Goal: Complete application form

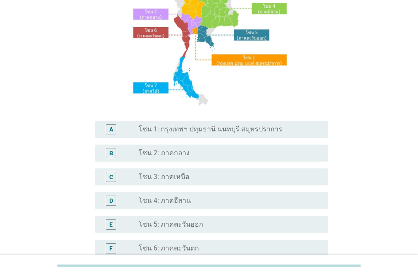
scroll to position [121, 0]
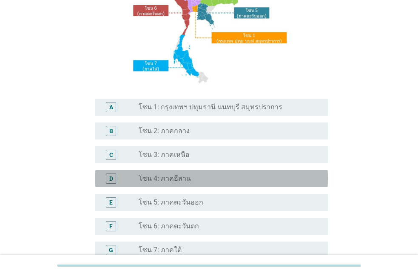
click at [227, 178] on div "radio_button_unchecked โซน 4: ภาคอีสาน" at bounding box center [227, 178] width 176 height 9
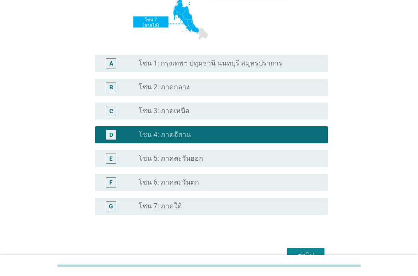
scroll to position [214, 0]
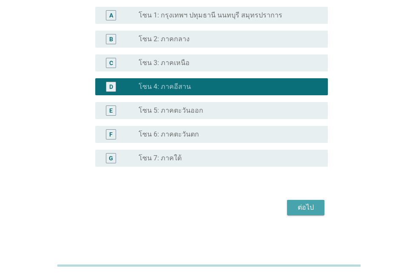
click at [302, 203] on div "ต่อไป" at bounding box center [306, 208] width 24 height 10
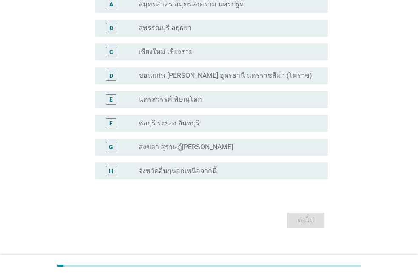
scroll to position [92, 0]
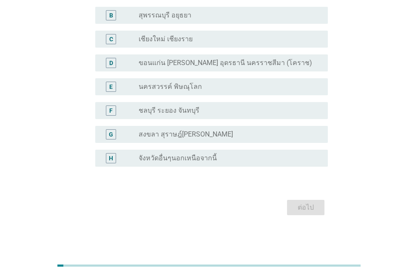
click at [254, 155] on div "radio_button_unchecked จังหวัดอื่นๆนอกเหนือจากนี้" at bounding box center [227, 158] width 176 height 9
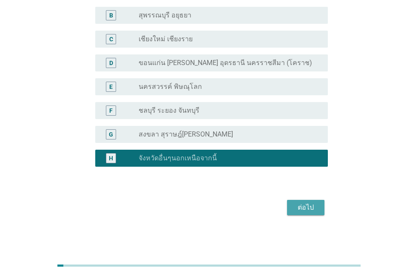
click at [302, 210] on div "ต่อไป" at bounding box center [306, 208] width 24 height 10
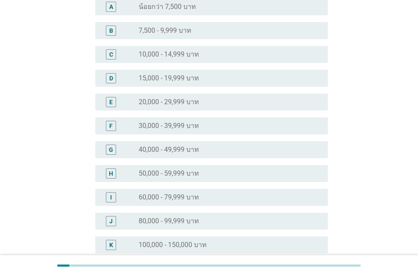
scroll to position [0, 0]
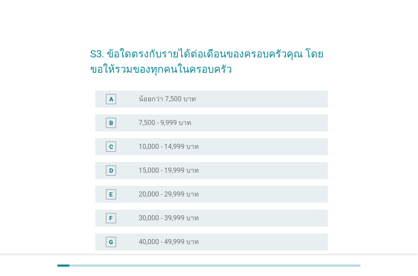
click at [201, 214] on div "radio_button_unchecked 30,000 - 39,999 บาท" at bounding box center [227, 218] width 176 height 9
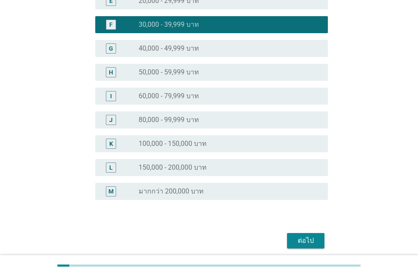
scroll to position [194, 0]
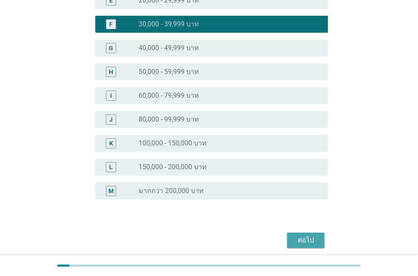
click at [302, 246] on button "ต่อไป" at bounding box center [305, 240] width 37 height 15
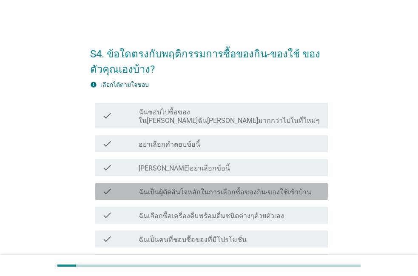
click at [173, 188] on label "ฉันเป็นผุ้ตัดสินใจหลักในการเลือกซื้อของกิน-ของใช้เข้าบ้าน" at bounding box center [225, 192] width 173 height 9
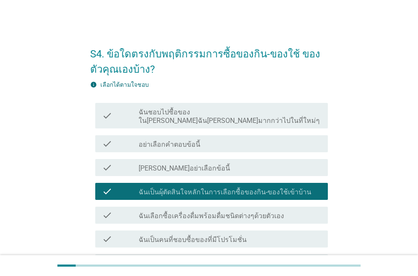
click at [175, 212] on label "ฉันเลือกซื้อเครื่องดื่มพร้อมดื่มชนิดต่างๆด้วยตัวเอง" at bounding box center [212, 216] width 146 height 9
click at [174, 212] on label "ฉันเลือกซื้อเครื่องดื่มพร้อมดื่มชนิดต่างๆด้วยตัวเอง" at bounding box center [212, 216] width 146 height 9
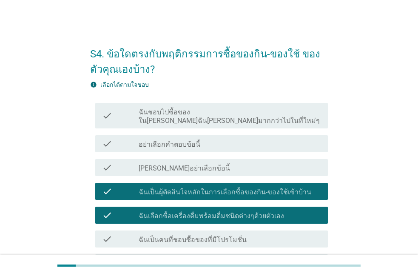
click at [160, 236] on label "ฉันเป็นคนที่ชอบซื้อของที่มีโปรโมชั่น" at bounding box center [193, 240] width 108 height 9
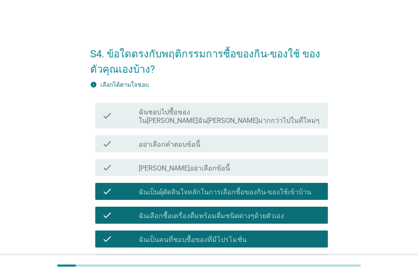
scroll to position [49, 0]
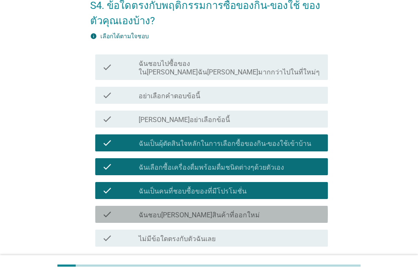
click at [162, 211] on label "ฉันชอบ[PERSON_NAME]สินค้าที่ออกใหม่" at bounding box center [199, 215] width 121 height 9
click at [161, 211] on label "ฉันชอบ[PERSON_NAME]สินค้าที่ออกใหม่" at bounding box center [199, 215] width 121 height 9
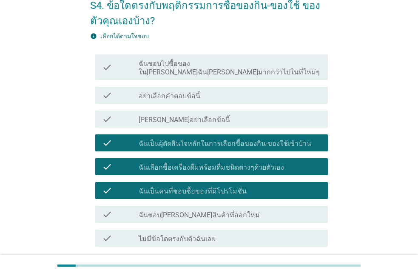
click at [161, 211] on label "ฉันชอบ[PERSON_NAME]สินค้าที่ออกใหม่" at bounding box center [199, 215] width 121 height 9
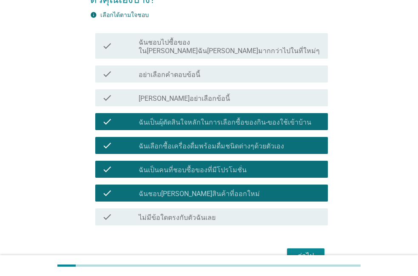
scroll to position [97, 0]
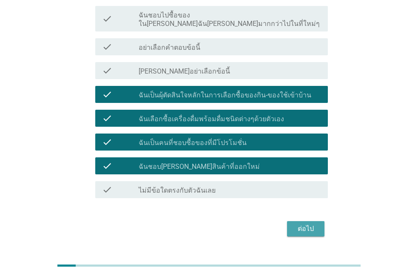
click at [315, 224] on div "ต่อไป" at bounding box center [306, 229] width 24 height 10
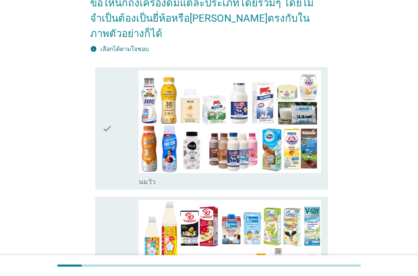
scroll to position [0, 0]
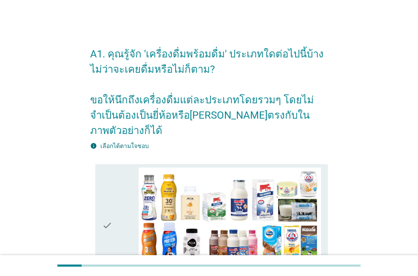
click at [121, 234] on div "check" at bounding box center [120, 226] width 37 height 116
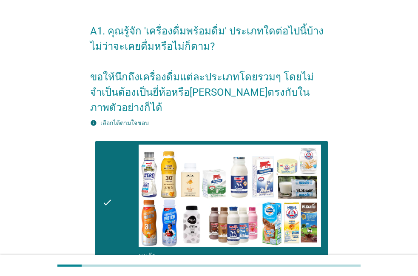
scroll to position [49, 0]
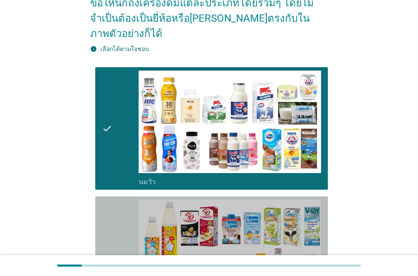
click at [131, 232] on div "check" at bounding box center [120, 258] width 37 height 116
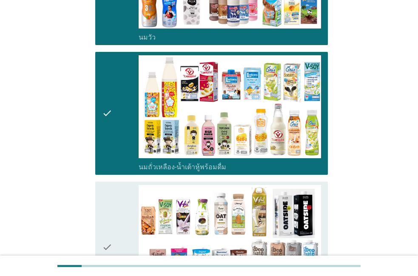
scroll to position [243, 0]
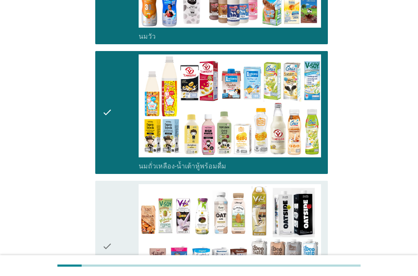
click at [131, 232] on div "check" at bounding box center [120, 246] width 37 height 125
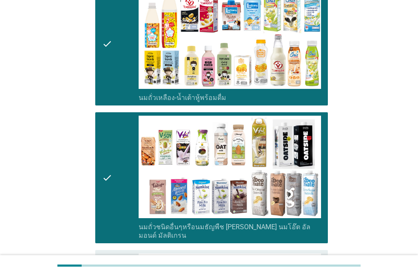
scroll to position [340, 0]
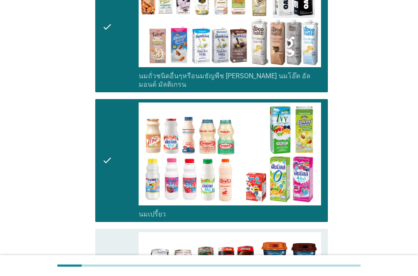
scroll to position [485, 0]
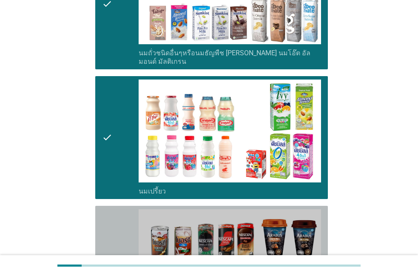
click at [131, 232] on div "check" at bounding box center [120, 267] width 37 height 116
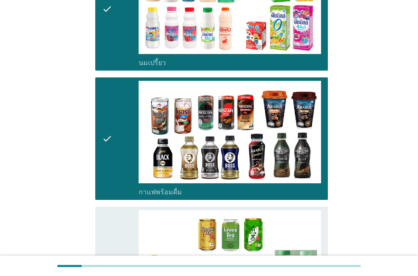
scroll to position [582, 0]
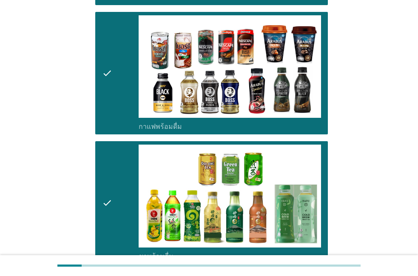
scroll to position [728, 0]
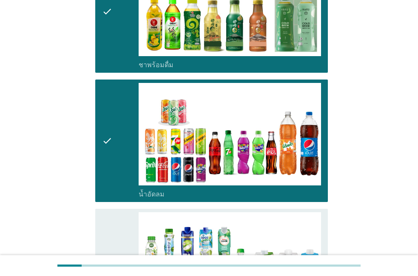
scroll to position [873, 0]
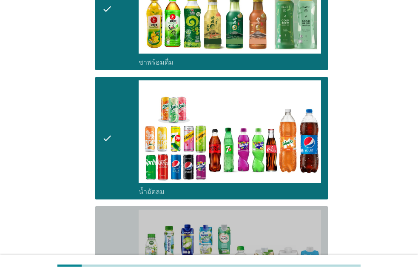
click at [131, 232] on div "check" at bounding box center [120, 268] width 37 height 116
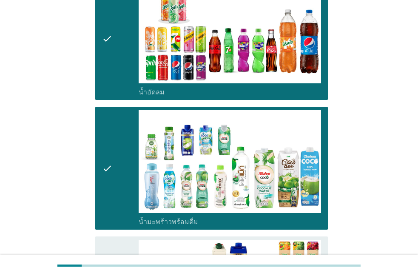
scroll to position [970, 0]
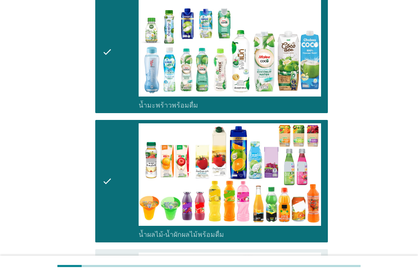
scroll to position [1116, 0]
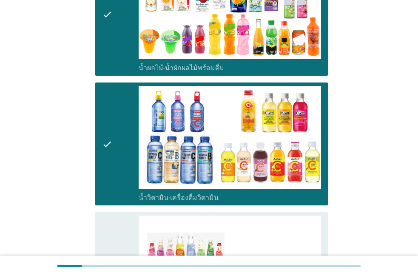
scroll to position [1261, 0]
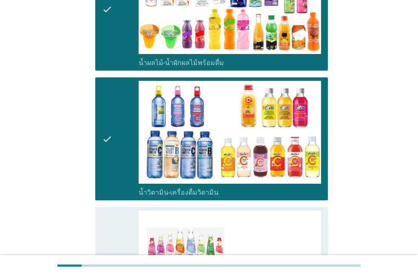
click at [131, 232] on div "check" at bounding box center [120, 273] width 37 height 125
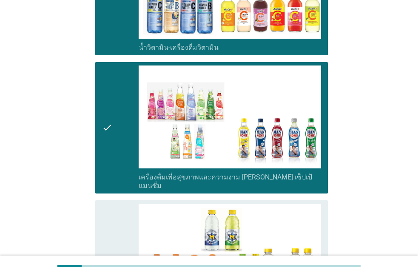
scroll to position [1407, 0]
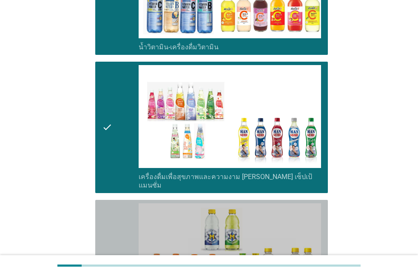
click at [131, 232] on div "check" at bounding box center [120, 261] width 37 height 116
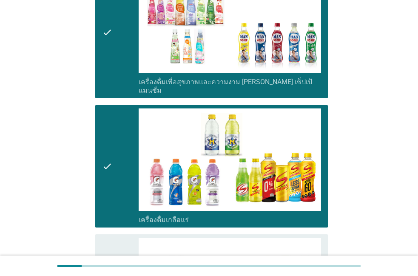
scroll to position [1504, 0]
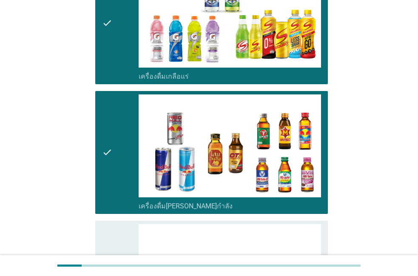
scroll to position [1649, 0]
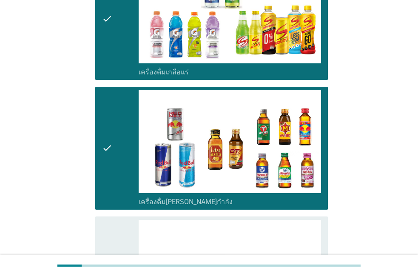
click at [131, 232] on div "check" at bounding box center [120, 278] width 37 height 116
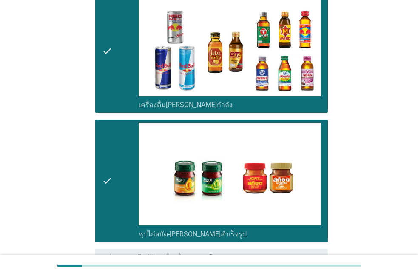
scroll to position [1795, 0]
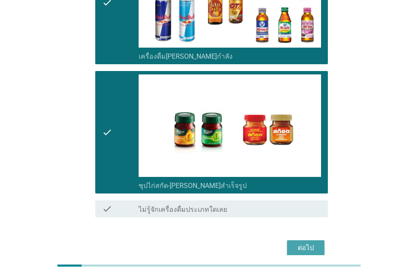
click at [295, 243] on div "ต่อไป" at bounding box center [306, 248] width 24 height 10
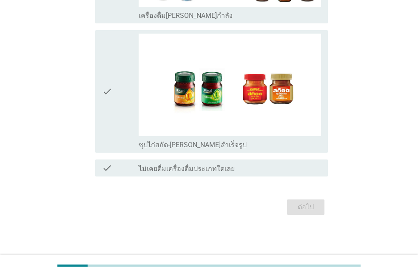
scroll to position [0, 0]
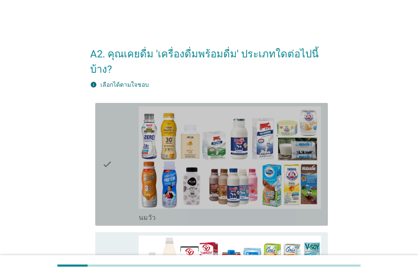
click at [115, 173] on div "check" at bounding box center [120, 164] width 37 height 116
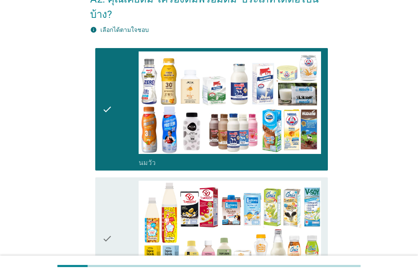
scroll to position [49, 0]
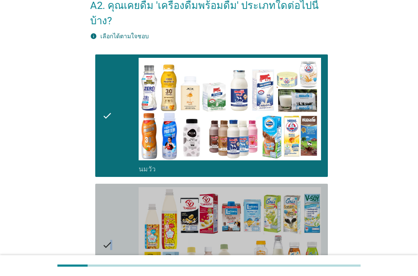
click at [111, 187] on div "check" at bounding box center [120, 245] width 37 height 116
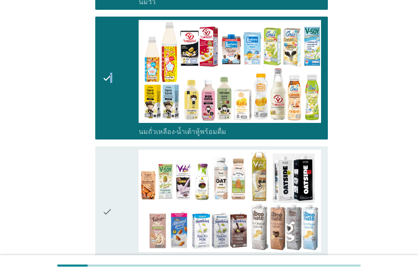
scroll to position [243, 0]
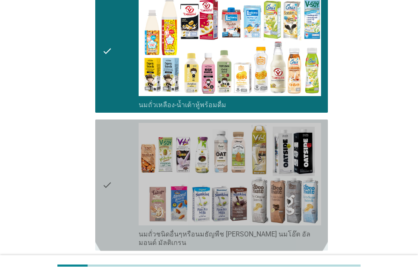
click at [111, 186] on icon "check" at bounding box center [107, 185] width 10 height 125
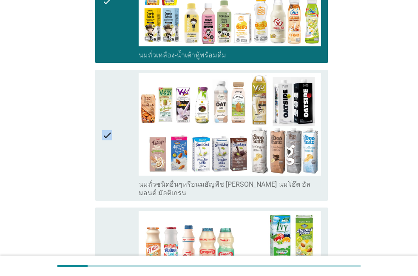
scroll to position [291, 0]
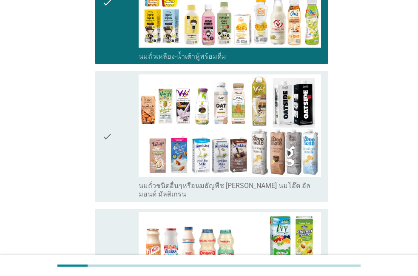
click at [119, 165] on div "check" at bounding box center [120, 136] width 37 height 125
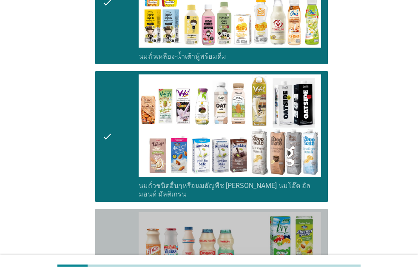
click at [115, 212] on div "check" at bounding box center [120, 270] width 37 height 116
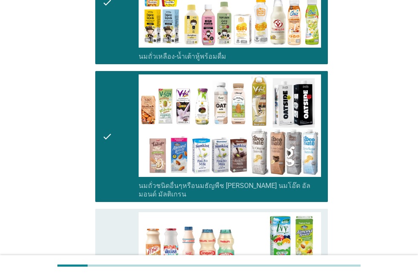
click at [115, 212] on div "check" at bounding box center [120, 270] width 37 height 116
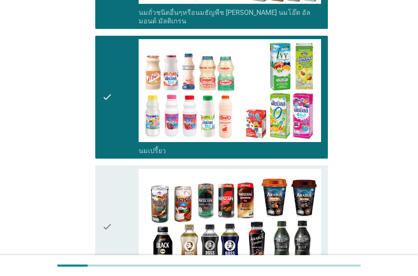
scroll to position [437, 0]
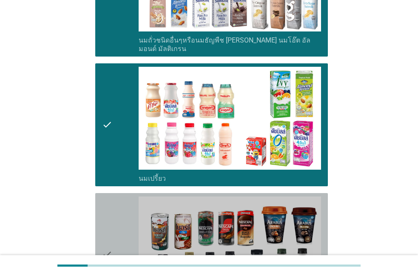
click at [115, 209] on div "check" at bounding box center [120, 255] width 37 height 116
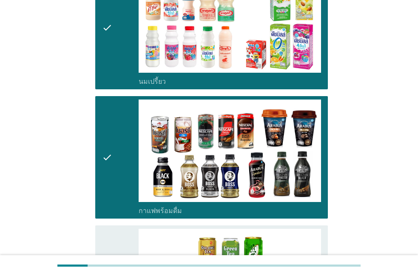
scroll to position [582, 0]
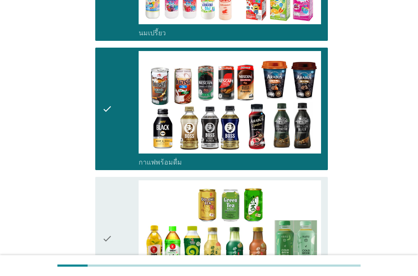
click at [115, 209] on div "check" at bounding box center [120, 238] width 37 height 116
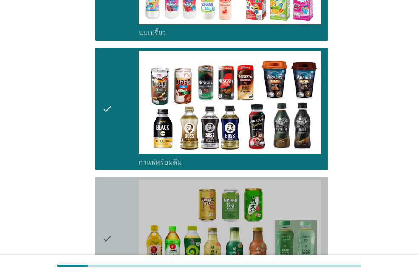
click at [112, 231] on icon "check" at bounding box center [107, 238] width 10 height 116
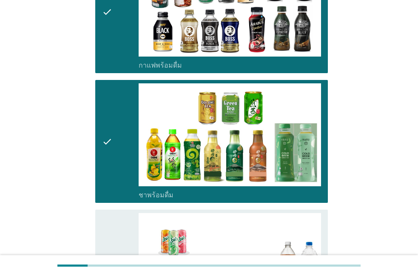
scroll to position [728, 0]
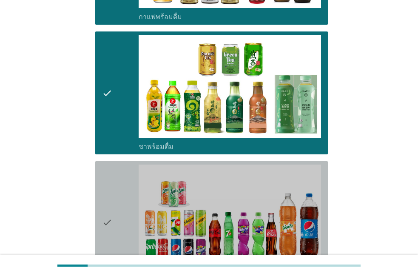
click at [112, 231] on div "check" at bounding box center [120, 223] width 37 height 116
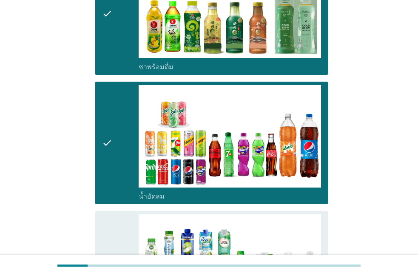
scroll to position [825, 0]
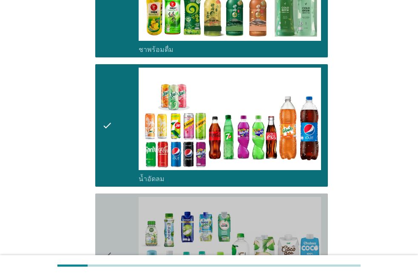
click at [112, 231] on div "check" at bounding box center [120, 255] width 37 height 116
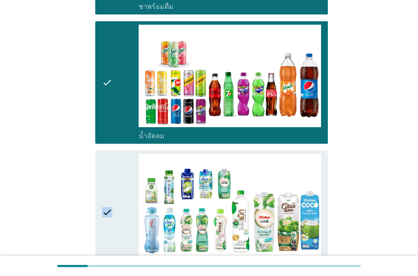
scroll to position [873, 0]
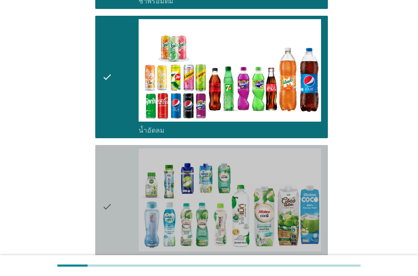
click at [112, 231] on div "check" at bounding box center [120, 207] width 37 height 116
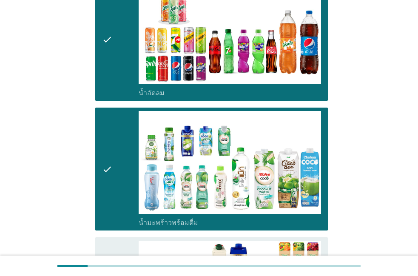
scroll to position [970, 0]
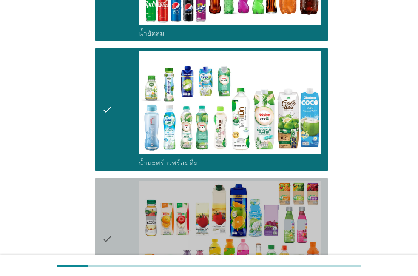
click at [112, 231] on div "check" at bounding box center [120, 239] width 37 height 116
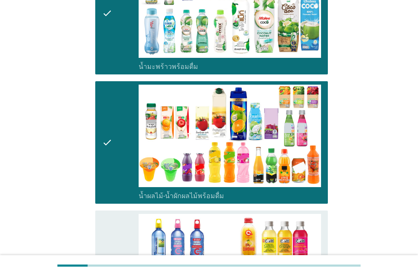
scroll to position [1067, 0]
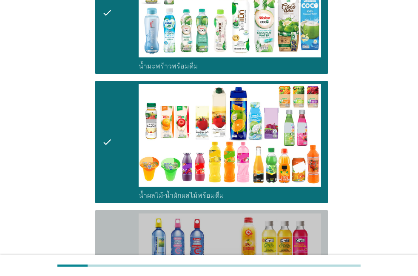
click at [112, 231] on div "check" at bounding box center [120, 272] width 37 height 116
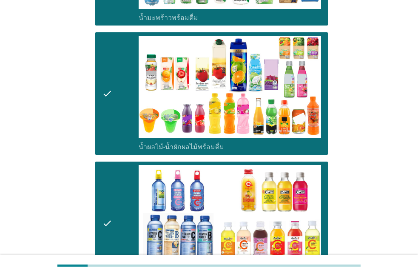
scroll to position [1164, 0]
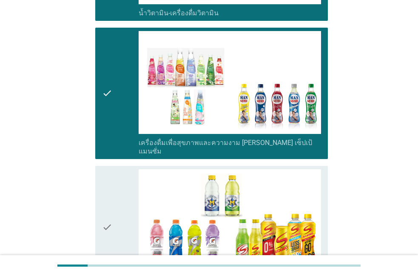
scroll to position [1358, 0]
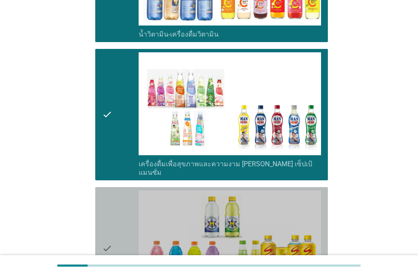
click at [112, 231] on div "check" at bounding box center [120, 249] width 37 height 116
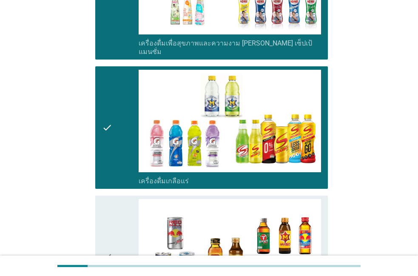
scroll to position [1504, 0]
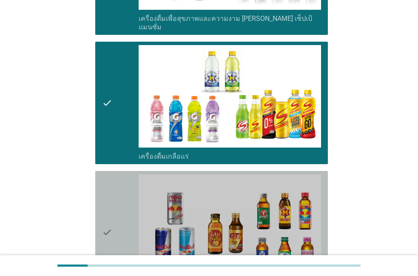
click at [113, 230] on div "check" at bounding box center [120, 232] width 37 height 116
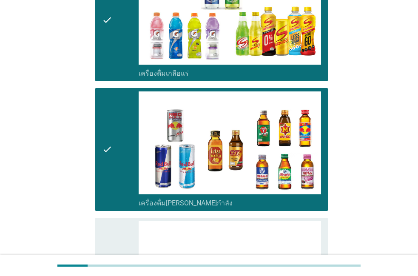
scroll to position [1601, 0]
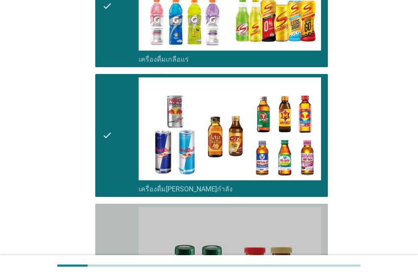
click at [113, 230] on div "check" at bounding box center [120, 265] width 37 height 116
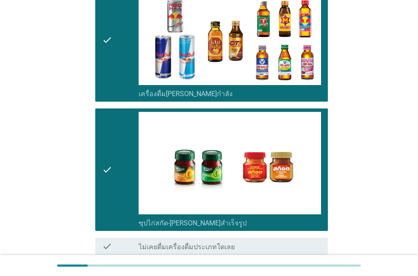
scroll to position [1698, 0]
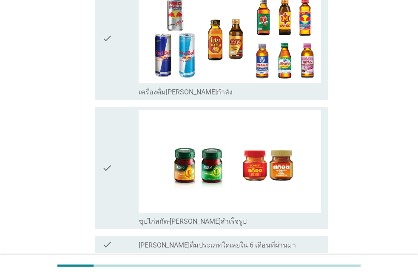
scroll to position [0, 0]
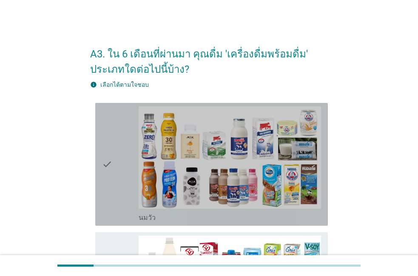
click at [146, 221] on label "นมวัว" at bounding box center [147, 218] width 17 height 9
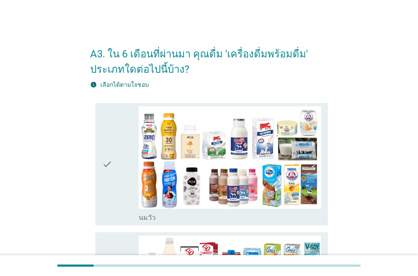
click at [146, 221] on label "นมวัว" at bounding box center [147, 218] width 17 height 9
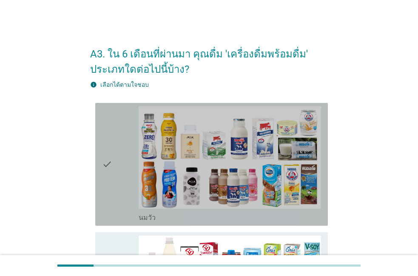
click at [100, 168] on div "check check_box_outline_blank [PERSON_NAME]" at bounding box center [211, 164] width 233 height 123
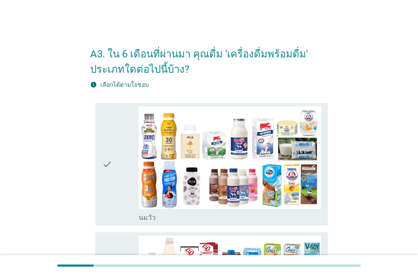
click at [120, 177] on div "check" at bounding box center [120, 164] width 37 height 116
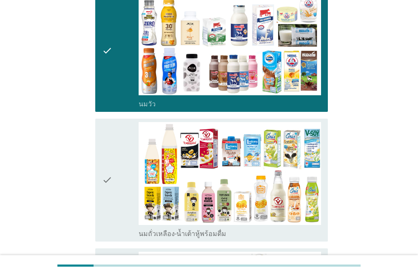
scroll to position [97, 0]
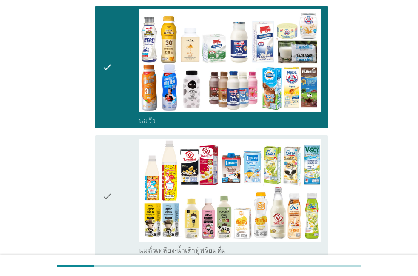
click at [117, 180] on div "check" at bounding box center [120, 197] width 37 height 116
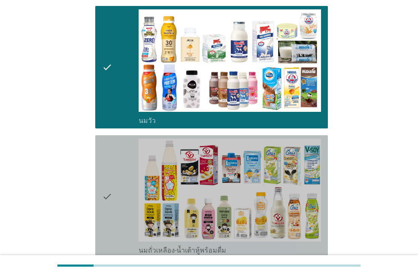
click at [117, 180] on div "check" at bounding box center [120, 197] width 37 height 116
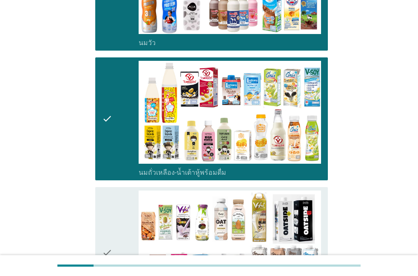
scroll to position [194, 0]
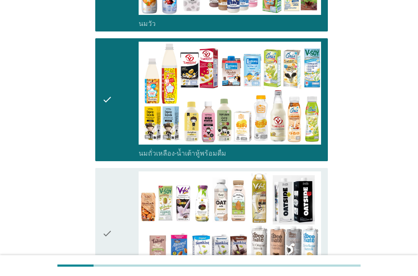
click at [117, 180] on div "check" at bounding box center [120, 233] width 37 height 125
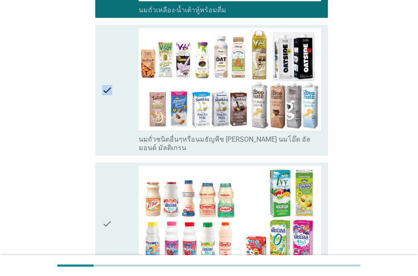
scroll to position [340, 0]
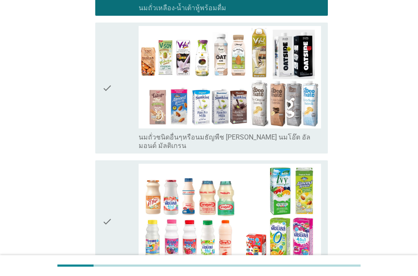
click at [108, 186] on icon "check" at bounding box center [107, 222] width 10 height 116
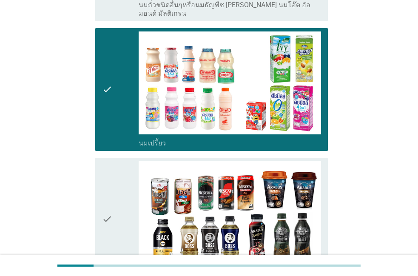
scroll to position [485, 0]
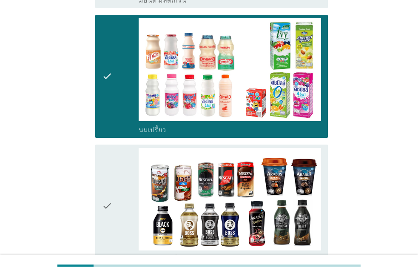
click at [105, 189] on icon "check" at bounding box center [107, 206] width 10 height 116
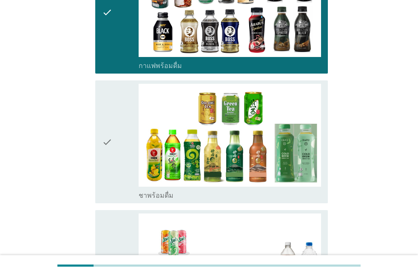
scroll to position [679, 0]
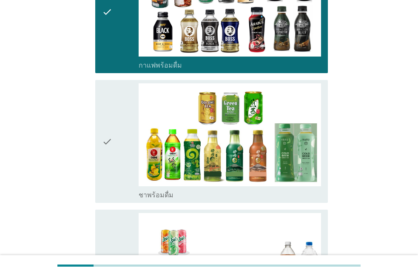
click at [104, 188] on icon "check" at bounding box center [107, 141] width 10 height 116
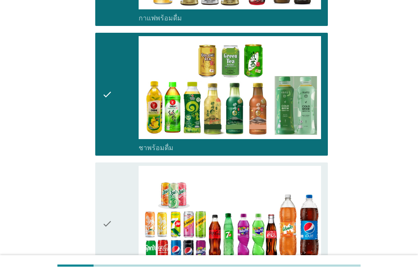
scroll to position [728, 0]
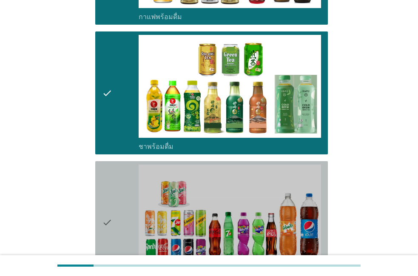
click at [103, 188] on icon "check" at bounding box center [107, 223] width 10 height 116
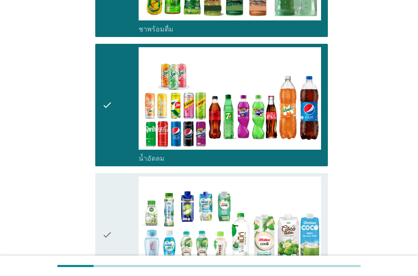
scroll to position [873, 0]
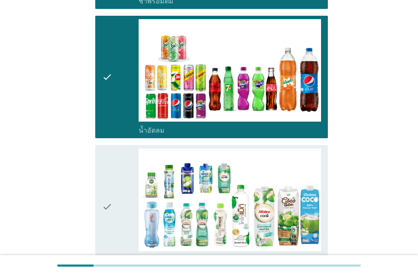
click at [102, 188] on icon "check" at bounding box center [107, 207] width 10 height 116
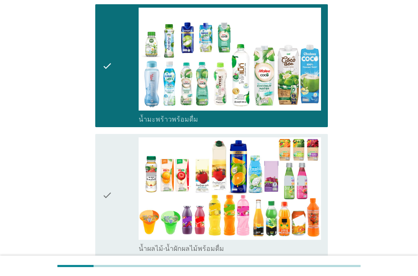
scroll to position [1019, 0]
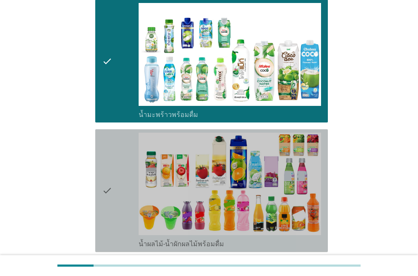
click at [96, 192] on div "check check_box_outline_blank น้ำผลไม้-น้ำผักผลไม้พร้อมดื่ม" at bounding box center [211, 190] width 233 height 123
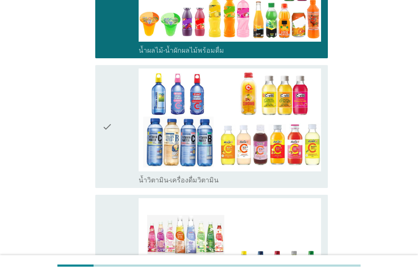
scroll to position [1213, 0]
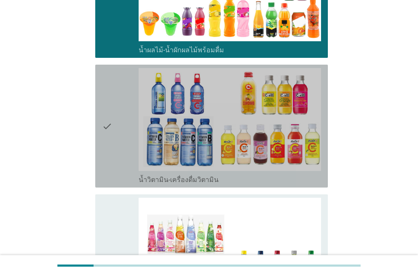
click at [126, 124] on div "check" at bounding box center [120, 126] width 37 height 116
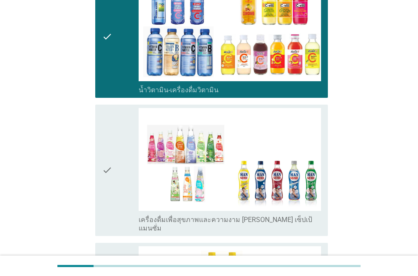
scroll to position [1310, 0]
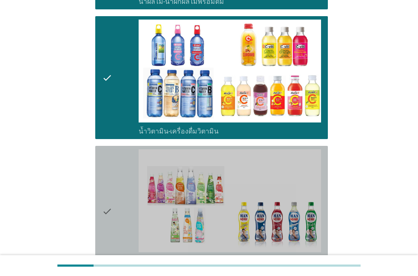
click at [108, 149] on icon "check" at bounding box center [107, 211] width 10 height 125
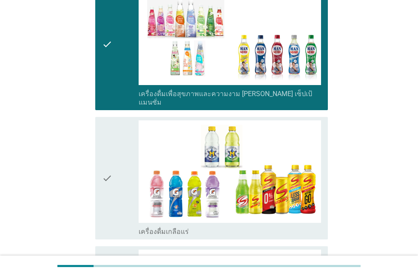
scroll to position [1455, 0]
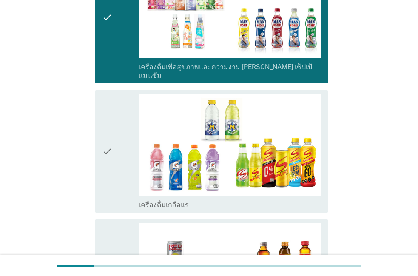
click at [102, 150] on div "check check_box_outline_blank เครื่องดื่มเกลือแร่" at bounding box center [211, 151] width 233 height 123
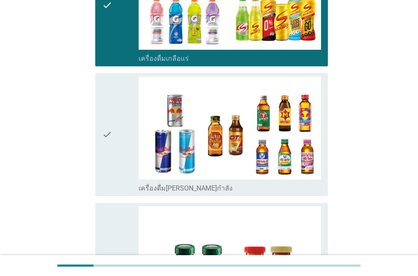
scroll to position [1601, 0]
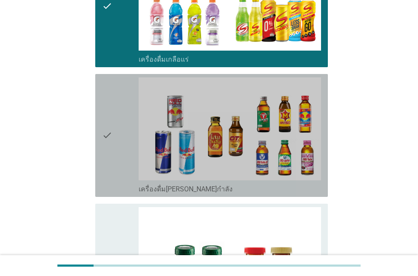
click at [100, 154] on div "check check_box_outline_blank เครื่องดื่ม[PERSON_NAME]กำลัง" at bounding box center [211, 135] width 233 height 123
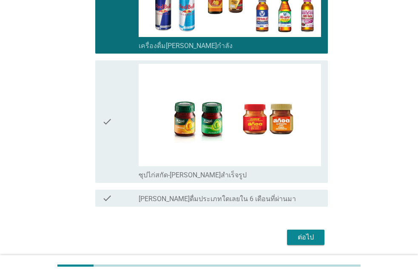
scroll to position [1746, 0]
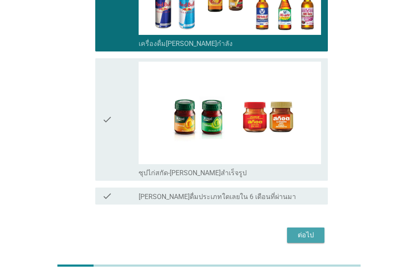
click at [294, 228] on button "ต่อไป" at bounding box center [305, 235] width 37 height 15
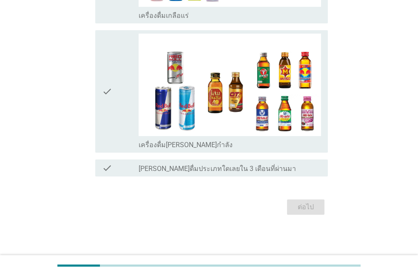
scroll to position [0, 0]
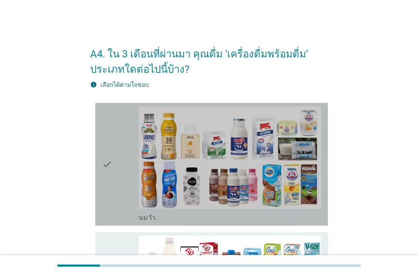
click at [115, 210] on div "check" at bounding box center [120, 164] width 37 height 116
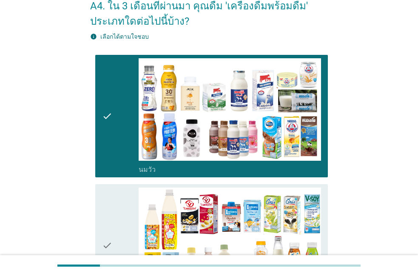
scroll to position [49, 0]
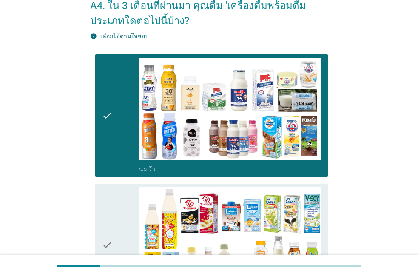
click at [115, 210] on div "check" at bounding box center [120, 245] width 37 height 116
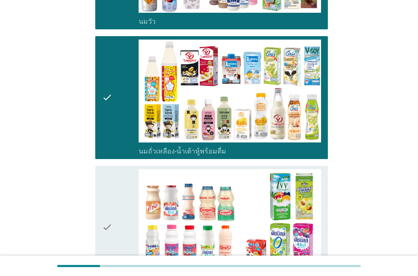
scroll to position [194, 0]
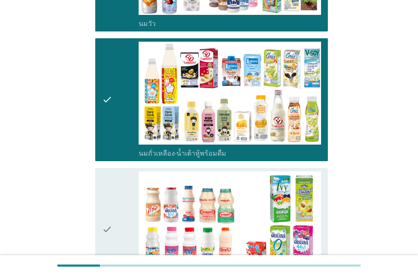
click at [115, 210] on div "check" at bounding box center [120, 229] width 37 height 116
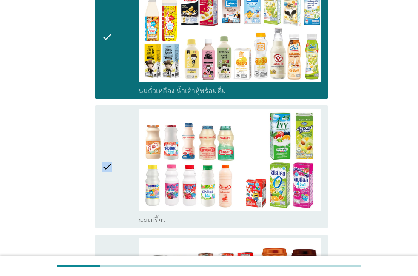
scroll to position [243, 0]
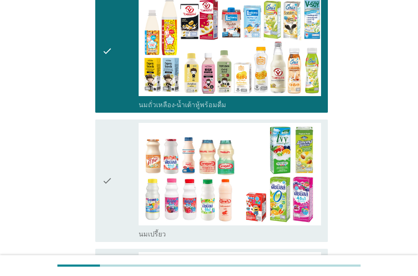
click at [115, 210] on div "check" at bounding box center [120, 181] width 37 height 116
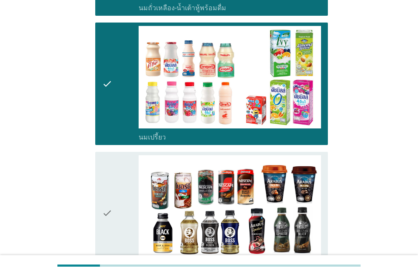
scroll to position [388, 0]
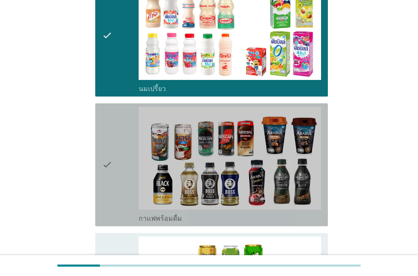
click at [115, 210] on div "check" at bounding box center [120, 165] width 37 height 116
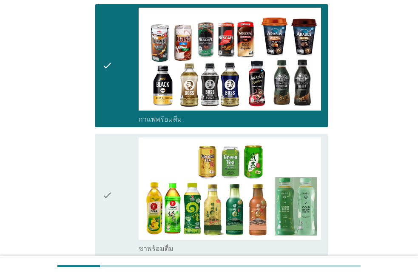
scroll to position [534, 0]
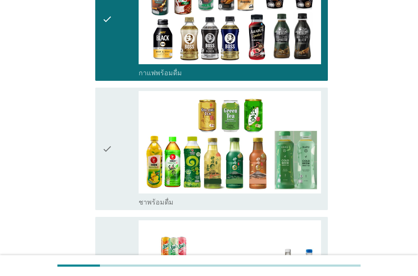
click at [114, 202] on div "check" at bounding box center [120, 149] width 37 height 116
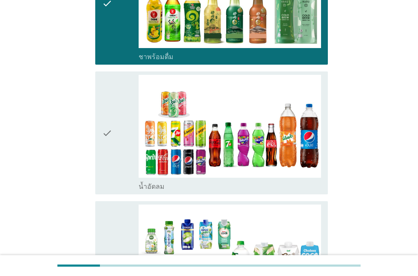
scroll to position [631, 0]
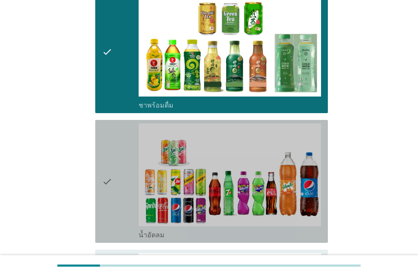
click at [114, 202] on div "check" at bounding box center [120, 181] width 37 height 116
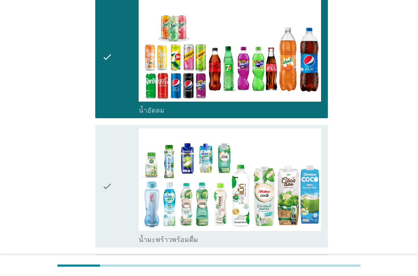
scroll to position [776, 0]
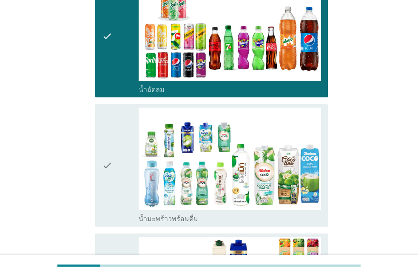
click at [114, 202] on div "check" at bounding box center [120, 166] width 37 height 116
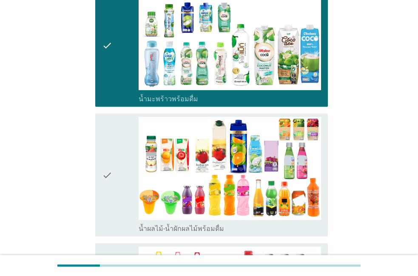
scroll to position [873, 0]
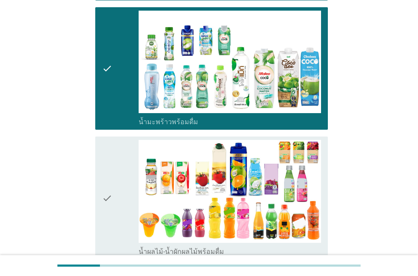
click at [114, 202] on div "check" at bounding box center [120, 198] width 37 height 116
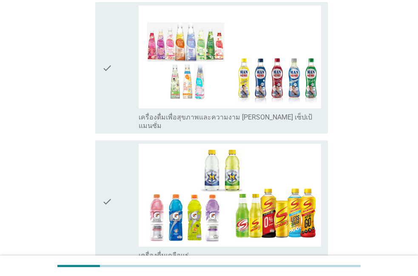
scroll to position [1261, 0]
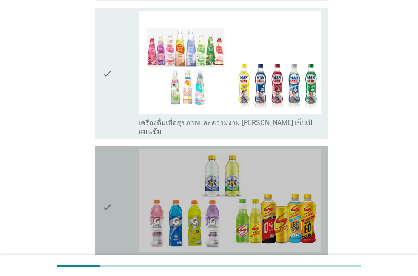
click at [114, 191] on div "check" at bounding box center [120, 207] width 37 height 116
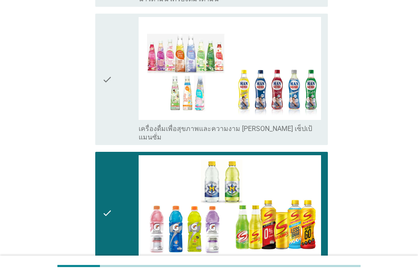
scroll to position [1253, 0]
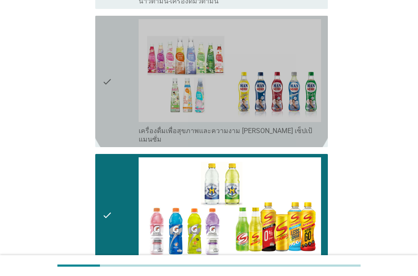
click at [116, 87] on div "check" at bounding box center [120, 81] width 37 height 125
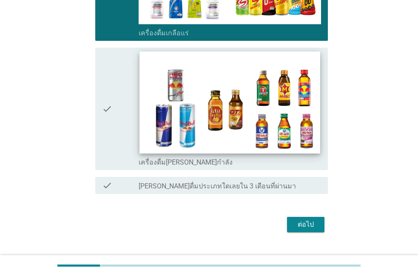
scroll to position [1496, 0]
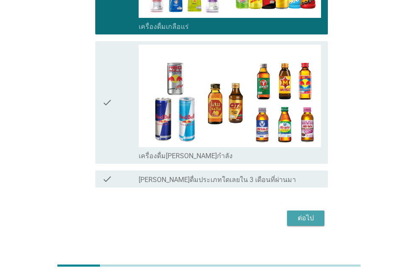
click at [297, 211] on button "ต่อไป" at bounding box center [305, 218] width 37 height 15
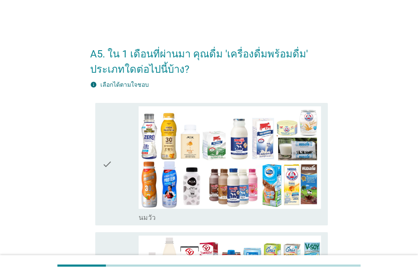
scroll to position [97, 0]
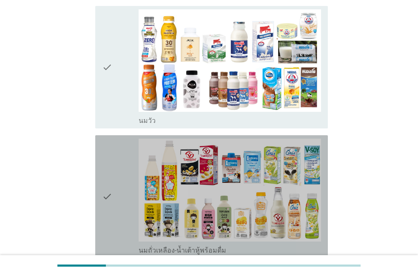
click at [125, 218] on div "check" at bounding box center [120, 197] width 37 height 116
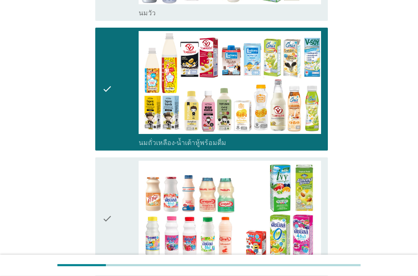
scroll to position [194, 0]
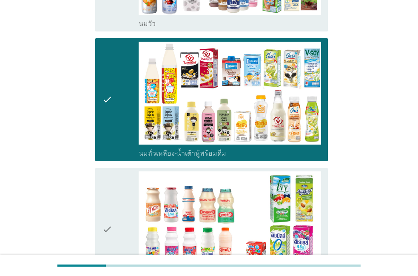
click at [124, 219] on div "check" at bounding box center [120, 229] width 37 height 116
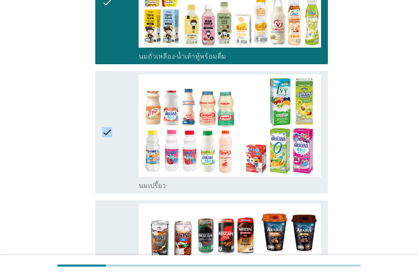
scroll to position [243, 0]
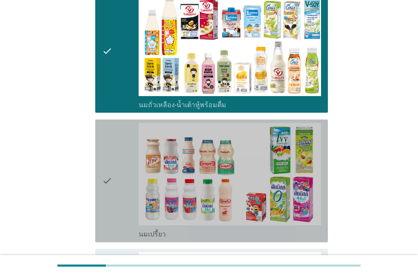
click at [124, 220] on div "check" at bounding box center [120, 181] width 37 height 116
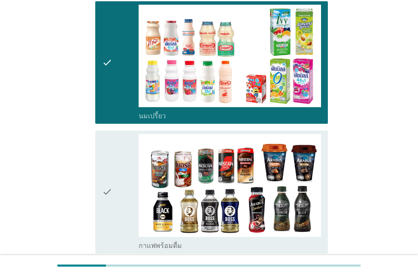
scroll to position [388, 0]
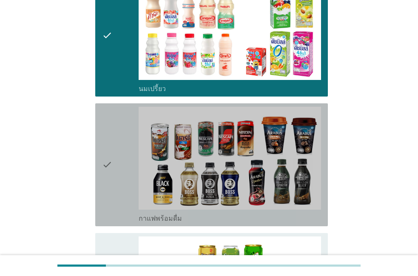
click at [128, 214] on div "check" at bounding box center [120, 165] width 37 height 116
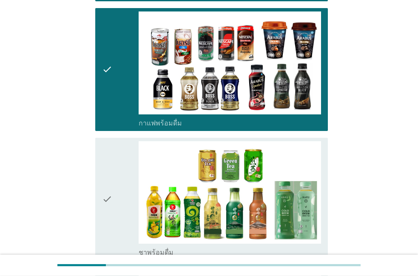
scroll to position [485, 0]
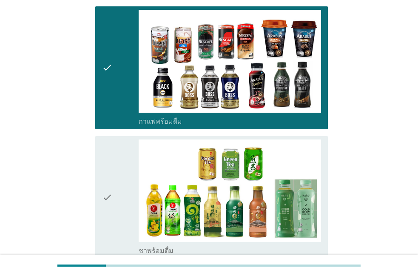
click at [129, 214] on div "check" at bounding box center [120, 198] width 37 height 116
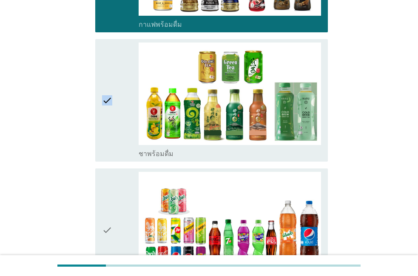
scroll to position [534, 0]
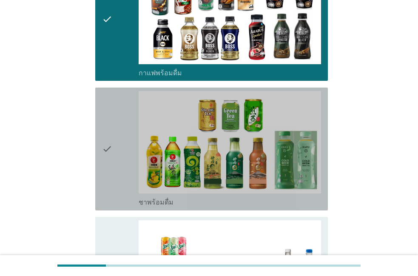
click at [134, 198] on div "check" at bounding box center [120, 149] width 37 height 116
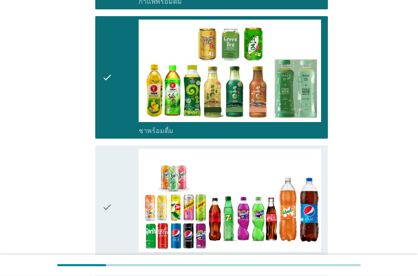
scroll to position [631, 0]
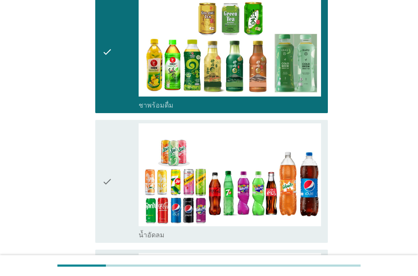
click at [133, 203] on div "check" at bounding box center [120, 181] width 37 height 116
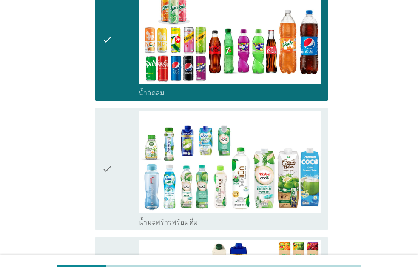
scroll to position [776, 0]
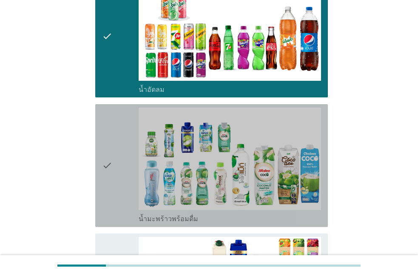
click at [133, 204] on div "check" at bounding box center [120, 166] width 37 height 116
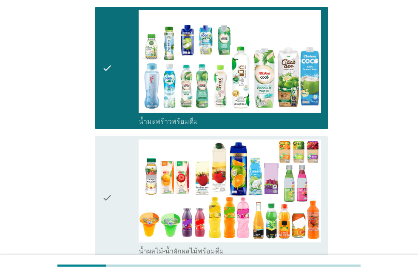
scroll to position [873, 0]
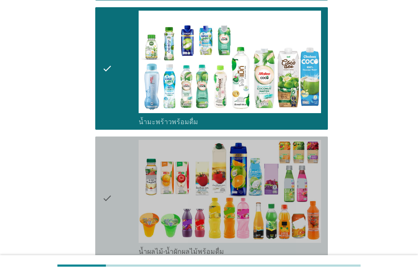
click at [123, 216] on div "check" at bounding box center [120, 198] width 37 height 116
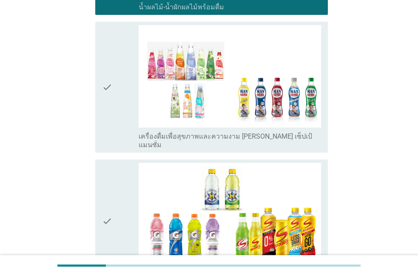
scroll to position [1116, 0]
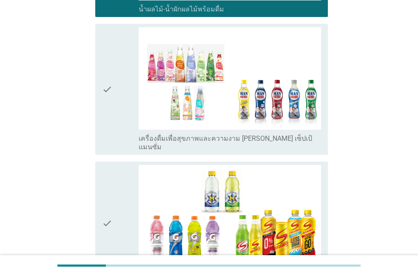
click at [123, 217] on div "check" at bounding box center [120, 223] width 37 height 116
click at [122, 217] on div "check" at bounding box center [120, 223] width 37 height 116
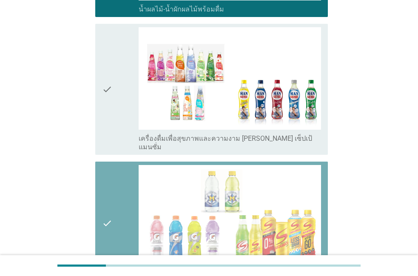
click at [122, 217] on div "check" at bounding box center [120, 223] width 37 height 116
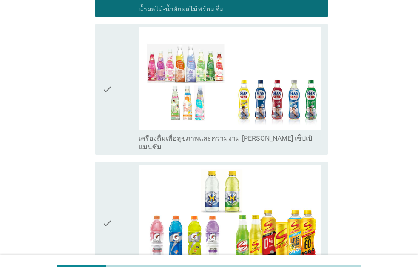
click at [122, 217] on div "check" at bounding box center [120, 223] width 37 height 116
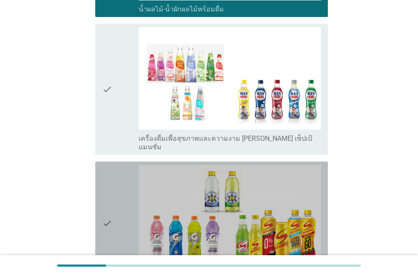
click at [122, 217] on div "check" at bounding box center [120, 223] width 37 height 116
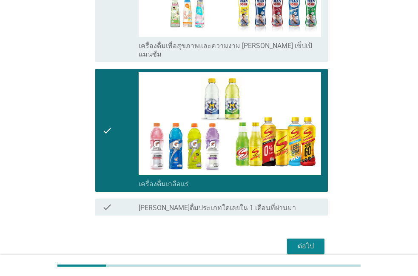
scroll to position [1189, 0]
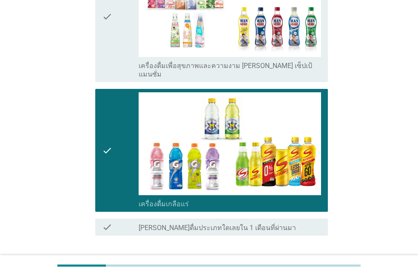
click at [306, 261] on div "ต่อไป" at bounding box center [306, 266] width 24 height 10
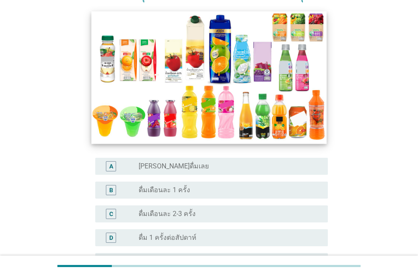
scroll to position [146, 0]
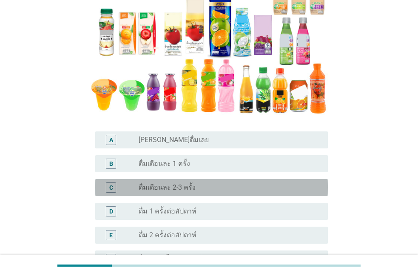
click at [216, 194] on div "C radio_button_unchecked ดื่มเดือนละ 2-3 ครั้ง" at bounding box center [211, 187] width 233 height 17
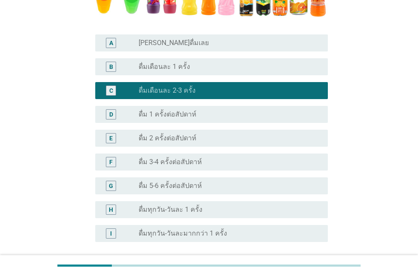
scroll to position [291, 0]
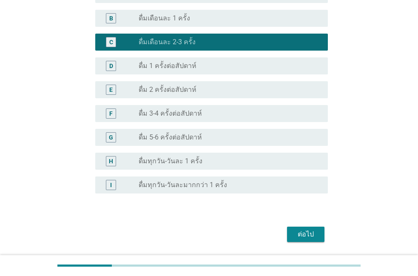
click at [308, 231] on div "ต่อไป" at bounding box center [306, 234] width 24 height 10
click at [308, 231] on div "ต่อไป" at bounding box center [209, 234] width 238 height 20
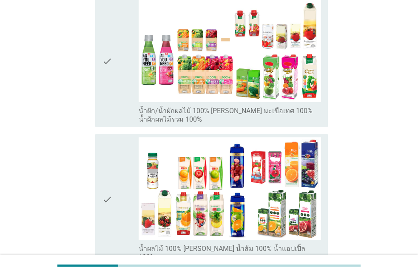
scroll to position [0, 0]
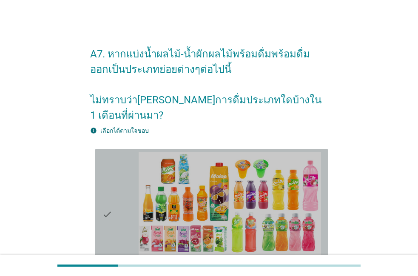
click at [111, 206] on icon "check" at bounding box center [107, 214] width 10 height 125
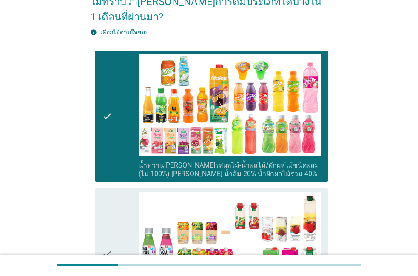
scroll to position [97, 0]
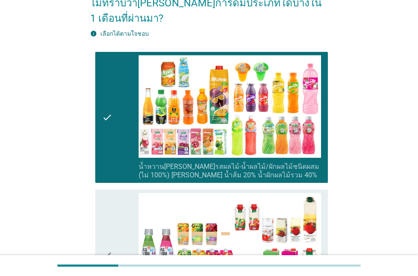
click at [111, 206] on icon "check" at bounding box center [107, 255] width 10 height 125
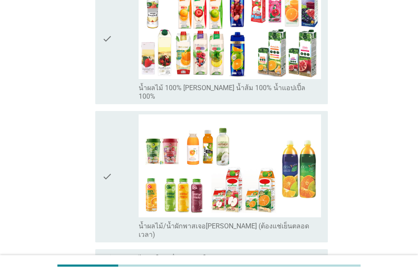
scroll to position [437, 0]
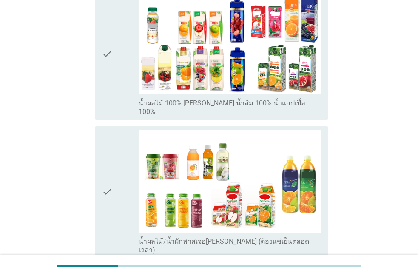
click at [122, 96] on div "check check_box_outline_blank น้ำผลไม้ 100% [PERSON_NAME] น้ำส้ม 100% น้ำแอปเปิ…" at bounding box center [209, 54] width 238 height 138
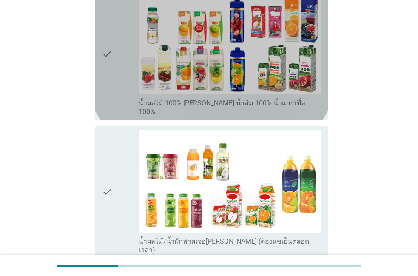
click at [129, 80] on div "check" at bounding box center [120, 54] width 37 height 125
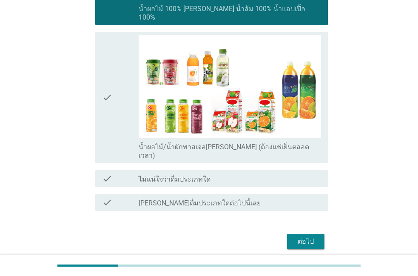
scroll to position [532, 0]
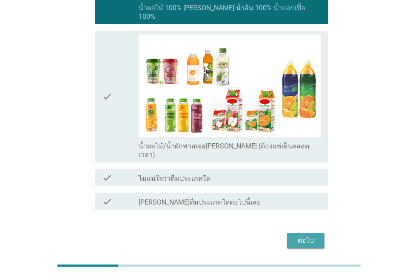
click at [314, 236] on div "ต่อไป" at bounding box center [306, 241] width 24 height 10
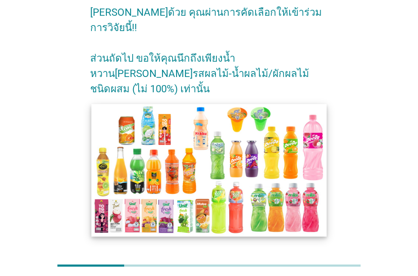
scroll to position [49, 0]
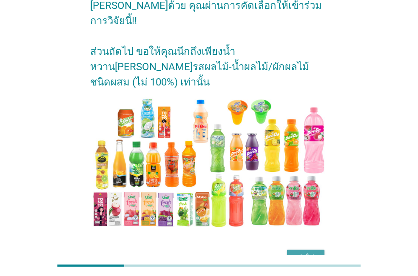
click at [303, 250] on button "ต่อไป" at bounding box center [305, 257] width 37 height 15
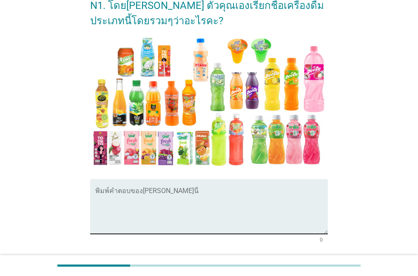
click at [188, 211] on textarea "พิมพ์คำตอบของคุณ ที่นี่" at bounding box center [211, 211] width 233 height 45
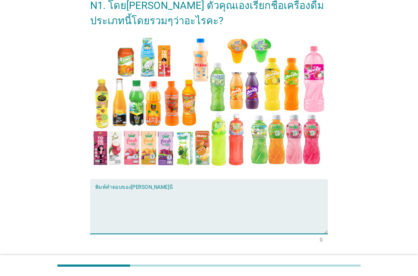
type textarea "o"
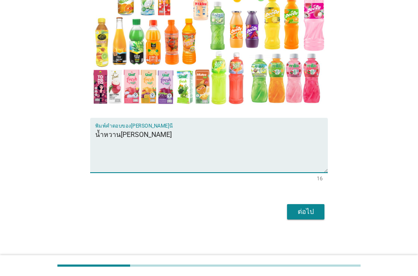
scroll to position [122, 0]
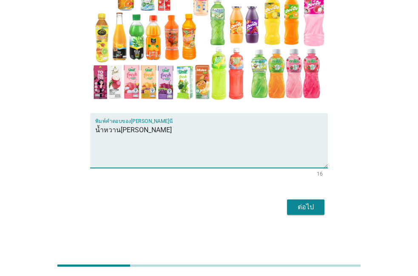
type textarea "น้ำหวาน[PERSON_NAME]"
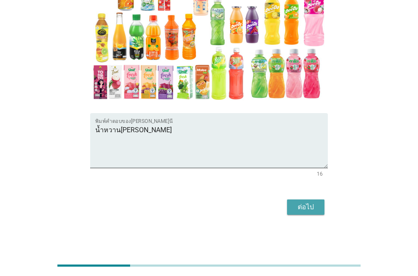
click at [306, 214] on button "ต่อไป" at bounding box center [305, 207] width 37 height 15
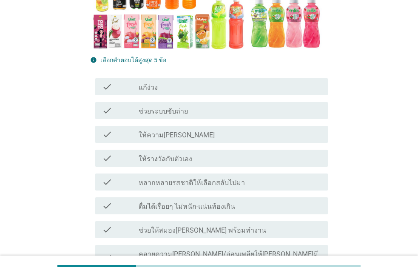
scroll to position [243, 0]
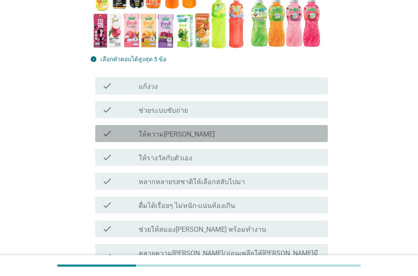
click at [165, 133] on label "ให้ความ[PERSON_NAME]" at bounding box center [177, 134] width 76 height 9
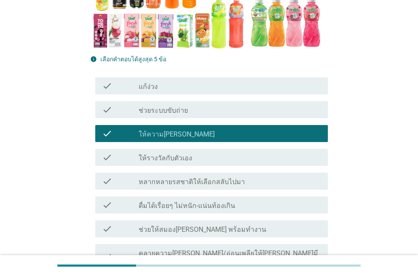
click at [155, 160] on label "ให้รางวัลกับตัวเอง" at bounding box center [166, 158] width 54 height 9
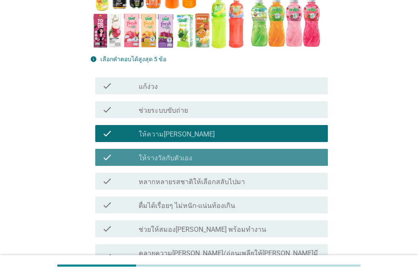
click at [155, 160] on label "ให้รางวัลกับตัวเอง" at bounding box center [166, 158] width 54 height 9
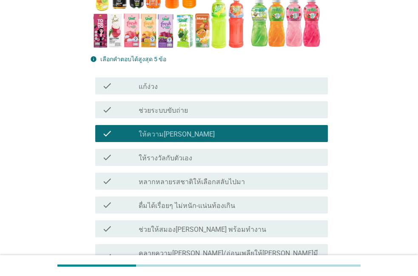
click at [152, 166] on div "check check_box_outline_blank ให้รางวัลกับตัวเอง" at bounding box center [211, 157] width 233 height 17
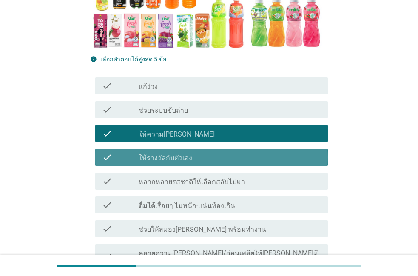
click at [152, 166] on div "check check_box_outline_blank ให้รางวัลกับตัวเอง" at bounding box center [211, 157] width 233 height 17
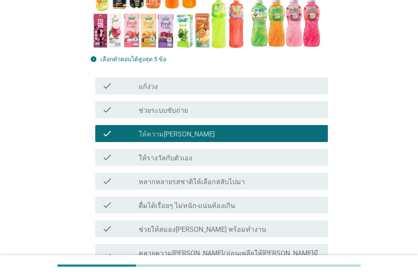
click at [152, 166] on div "check check_box_outline_blank ให้รางวัลกับตัวเอง" at bounding box center [211, 157] width 233 height 17
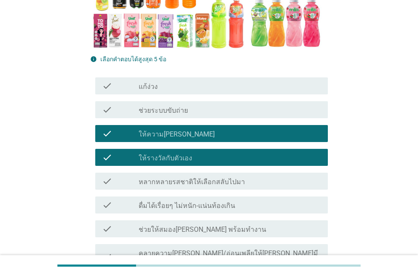
click at [150, 179] on label "หลากหลายรสชาติให้เลือกสลับไปมา" at bounding box center [192, 182] width 106 height 9
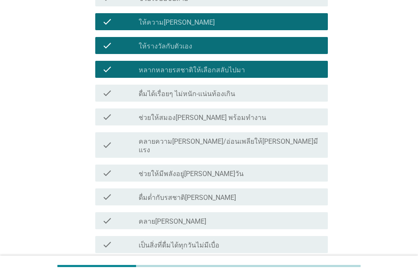
scroll to position [340, 0]
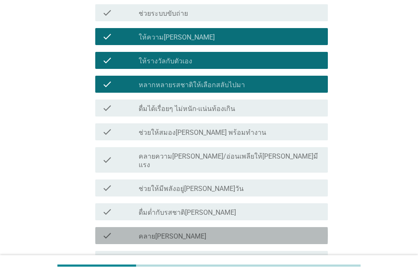
click at [134, 231] on div "check" at bounding box center [120, 236] width 37 height 10
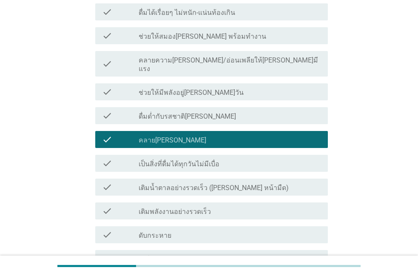
scroll to position [437, 0]
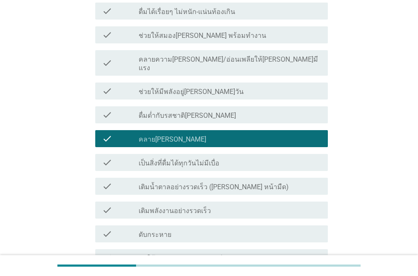
click at [134, 229] on div "check" at bounding box center [120, 234] width 37 height 10
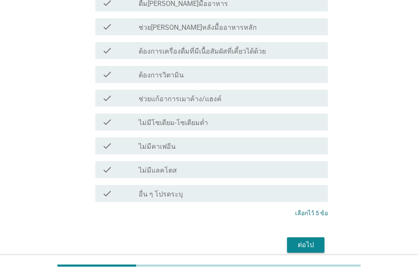
scroll to position [888, 0]
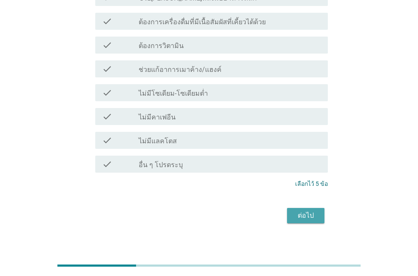
click at [299, 211] on div "ต่อไป" at bounding box center [306, 216] width 24 height 10
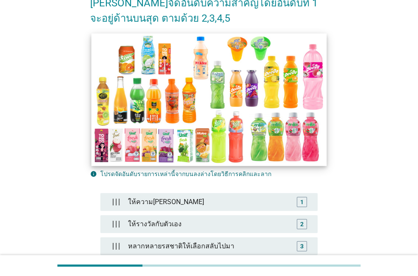
scroll to position [146, 0]
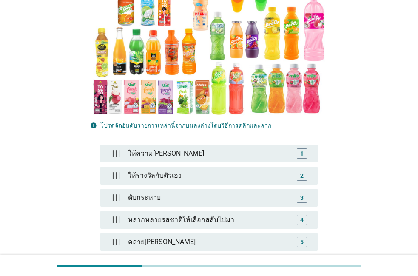
click at [230, 189] on div "ดับกระหาย" at bounding box center [209, 197] width 169 height 17
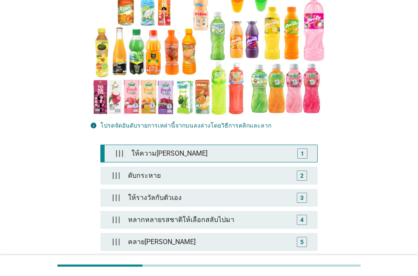
click at [303, 149] on div "1" at bounding box center [302, 153] width 3 height 9
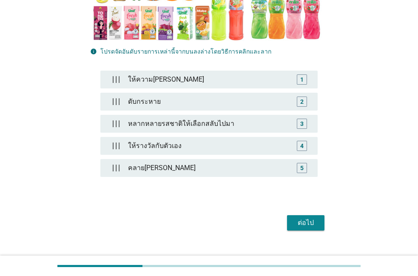
scroll to position [220, 0]
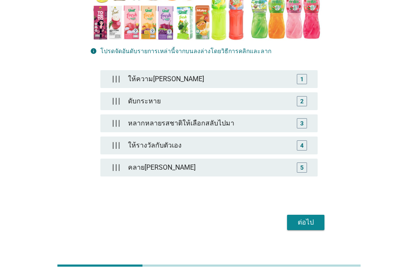
click at [298, 217] on div "ต่อไป" at bounding box center [306, 222] width 24 height 10
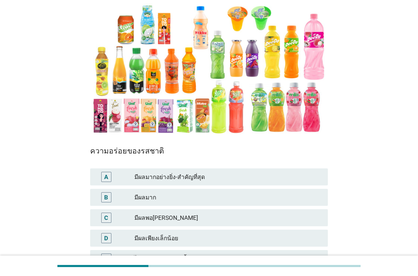
scroll to position [97, 0]
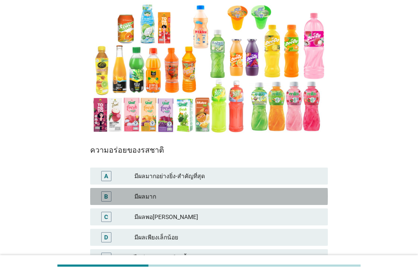
click at [225, 197] on div "มีผลมาก" at bounding box center [227, 196] width 187 height 10
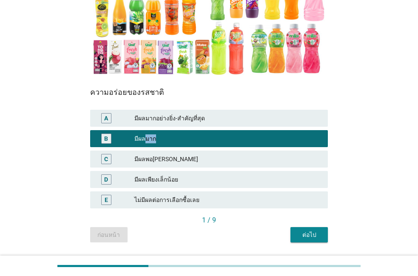
scroll to position [180, 0]
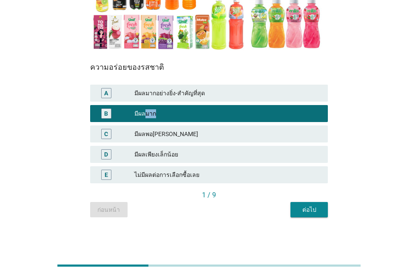
click at [318, 205] on button "ต่อไป" at bounding box center [309, 209] width 37 height 15
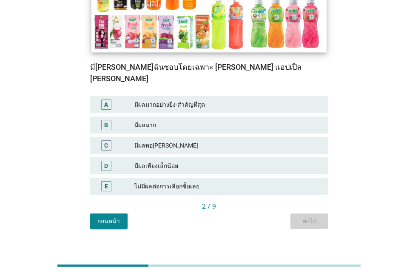
scroll to position [0, 0]
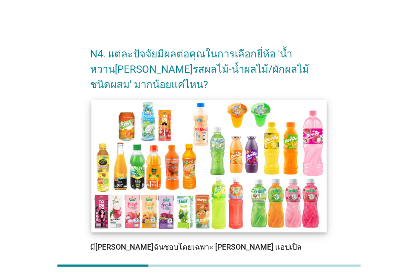
click at [317, 205] on img at bounding box center [209, 166] width 236 height 132
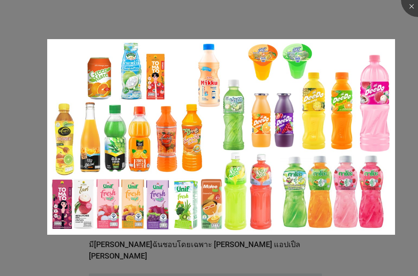
click at [271, 21] on div at bounding box center [209, 138] width 418 height 276
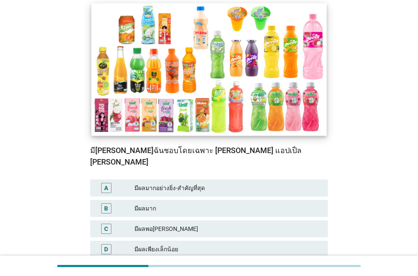
scroll to position [97, 0]
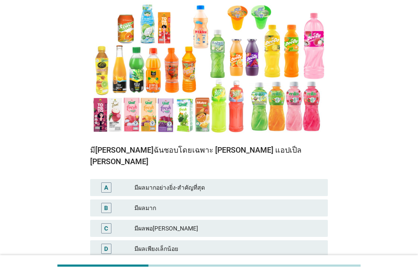
click at [221, 203] on div "B มีผลมาก" at bounding box center [209, 208] width 238 height 17
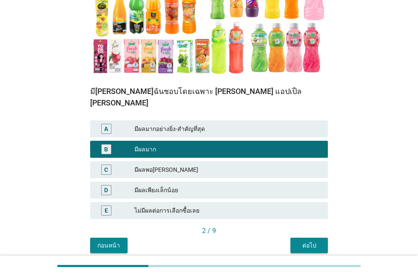
scroll to position [180, 0]
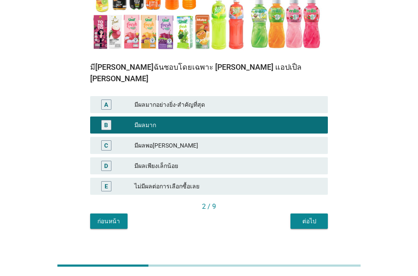
click at [306, 217] on div "ต่อไป" at bounding box center [309, 221] width 24 height 9
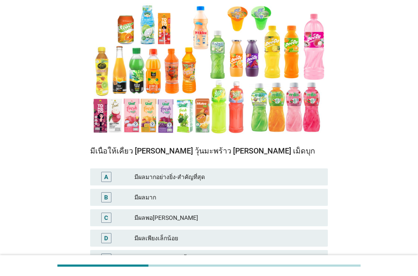
scroll to position [97, 0]
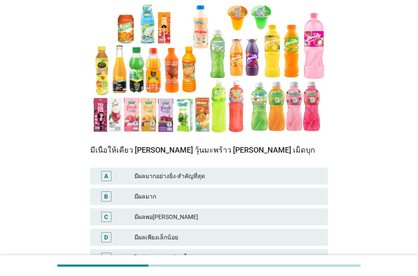
click at [280, 177] on div "มีผลมากอย่างยิ่ง-สำคัญที่สุด" at bounding box center [227, 176] width 187 height 10
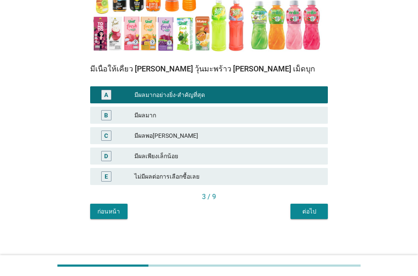
scroll to position [180, 0]
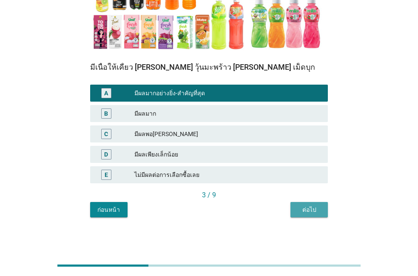
click at [293, 204] on button "ต่อไป" at bounding box center [309, 209] width 37 height 15
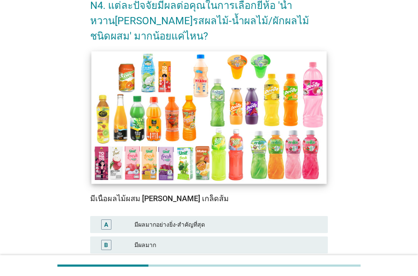
scroll to position [97, 0]
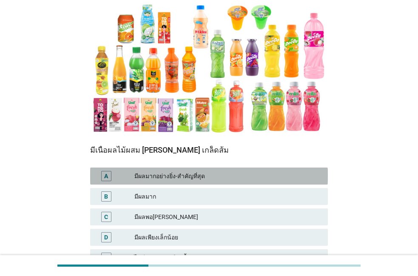
click at [269, 182] on div "A มีผลมากอย่างยิ่ง-สำคัญที่สุด" at bounding box center [209, 176] width 238 height 17
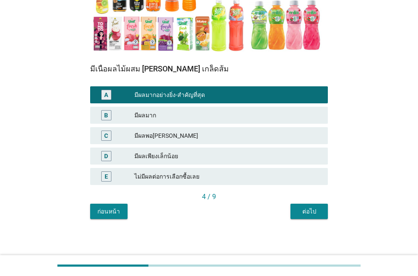
scroll to position [180, 0]
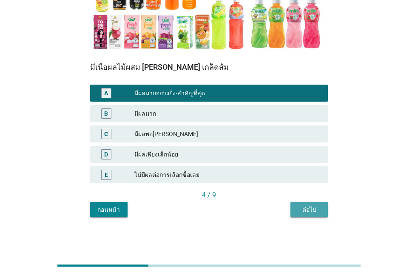
click at [297, 210] on button "ต่อไป" at bounding box center [309, 209] width 37 height 15
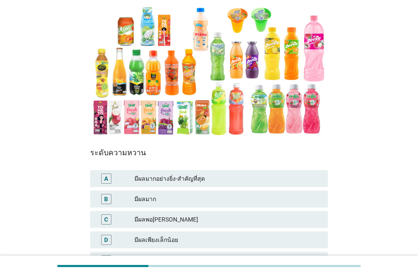
scroll to position [97, 0]
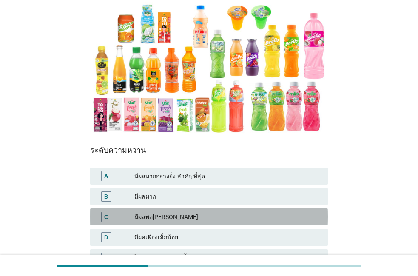
click at [275, 215] on div "มีผลพอ[PERSON_NAME]" at bounding box center [227, 217] width 187 height 10
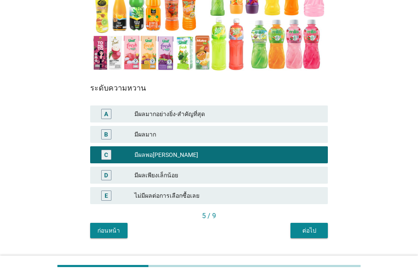
scroll to position [180, 0]
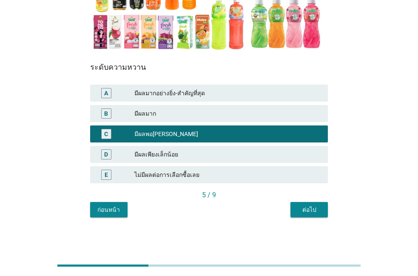
click at [289, 210] on div "ก่อนหน้า ต่อไป" at bounding box center [209, 209] width 238 height 15
click at [297, 209] on button "ต่อไป" at bounding box center [309, 209] width 37 height 15
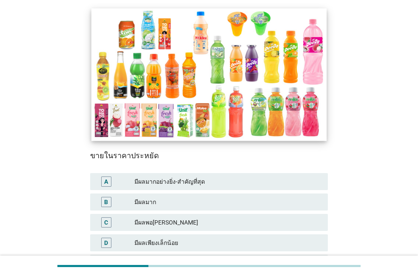
scroll to position [97, 0]
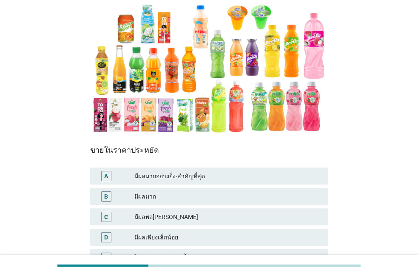
click at [271, 183] on div "A มีผลมากอย่างยิ่ง-สำคัญที่สุด" at bounding box center [209, 176] width 238 height 17
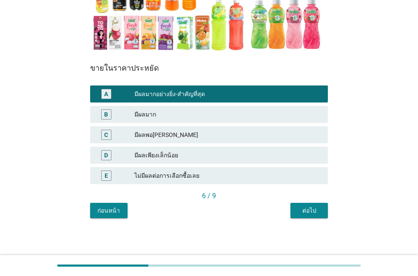
scroll to position [180, 0]
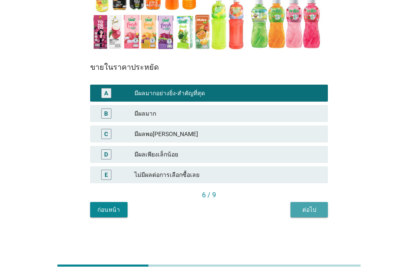
click at [307, 206] on div "ต่อไป" at bounding box center [309, 210] width 24 height 9
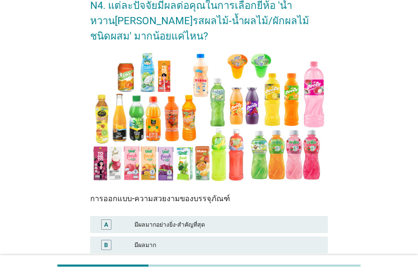
scroll to position [97, 0]
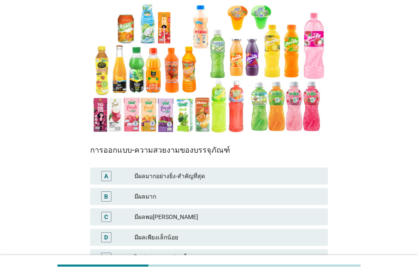
click at [227, 220] on div "มีผลพอ[PERSON_NAME]" at bounding box center [227, 217] width 187 height 10
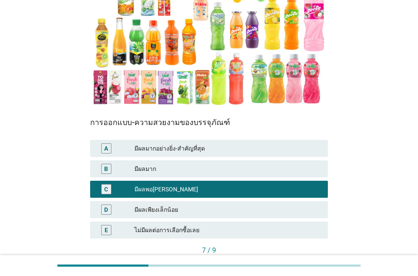
scroll to position [146, 0]
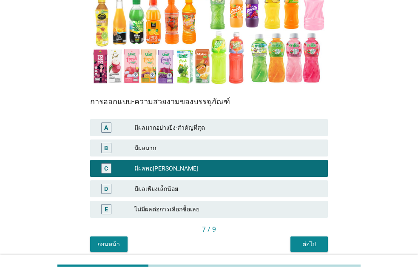
click at [298, 247] on div "ต่อไป" at bounding box center [309, 244] width 24 height 9
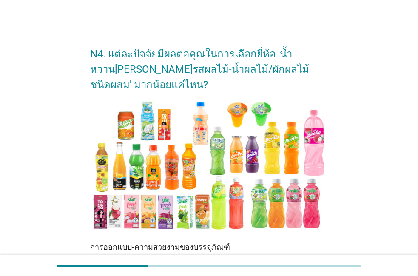
click at [298, 247] on div "การออกแบบ-ความสวยงามของบรรจุภัณฑ์" at bounding box center [209, 246] width 238 height 11
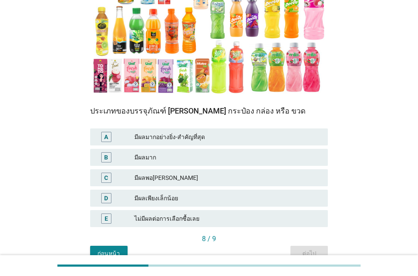
scroll to position [97, 0]
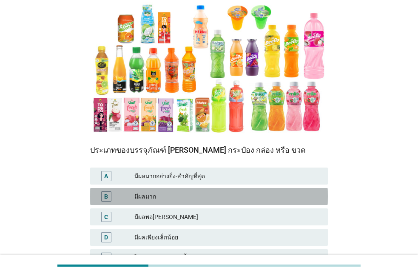
click at [237, 197] on div "มีผลมาก" at bounding box center [227, 196] width 187 height 10
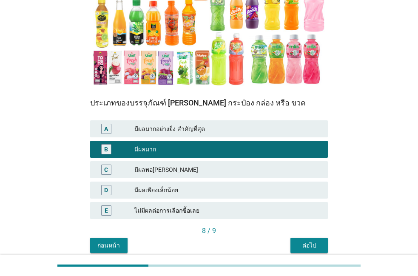
scroll to position [146, 0]
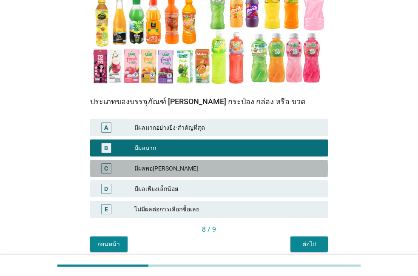
click at [232, 172] on div "มีผลพอ[PERSON_NAME]" at bounding box center [227, 168] width 187 height 10
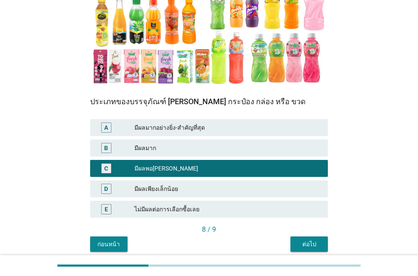
click at [293, 249] on button "ต่อไป" at bounding box center [309, 244] width 37 height 15
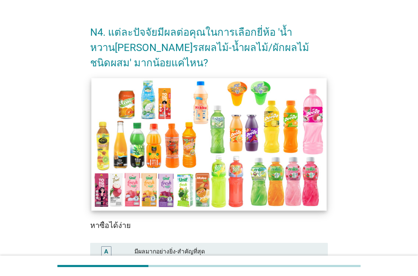
scroll to position [49, 0]
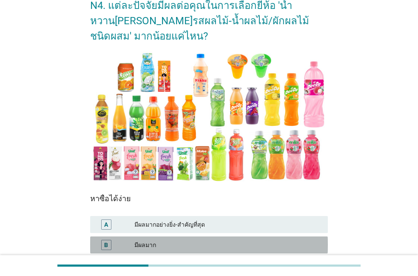
click at [242, 243] on div "มีผลมาก" at bounding box center [227, 245] width 187 height 10
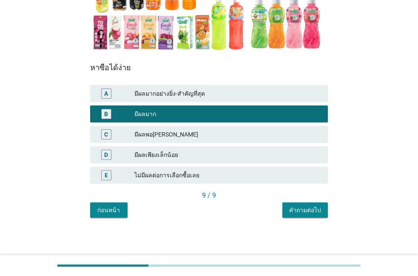
scroll to position [180, 0]
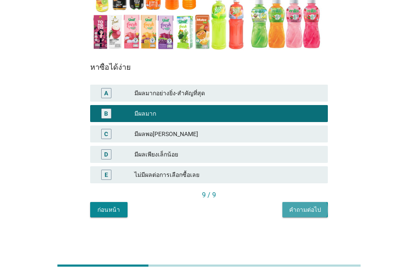
click at [291, 212] on button "คำถามต่อไป" at bounding box center [306, 209] width 46 height 15
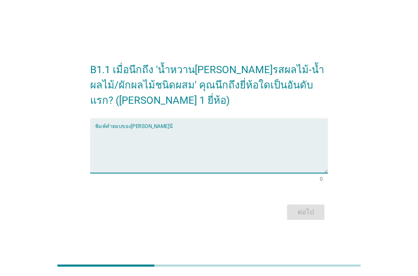
click at [243, 166] on textarea "พิมพ์คำตอบของคุณ ที่นี่" at bounding box center [211, 151] width 233 height 45
type textarea "กาโตะ"
click at [297, 216] on div "ต่อไป" at bounding box center [306, 212] width 24 height 10
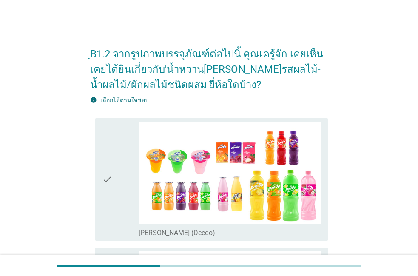
click at [129, 238] on div "check check_box_outline_blank [PERSON_NAME] (Deedo)" at bounding box center [211, 179] width 233 height 123
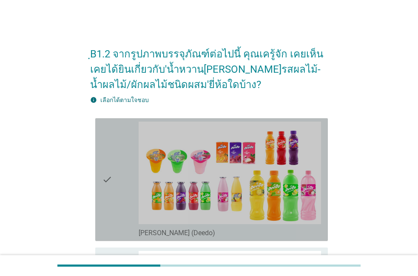
click at [131, 197] on div "check" at bounding box center [120, 180] width 37 height 116
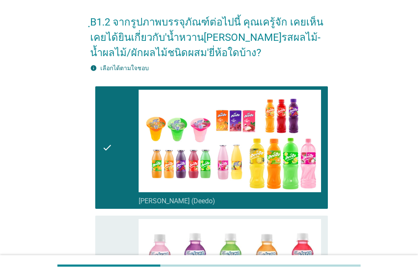
scroll to position [49, 0]
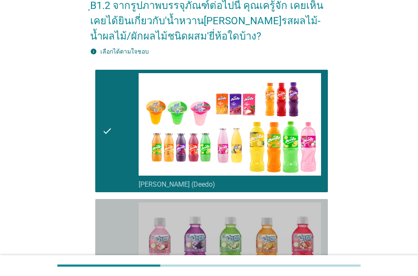
click at [129, 215] on div "check" at bounding box center [120, 261] width 37 height 116
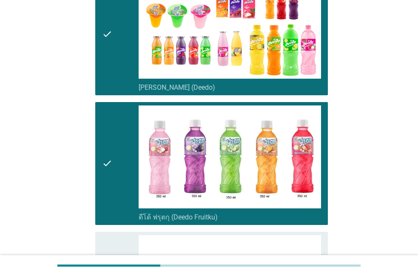
scroll to position [194, 0]
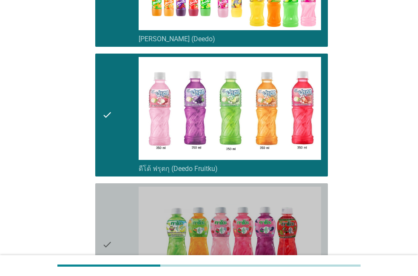
click at [131, 220] on div "check" at bounding box center [120, 245] width 37 height 116
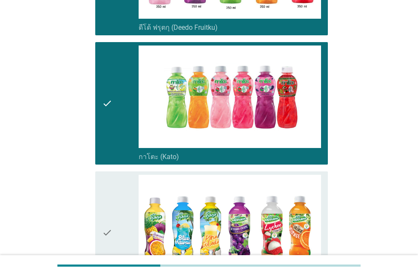
scroll to position [340, 0]
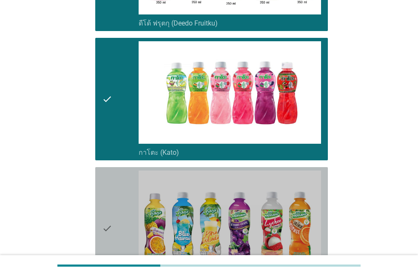
click at [131, 220] on div "check" at bounding box center [120, 229] width 37 height 116
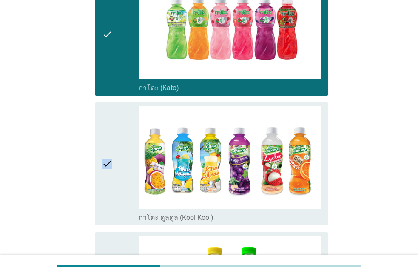
scroll to position [388, 0]
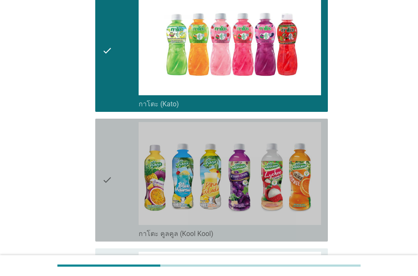
click at [131, 220] on div "check" at bounding box center [120, 180] width 37 height 116
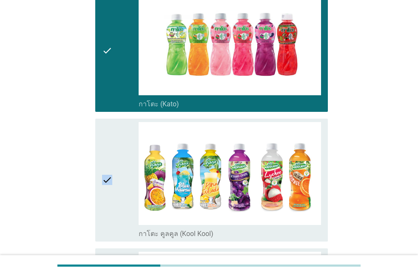
click at [131, 220] on div "check" at bounding box center [120, 180] width 37 height 116
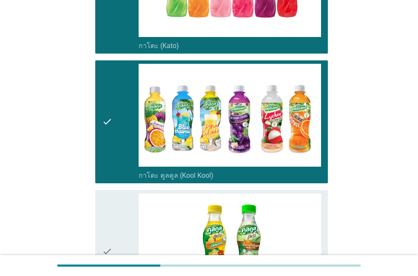
scroll to position [437, 0]
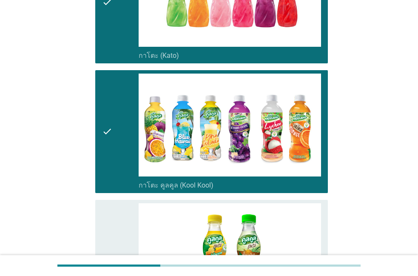
click at [131, 220] on div "check" at bounding box center [120, 261] width 37 height 116
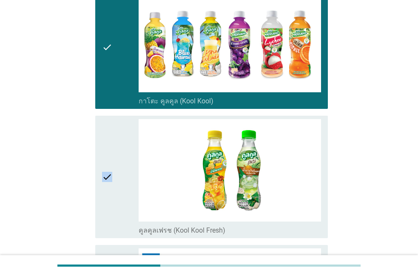
scroll to position [485, 0]
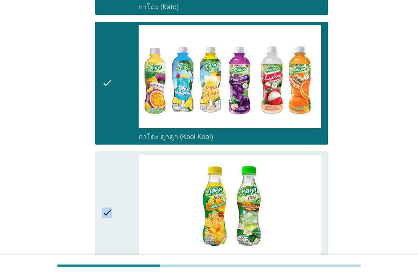
click at [131, 220] on div "check" at bounding box center [120, 213] width 37 height 116
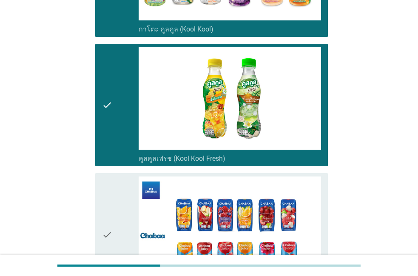
scroll to position [582, 0]
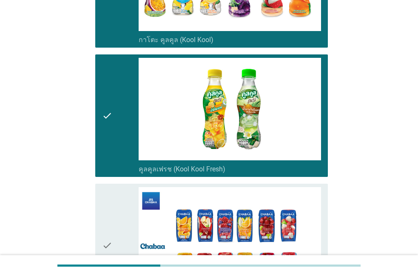
click at [132, 224] on div "check" at bounding box center [120, 245] width 37 height 116
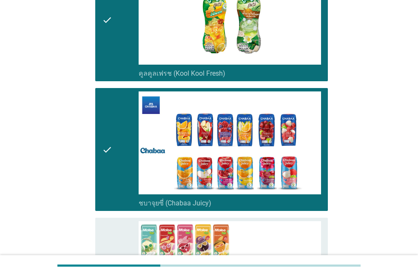
scroll to position [679, 0]
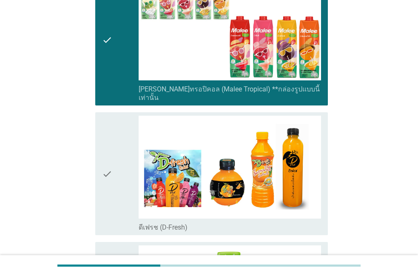
scroll to position [922, 0]
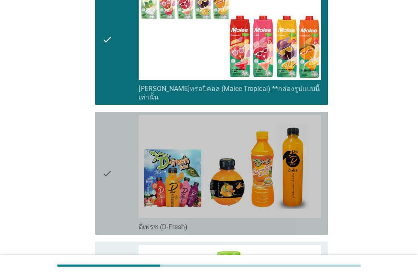
click at [125, 147] on div "check" at bounding box center [120, 173] width 37 height 116
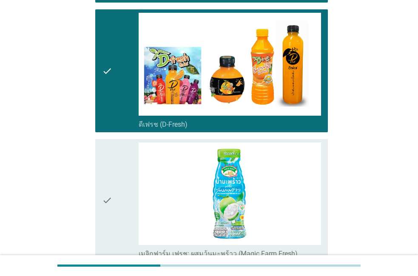
scroll to position [1067, 0]
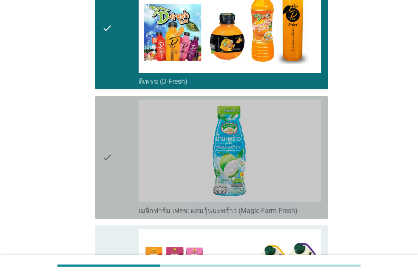
click at [123, 150] on div "check" at bounding box center [120, 158] width 37 height 116
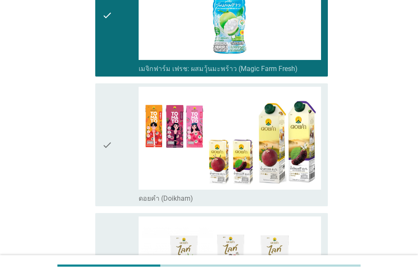
scroll to position [1164, 0]
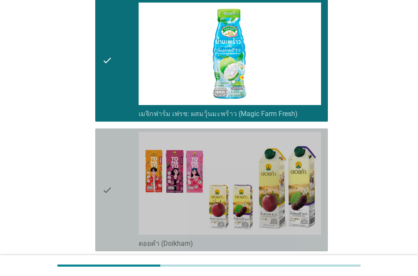
click at [122, 150] on div "check" at bounding box center [120, 190] width 37 height 116
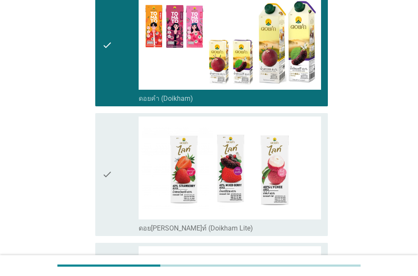
scroll to position [1310, 0]
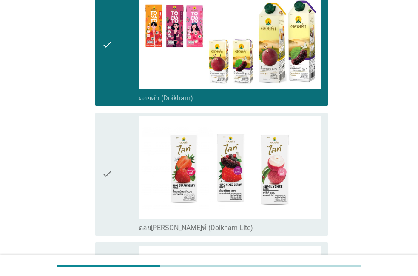
click at [122, 150] on div "check" at bounding box center [120, 174] width 37 height 116
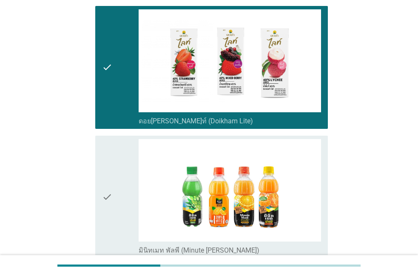
scroll to position [1407, 0]
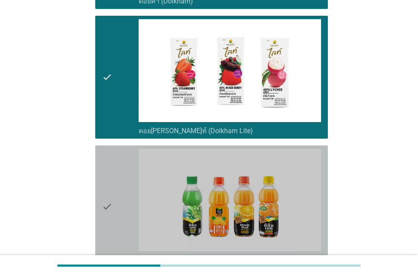
click at [122, 150] on div "check" at bounding box center [120, 207] width 37 height 116
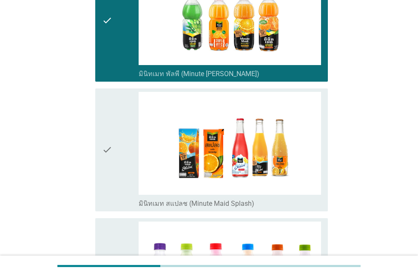
scroll to position [1552, 0]
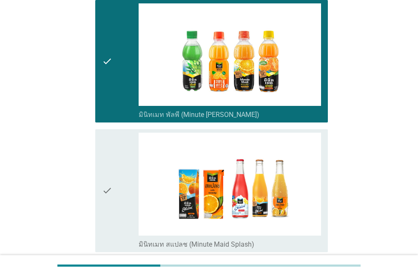
click at [122, 150] on div "check" at bounding box center [120, 191] width 37 height 116
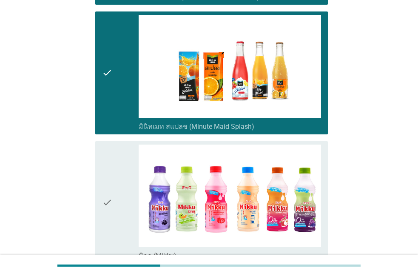
scroll to position [1649, 0]
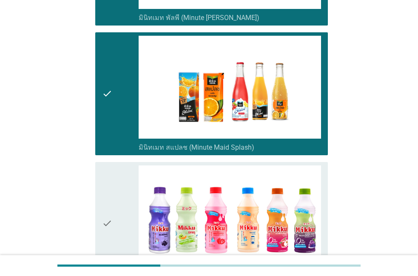
click at [122, 159] on div "check check_box_outline_blank มิกกุ (Mikku)" at bounding box center [209, 224] width 238 height 130
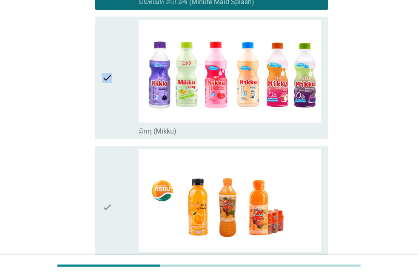
scroll to position [1746, 0]
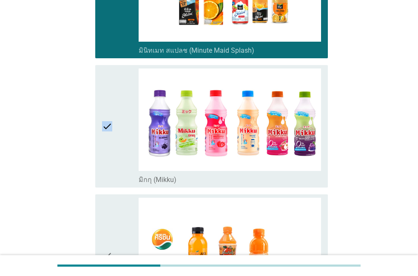
click at [122, 150] on div "check" at bounding box center [120, 127] width 37 height 116
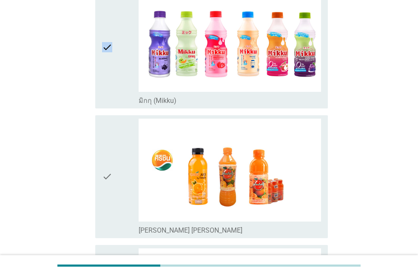
scroll to position [1795, 0]
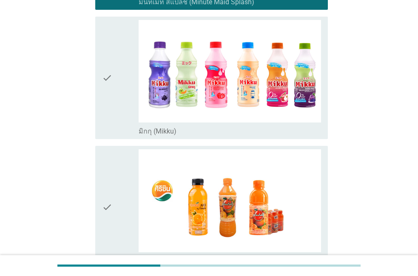
click at [122, 103] on div "check" at bounding box center [120, 78] width 37 height 116
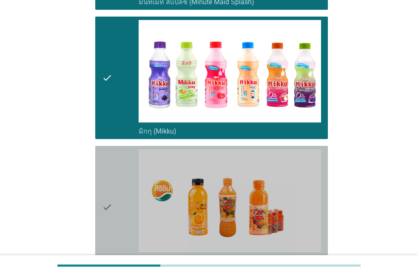
click at [110, 146] on div "check check_box_outline_blank [PERSON_NAME] [PERSON_NAME]" at bounding box center [211, 207] width 233 height 123
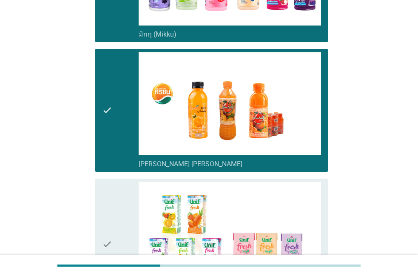
scroll to position [1989, 0]
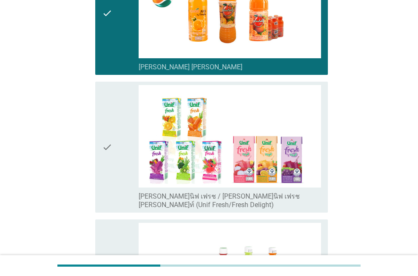
click at [111, 137] on icon "check" at bounding box center [107, 147] width 10 height 125
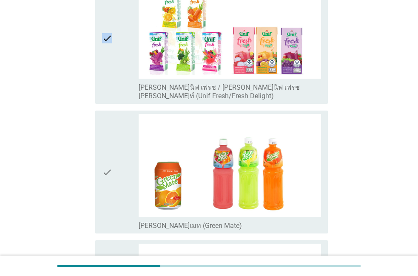
scroll to position [2086, 0]
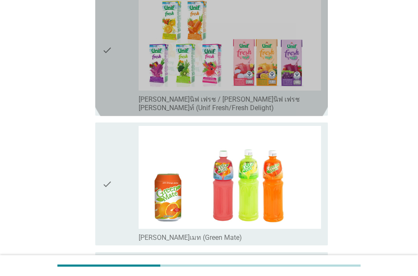
click at [117, 74] on div "check" at bounding box center [120, 50] width 37 height 125
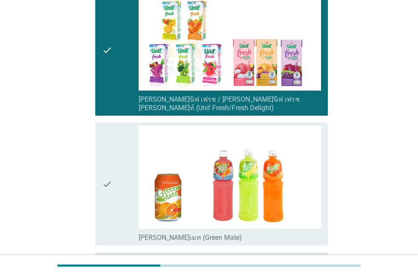
click at [113, 127] on div "check" at bounding box center [120, 184] width 37 height 116
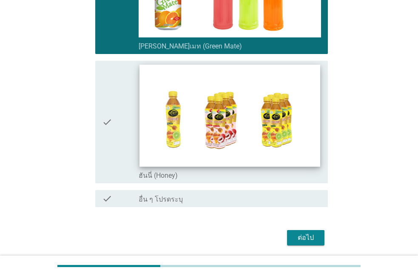
scroll to position [2280, 0]
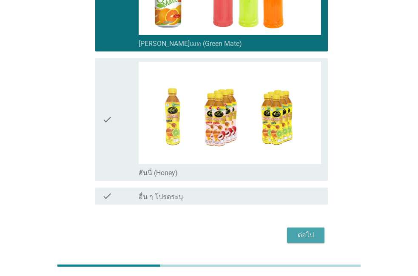
click at [306, 230] on div "ต่อไป" at bounding box center [306, 235] width 24 height 10
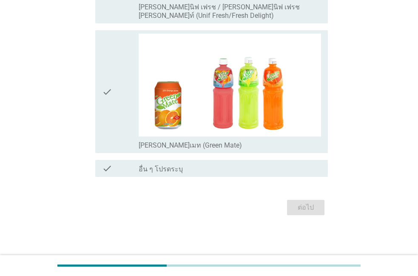
scroll to position [0, 0]
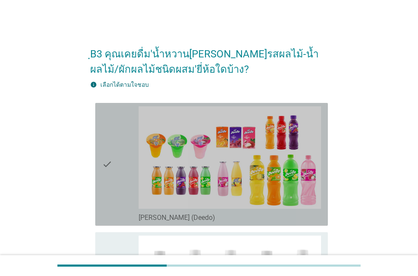
click at [126, 185] on div "check" at bounding box center [120, 164] width 37 height 116
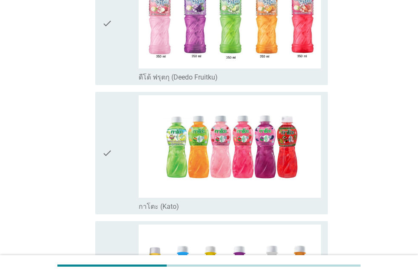
scroll to position [243, 0]
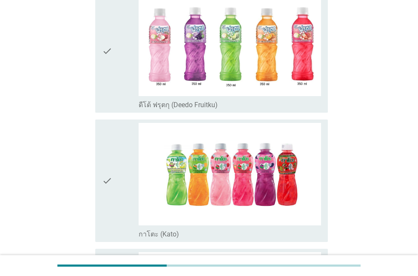
click at [128, 102] on div "check" at bounding box center [120, 51] width 37 height 116
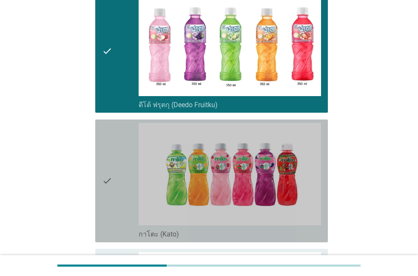
click at [109, 232] on icon "check" at bounding box center [107, 181] width 10 height 116
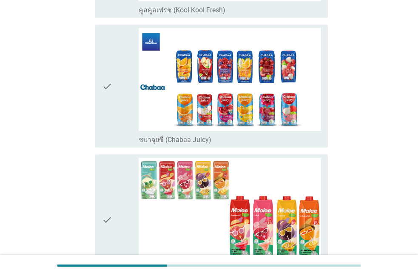
scroll to position [728, 0]
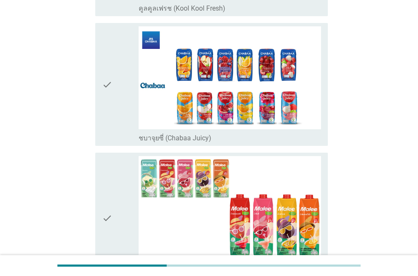
click at [119, 204] on div "check" at bounding box center [120, 218] width 37 height 125
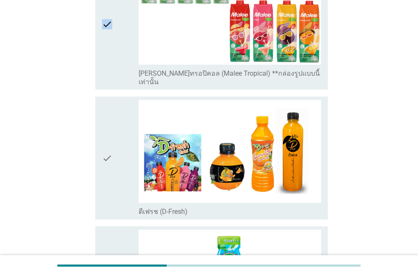
scroll to position [776, 0]
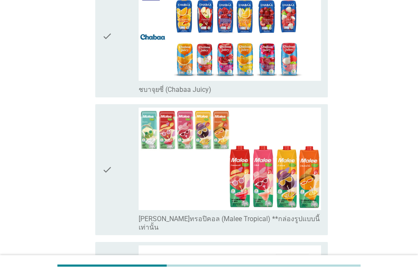
click at [119, 205] on div "check" at bounding box center [120, 170] width 37 height 125
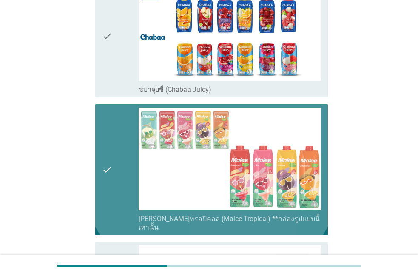
click at [119, 205] on div "check" at bounding box center [120, 170] width 37 height 125
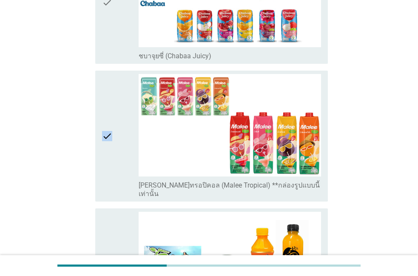
scroll to position [825, 0]
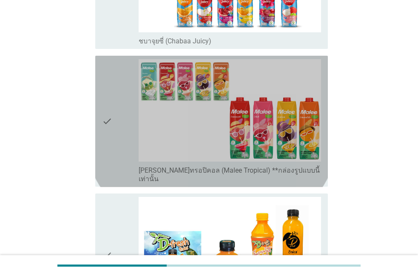
click at [132, 144] on div "check" at bounding box center [120, 121] width 37 height 125
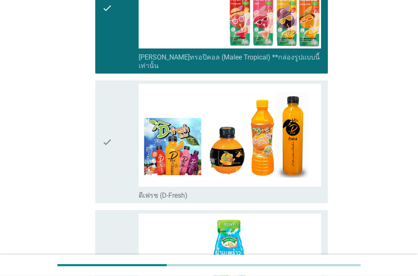
scroll to position [922, 0]
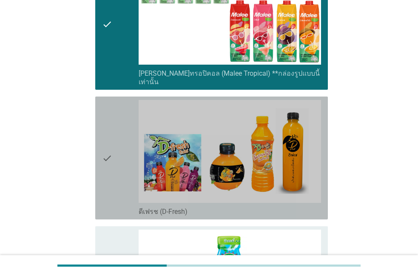
click at [127, 149] on div "check" at bounding box center [120, 158] width 37 height 116
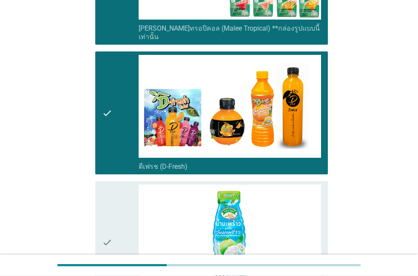
scroll to position [1019, 0]
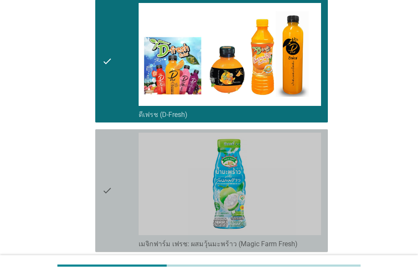
click at [120, 162] on div "check" at bounding box center [120, 191] width 37 height 116
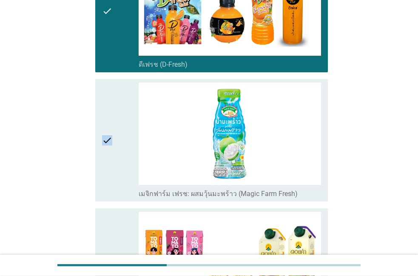
scroll to position [1067, 0]
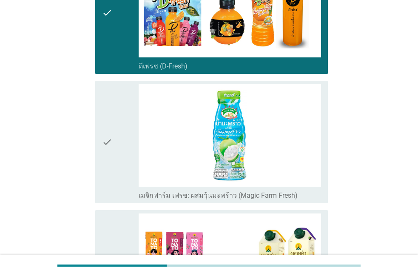
click at [120, 162] on div "check" at bounding box center [120, 142] width 37 height 116
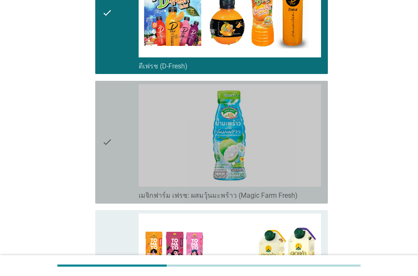
click at [119, 164] on div "check" at bounding box center [120, 142] width 37 height 116
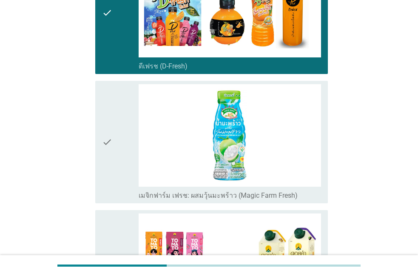
click at [119, 164] on div "check" at bounding box center [120, 142] width 37 height 116
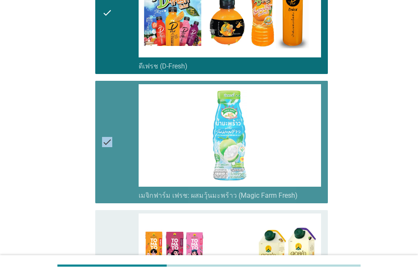
click at [119, 164] on div "check" at bounding box center [120, 142] width 37 height 116
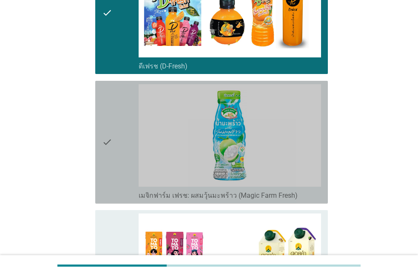
click at [119, 164] on div "check" at bounding box center [120, 142] width 37 height 116
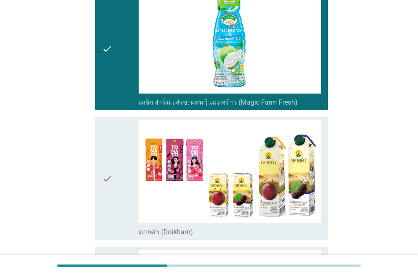
scroll to position [1164, 0]
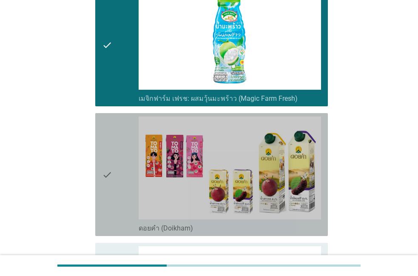
click at [115, 165] on div "check" at bounding box center [120, 175] width 37 height 116
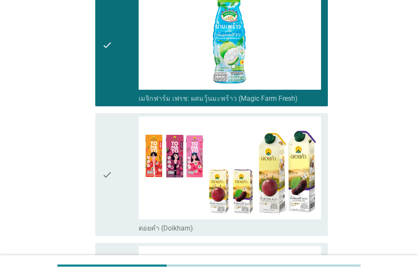
click at [111, 173] on icon "check" at bounding box center [107, 175] width 10 height 116
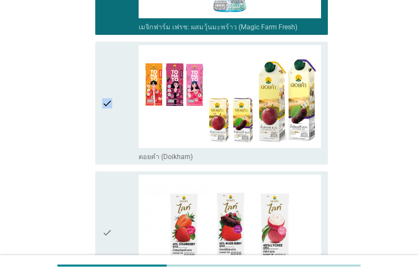
scroll to position [1213, 0]
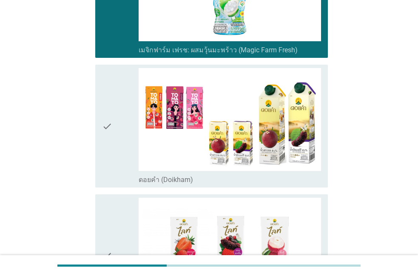
click at [118, 151] on div "check" at bounding box center [120, 126] width 37 height 116
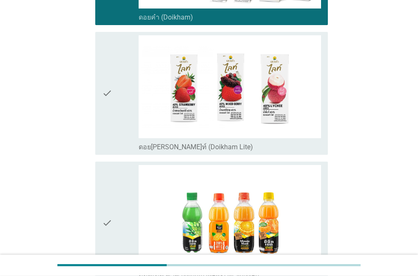
scroll to position [1407, 0]
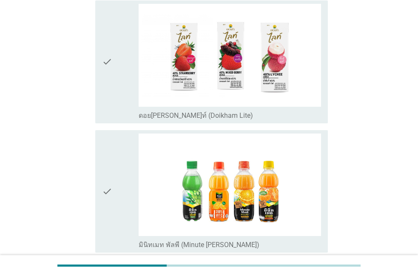
click at [109, 162] on icon "check" at bounding box center [107, 192] width 10 height 116
click at [115, 144] on div "check" at bounding box center [120, 192] width 37 height 116
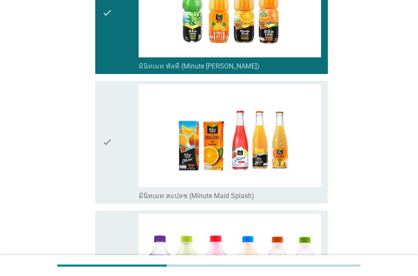
scroll to position [1552, 0]
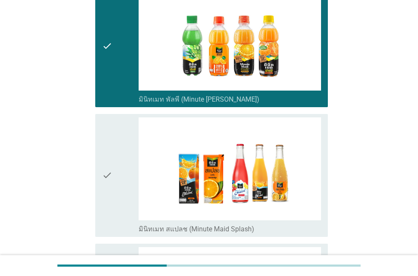
click at [109, 146] on icon "check" at bounding box center [107, 175] width 10 height 116
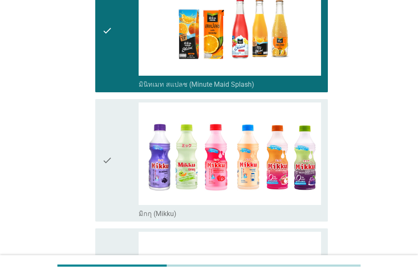
scroll to position [1698, 0]
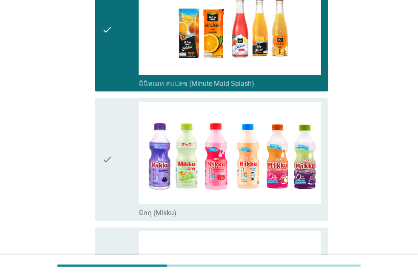
click at [109, 148] on icon "check" at bounding box center [107, 160] width 10 height 116
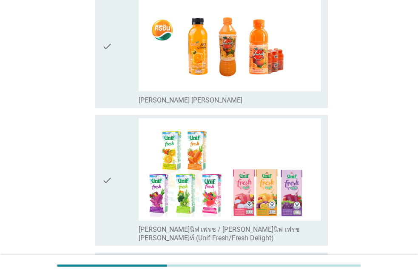
scroll to position [1989, 0]
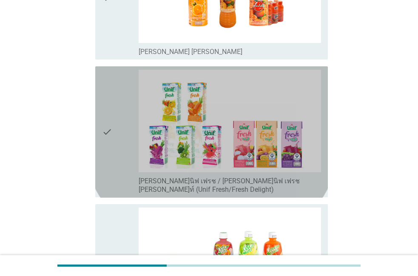
click at [107, 151] on icon "check" at bounding box center [107, 132] width 10 height 125
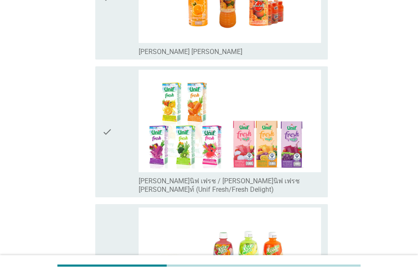
click at [107, 151] on icon "check" at bounding box center [107, 132] width 10 height 125
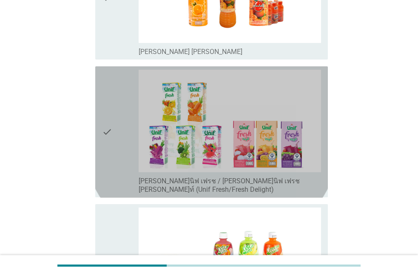
click at [107, 151] on icon "check" at bounding box center [107, 132] width 10 height 125
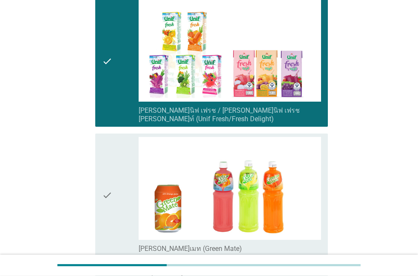
scroll to position [2086, 0]
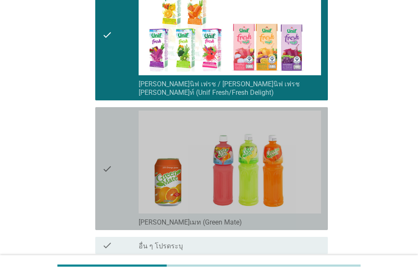
click at [107, 151] on icon "check" at bounding box center [107, 169] width 10 height 116
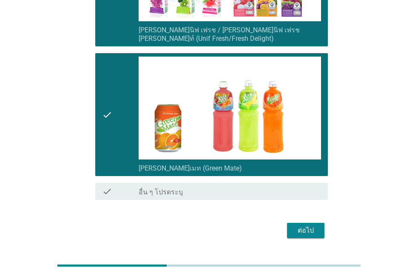
scroll to position [2143, 0]
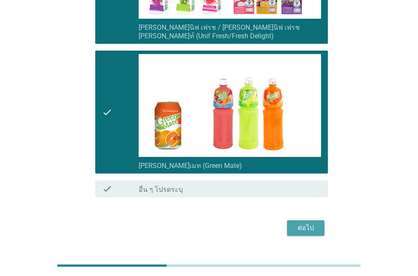
click at [298, 223] on div "ต่อไป" at bounding box center [306, 228] width 24 height 10
click at [298, 218] on div "ต่อไป" at bounding box center [209, 228] width 238 height 20
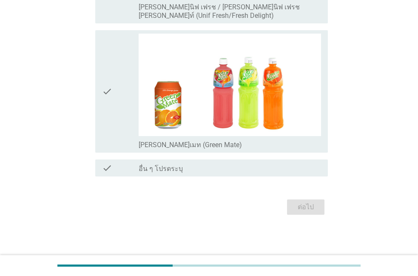
scroll to position [0, 0]
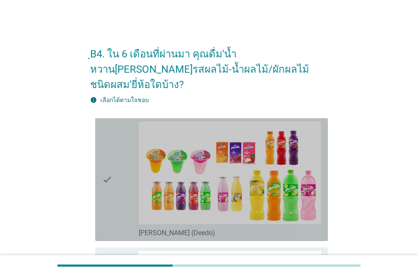
click at [119, 170] on div "check" at bounding box center [120, 180] width 37 height 116
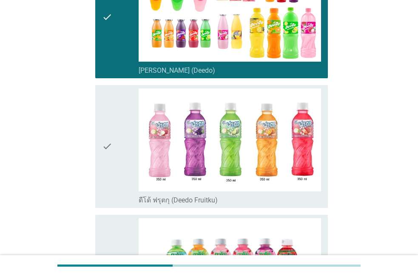
scroll to position [194, 0]
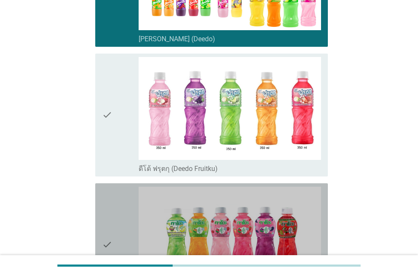
click at [119, 183] on div "check check_box_outline_blank กาโตะ (Kato)" at bounding box center [211, 244] width 233 height 123
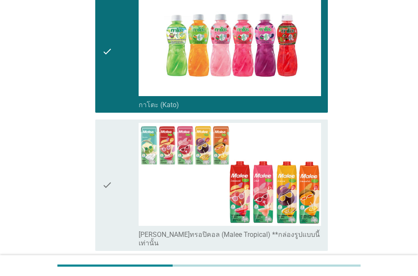
scroll to position [388, 0]
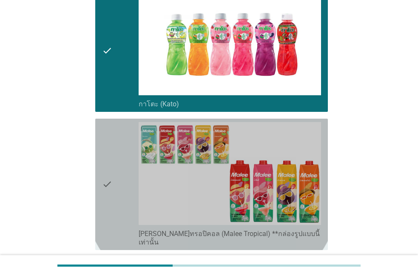
click at [119, 170] on div "check" at bounding box center [120, 184] width 37 height 125
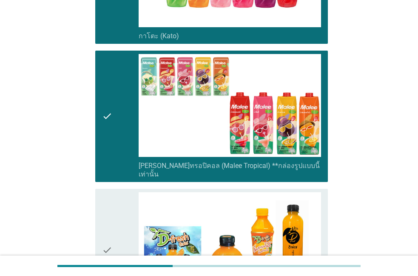
scroll to position [485, 0]
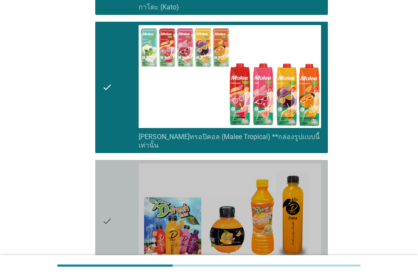
click at [119, 170] on div "check" at bounding box center [120, 221] width 37 height 116
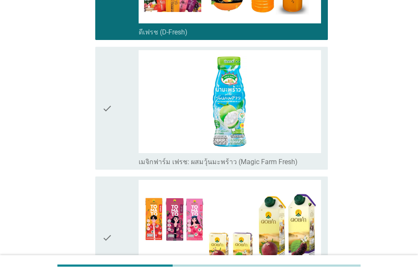
scroll to position [679, 0]
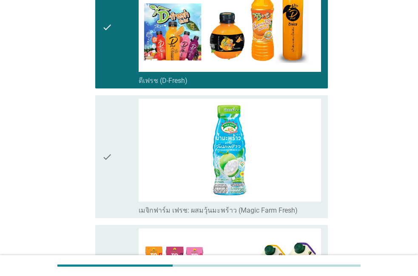
click at [119, 170] on div "check" at bounding box center [120, 157] width 37 height 116
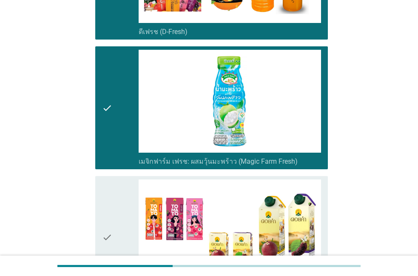
scroll to position [728, 0]
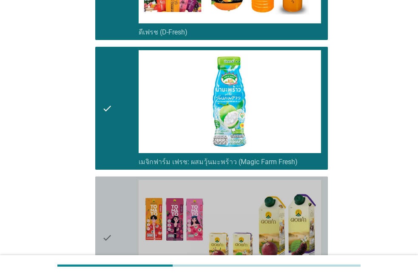
click at [119, 180] on div "check" at bounding box center [120, 238] width 37 height 116
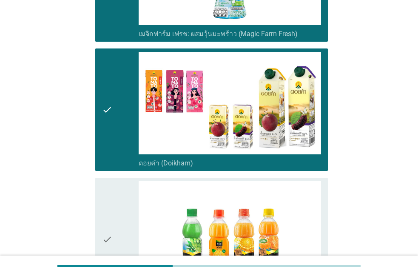
scroll to position [873, 0]
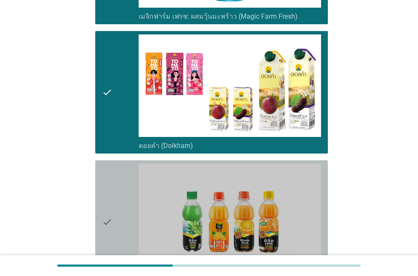
click at [119, 170] on div "check" at bounding box center [120, 222] width 37 height 116
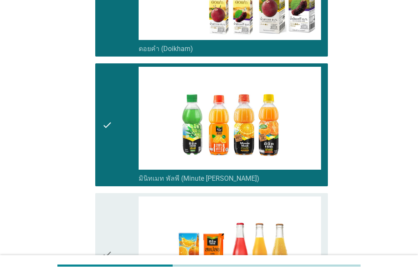
scroll to position [1019, 0]
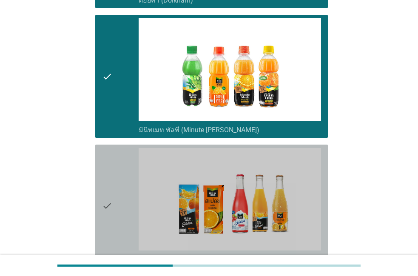
click at [119, 170] on div "check" at bounding box center [120, 206] width 37 height 116
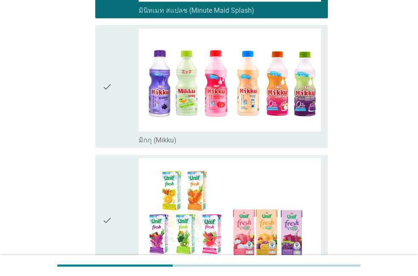
scroll to position [1261, 0]
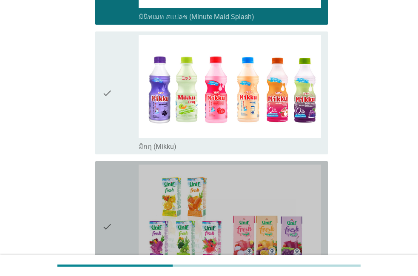
click at [119, 170] on div "check" at bounding box center [120, 227] width 37 height 125
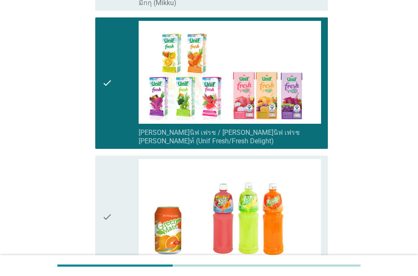
scroll to position [1407, 0]
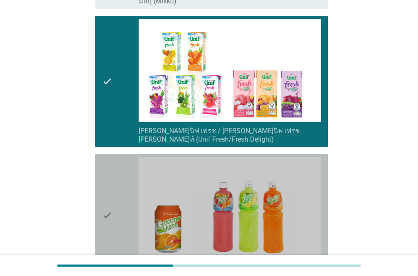
click at [120, 170] on div "check" at bounding box center [120, 215] width 37 height 116
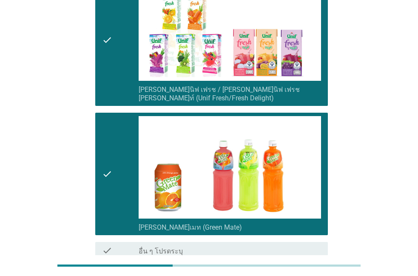
scroll to position [1447, 0]
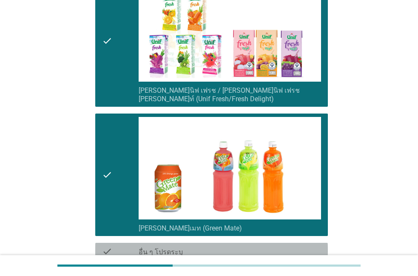
click at [294, 243] on div "check check_box อื่น ๆ โปรดระบุ" at bounding box center [211, 251] width 233 height 17
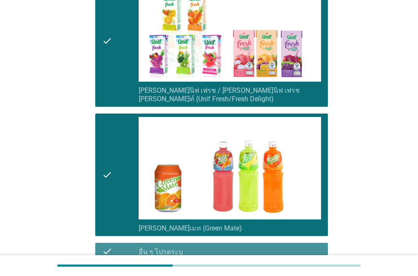
click at [294, 243] on div "check check_box อื่น ๆ โปรดระบุ" at bounding box center [211, 251] width 233 height 17
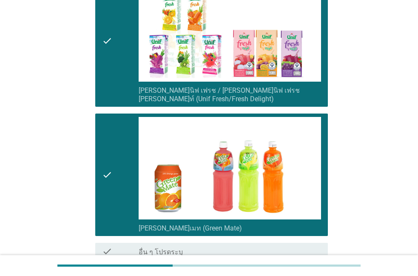
scroll to position [1496, 0]
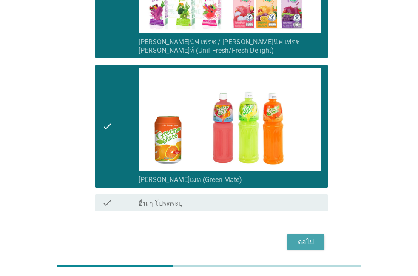
click at [289, 234] on button "ต่อไป" at bounding box center [305, 241] width 37 height 15
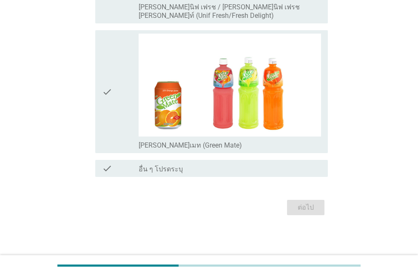
scroll to position [0, 0]
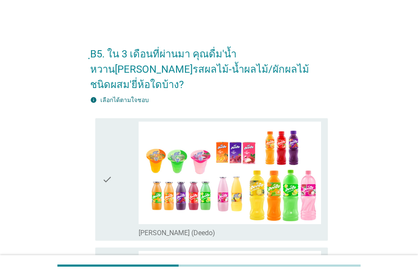
click at [124, 169] on div "check" at bounding box center [120, 180] width 37 height 116
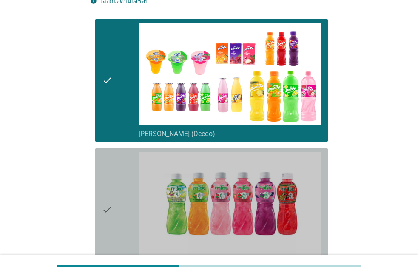
click at [125, 166] on div "check" at bounding box center [120, 210] width 37 height 116
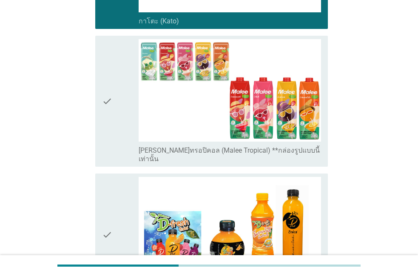
scroll to position [390, 0]
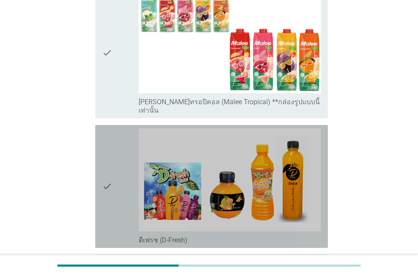
click at [125, 166] on div "check" at bounding box center [120, 187] width 37 height 116
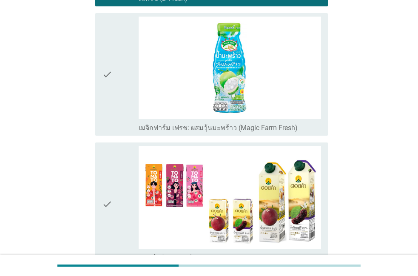
scroll to position [633, 0]
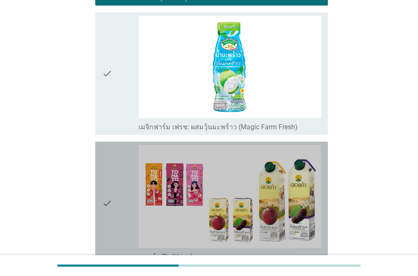
click at [125, 166] on div "check" at bounding box center [120, 203] width 37 height 116
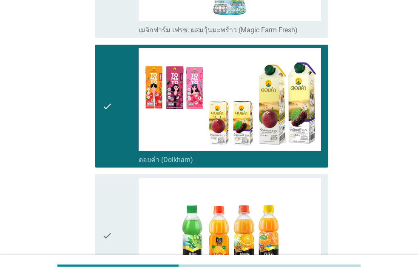
scroll to position [778, 0]
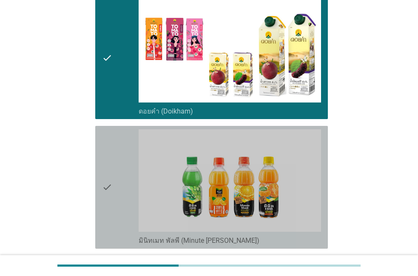
click at [124, 166] on div "check" at bounding box center [120, 187] width 37 height 116
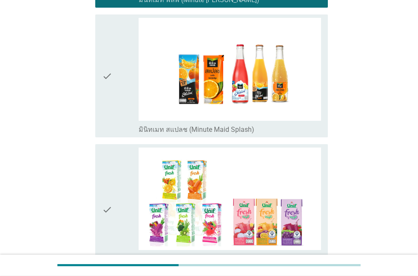
scroll to position [1021, 0]
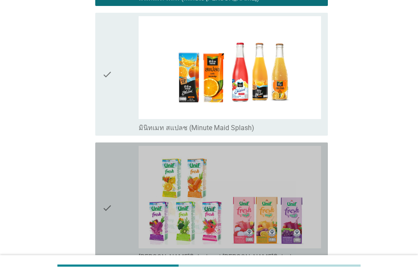
click at [124, 166] on div "check" at bounding box center [120, 208] width 37 height 125
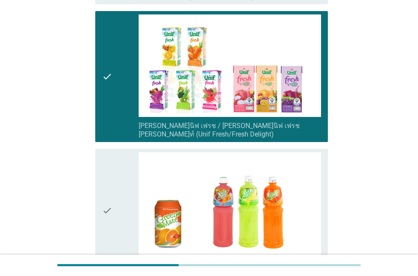
scroll to position [1166, 0]
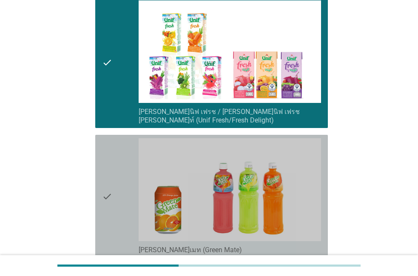
click at [123, 166] on div "check" at bounding box center [120, 196] width 37 height 116
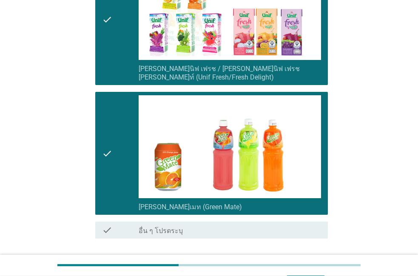
scroll to position [1237, 0]
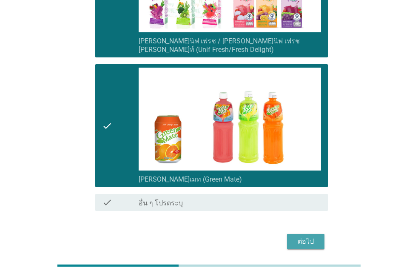
click at [294, 234] on button "ต่อไป" at bounding box center [305, 241] width 37 height 15
click at [294, 231] on div "ต่อไป" at bounding box center [209, 241] width 238 height 20
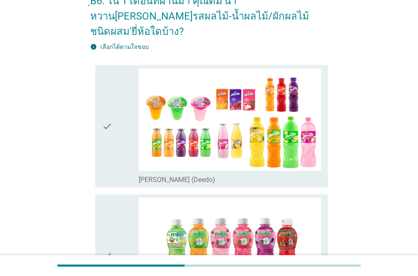
scroll to position [49, 0]
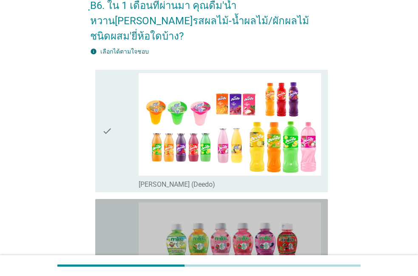
click at [111, 203] on icon "check" at bounding box center [107, 261] width 10 height 116
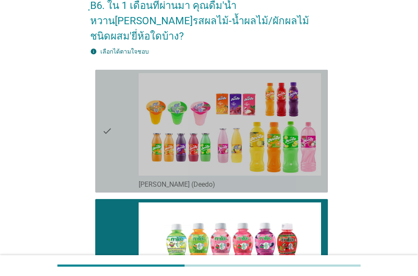
click at [126, 141] on div "check" at bounding box center [120, 131] width 37 height 116
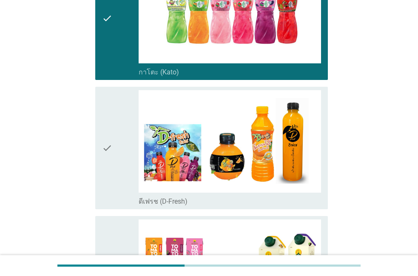
scroll to position [291, 0]
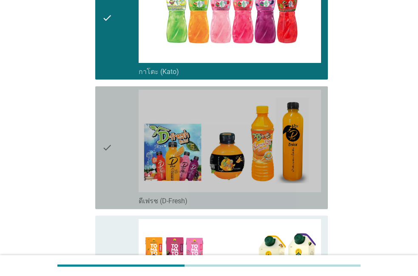
click at [125, 141] on div "check" at bounding box center [120, 148] width 37 height 116
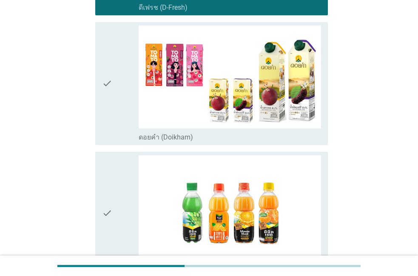
scroll to position [485, 0]
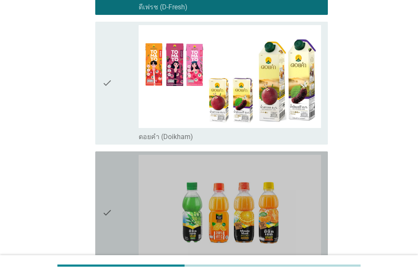
click at [125, 155] on div "check" at bounding box center [120, 213] width 37 height 116
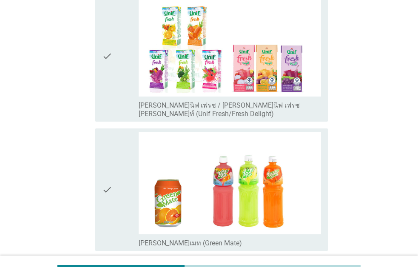
scroll to position [776, 0]
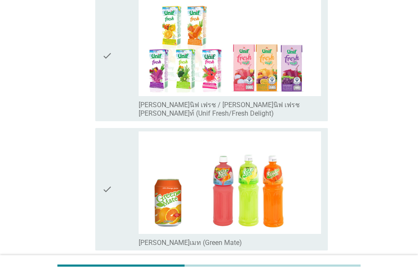
click at [125, 141] on div "check" at bounding box center [120, 189] width 37 height 116
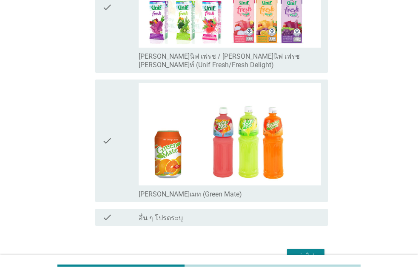
click at [125, 141] on div "check" at bounding box center [120, 141] width 37 height 116
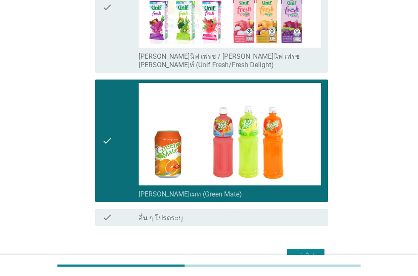
click at [323, 249] on button "ต่อไป" at bounding box center [305, 256] width 37 height 15
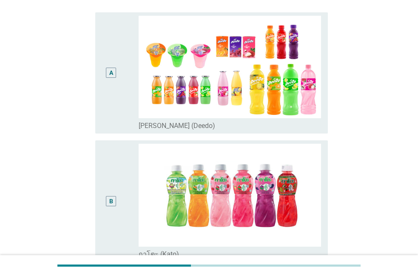
scroll to position [97, 0]
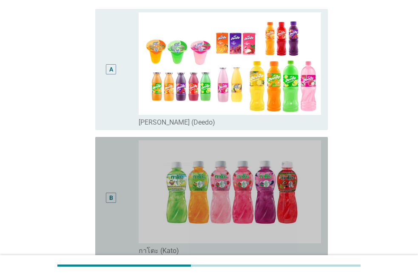
click at [125, 186] on div "B" at bounding box center [120, 197] width 37 height 115
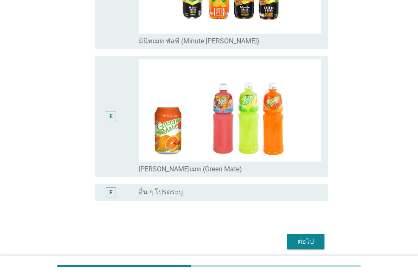
scroll to position [583, 0]
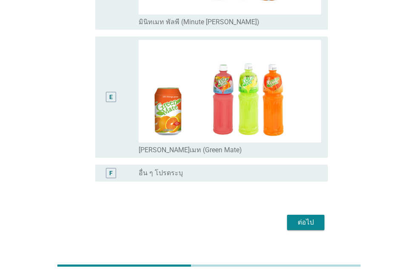
click at [319, 215] on button "ต่อไป" at bounding box center [305, 222] width 37 height 15
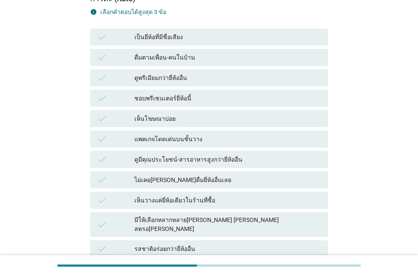
scroll to position [291, 0]
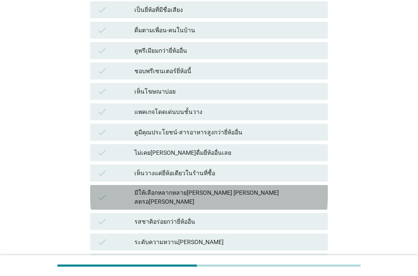
click at [211, 189] on div "มีให้เลือกหลากหลาย[PERSON_NAME] [PERSON_NAME] สตรอ[PERSON_NAME]" at bounding box center [227, 198] width 187 height 18
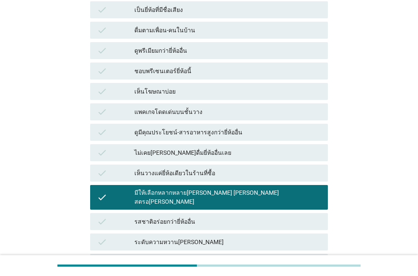
scroll to position [309, 0]
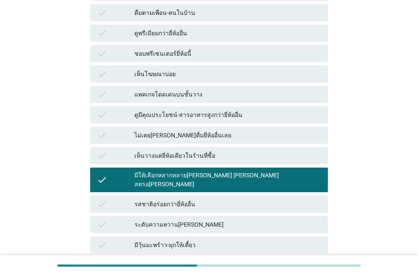
click at [212, 257] on div "check [PERSON_NAME]" at bounding box center [209, 265] width 238 height 17
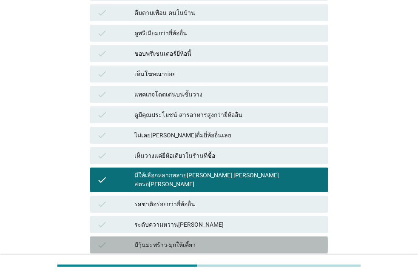
click at [211, 237] on div "check มีวุ้นมะพร้าว-มุกให้เคี้ยว" at bounding box center [209, 245] width 238 height 17
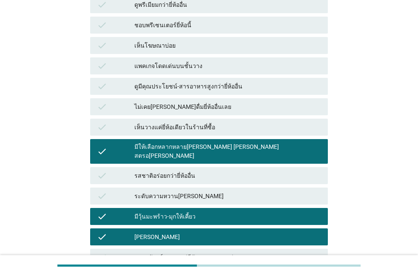
scroll to position [406, 0]
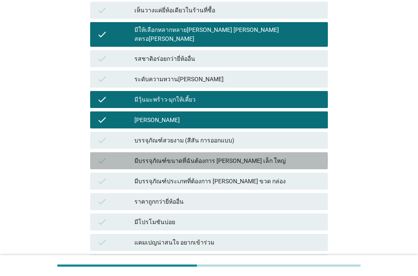
click at [218, 156] on div "มีบรรจุภัณฑ์ขนาดที่ฉันต้องการ [PERSON_NAME] เล็ก ใหญ่" at bounding box center [227, 161] width 187 height 10
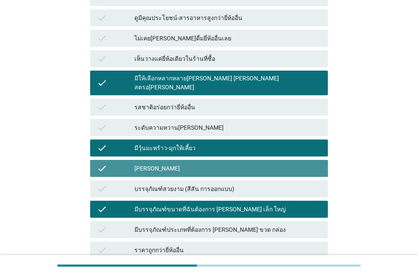
click at [218, 163] on div "[PERSON_NAME]" at bounding box center [227, 168] width 187 height 10
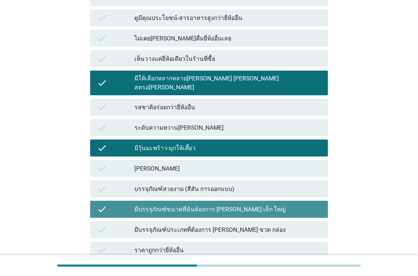
click at [188, 204] on div "มีบรรจุภัณฑ์ขนาดที่ฉันต้องการ [PERSON_NAME] เล็ก ใหญ่" at bounding box center [227, 209] width 187 height 10
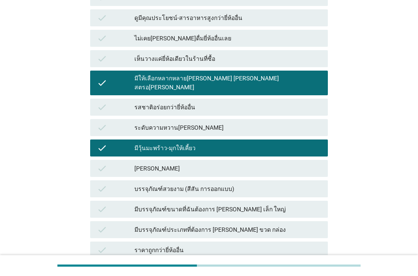
click at [171, 245] on div "ราคาถูกกว่ายี่ห้ออื่น" at bounding box center [227, 250] width 187 height 10
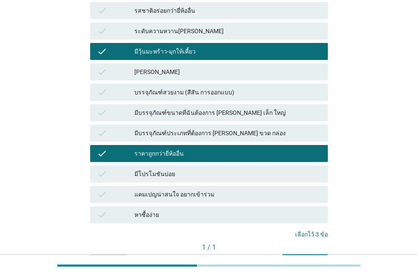
scroll to position [503, 0]
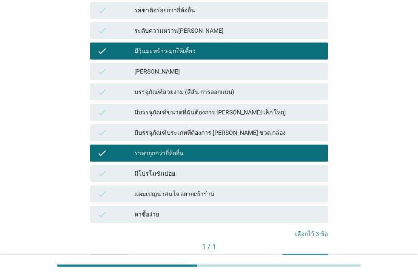
click at [293, 257] on div "คำถามต่อไป" at bounding box center [305, 261] width 32 height 9
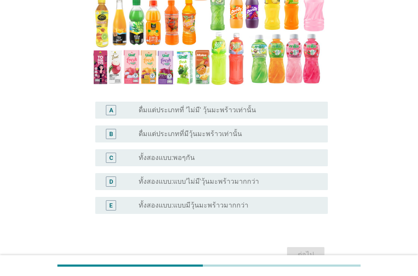
scroll to position [146, 0]
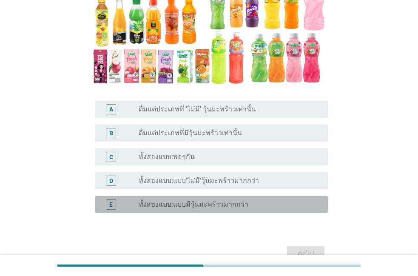
click at [205, 202] on label "ทั้งสองแบบ:แบบมีวุ้นมะพร้าวมากกว่า" at bounding box center [194, 204] width 110 height 9
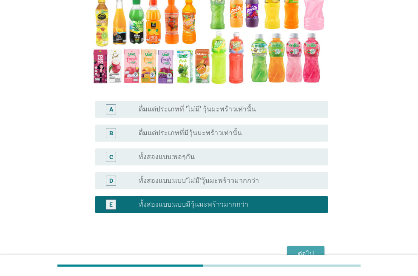
click at [311, 250] on div "ต่อไป" at bounding box center [306, 254] width 24 height 10
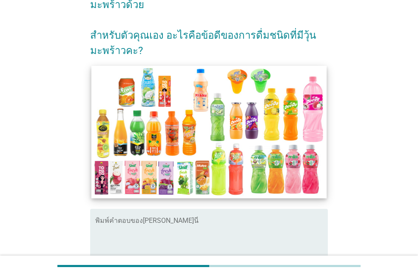
scroll to position [49, 0]
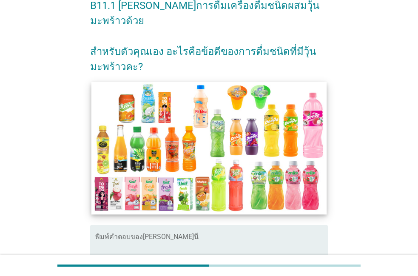
click at [222, 225] on div "พิมพ์คำตอบของ[PERSON_NAME]นี่" at bounding box center [211, 252] width 233 height 55
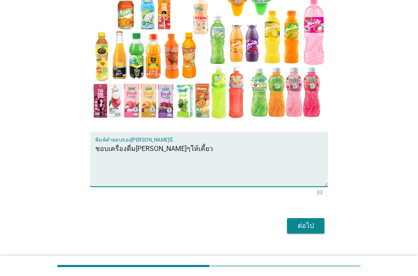
scroll to position [146, 0]
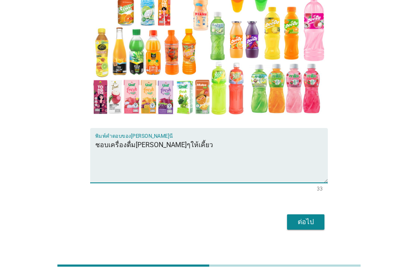
type textarea "ชอบเครื่องดื่ม[PERSON_NAME]ๆให้เคี้ยว"
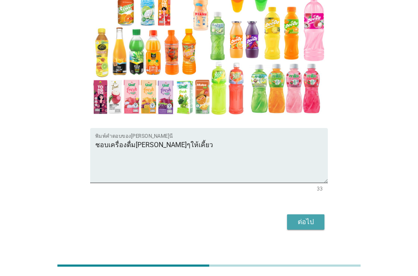
click at [294, 221] on button "ต่อไป" at bounding box center [305, 221] width 37 height 15
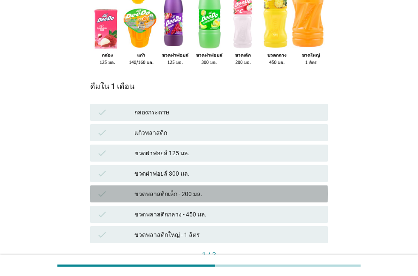
click at [284, 186] on div "check ขวดพลาสติกเล็ก - 200 มล." at bounding box center [209, 194] width 238 height 17
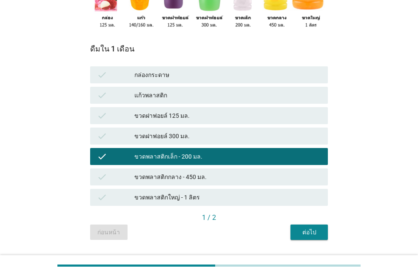
scroll to position [190, 0]
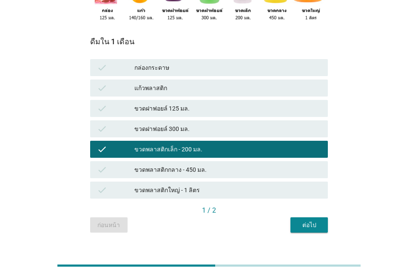
click at [314, 221] on div "ต่อไป" at bounding box center [309, 225] width 24 height 9
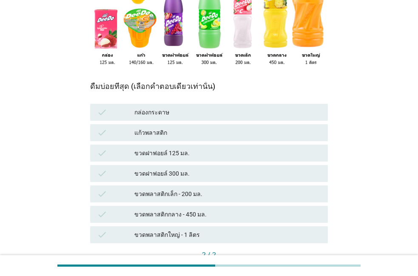
scroll to position [97, 0]
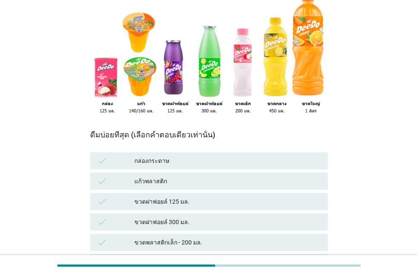
click at [238, 237] on div "ขวดพลาสติกเล็ก - 200 มล." at bounding box center [227, 242] width 187 height 10
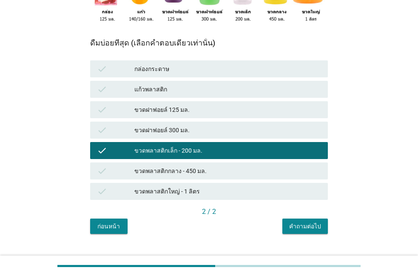
scroll to position [190, 0]
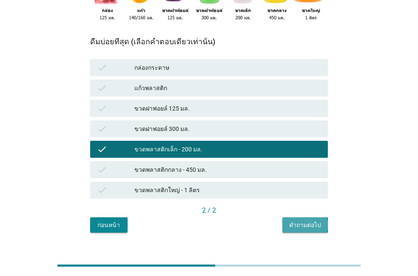
click at [287, 217] on button "คำถามต่อไป" at bounding box center [306, 224] width 46 height 15
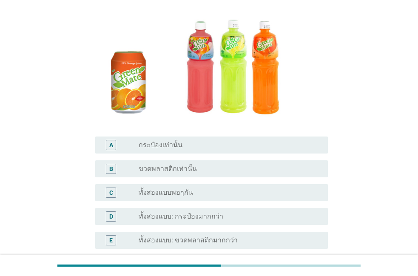
scroll to position [97, 0]
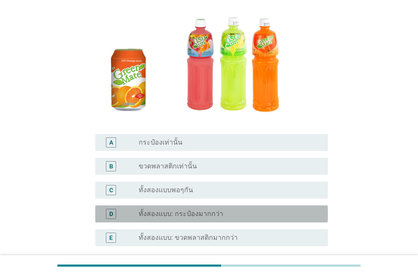
click at [257, 215] on div "radio_button_unchecked ทั้งสองแบบ: กระป๋องมากกว่า" at bounding box center [227, 214] width 176 height 9
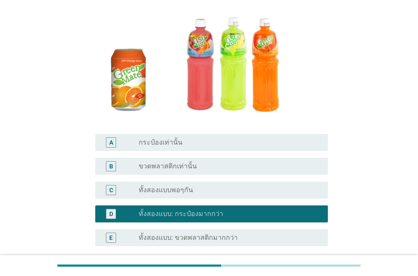
scroll to position [146, 0]
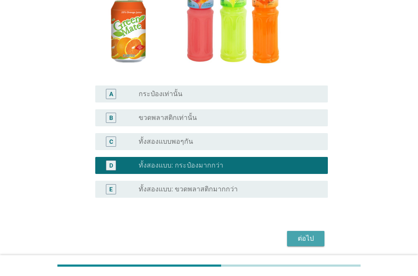
click at [309, 233] on button "ต่อไป" at bounding box center [305, 238] width 37 height 15
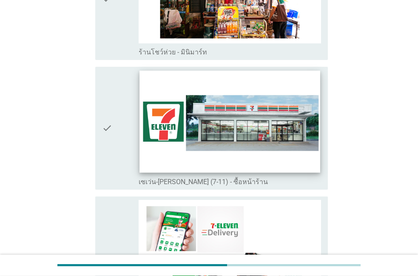
scroll to position [1626, 0]
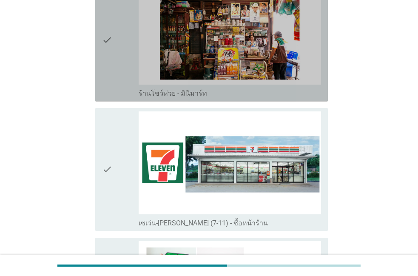
click at [134, 82] on div "check" at bounding box center [120, 40] width 37 height 116
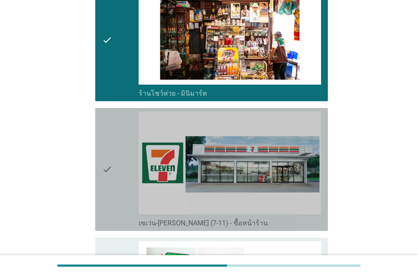
click at [135, 139] on div "check" at bounding box center [120, 169] width 37 height 116
click at [118, 194] on div "check" at bounding box center [120, 169] width 37 height 116
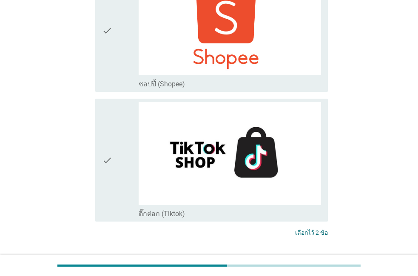
scroll to position [2450, 0]
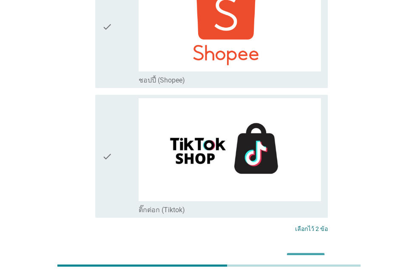
click at [297, 256] on div "ต่อไป" at bounding box center [306, 261] width 24 height 10
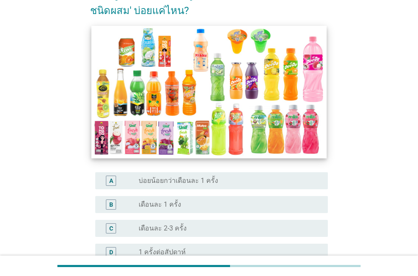
scroll to position [97, 0]
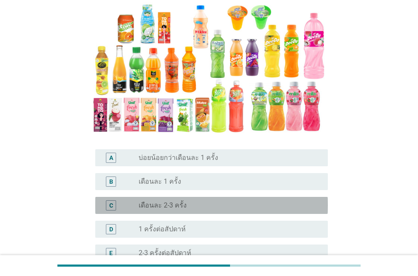
click at [187, 197] on div "C radio_button_unchecked เดือนละ 2-3 ครั้ง" at bounding box center [211, 205] width 233 height 17
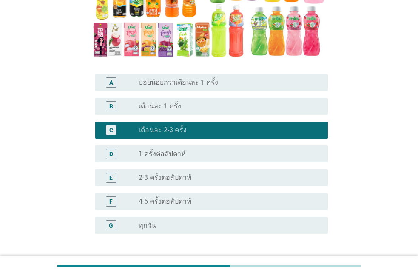
scroll to position [194, 0]
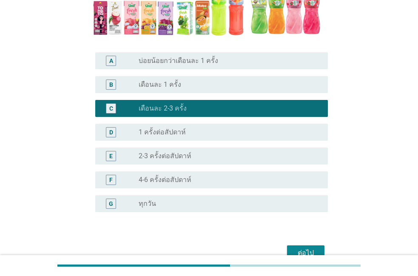
click at [303, 246] on button "ต่อไป" at bounding box center [305, 253] width 37 height 15
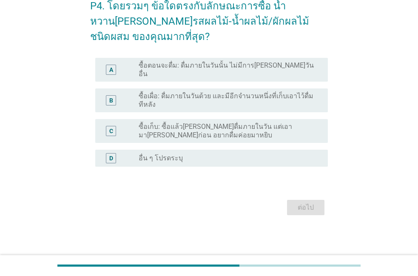
scroll to position [0, 0]
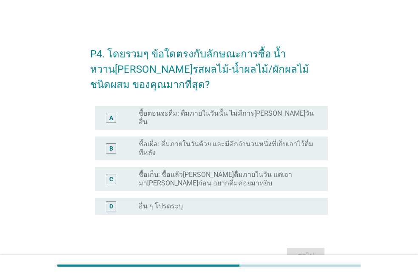
click at [254, 142] on label "ซื้อเผื่อ: ดื่มภายในวันด้วย และมีอีกจำนวนหนึ่งที่เก็บเอาไว้ดื่มทีหลัง" at bounding box center [227, 148] width 176 height 17
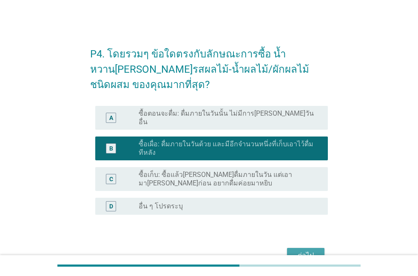
click at [301, 251] on div "ต่อไป" at bounding box center [306, 256] width 24 height 10
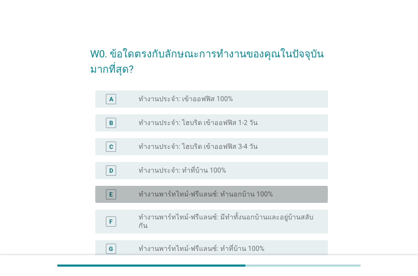
click at [252, 195] on label "ทำงานพาร์ทไทม์-ฟรีแลนซ์: ทำนอกบ้าน 100%" at bounding box center [206, 194] width 134 height 9
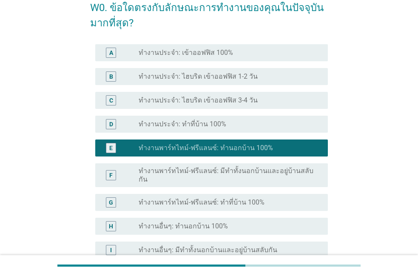
scroll to position [49, 0]
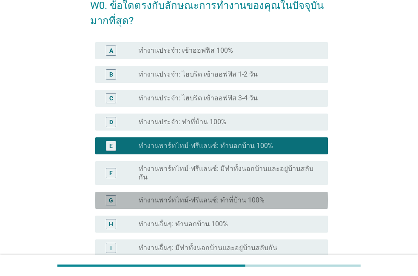
click at [218, 198] on div "radio_button_unchecked ทำงานพาร์ทไทม์-ฟรีแลนซ์: ทำที่บ้าน 100%" at bounding box center [230, 200] width 183 height 10
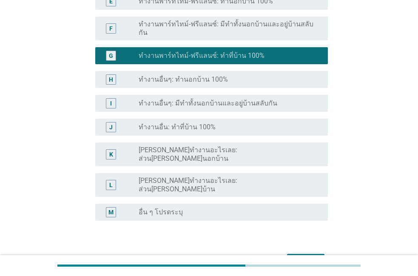
scroll to position [194, 0]
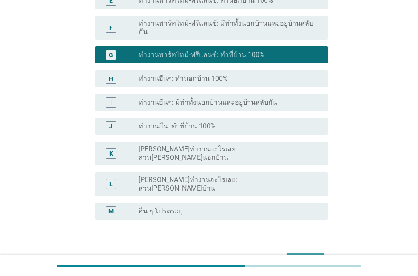
click at [295, 256] on div "ต่อไป" at bounding box center [306, 261] width 24 height 10
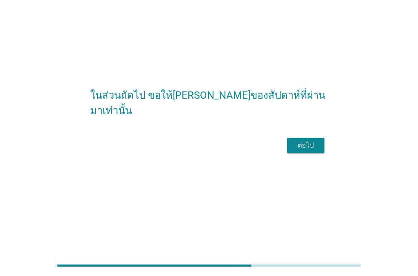
scroll to position [0, 0]
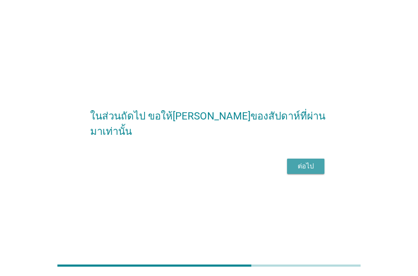
click at [293, 174] on button "ต่อไป" at bounding box center [305, 166] width 37 height 15
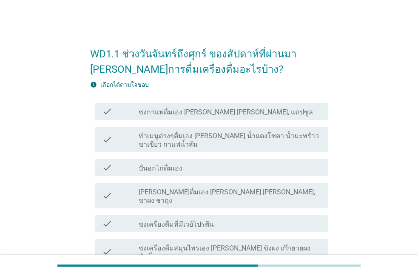
click at [223, 112] on label "ชงกาแฟดื่มเอง [PERSON_NAME] [PERSON_NAME], แคปซูล" at bounding box center [226, 112] width 174 height 9
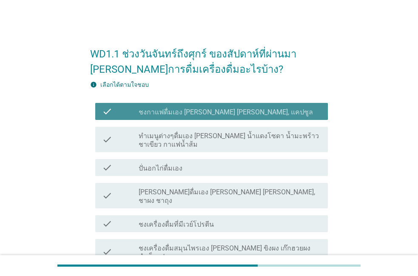
click at [220, 111] on label "ชงกาแฟดื่มเอง [PERSON_NAME] [PERSON_NAME], แคปซูล" at bounding box center [226, 112] width 174 height 9
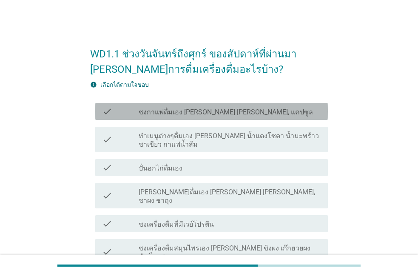
click at [220, 111] on label "ชงกาแฟดื่มเอง [PERSON_NAME] [PERSON_NAME], แคปซูล" at bounding box center [226, 112] width 174 height 9
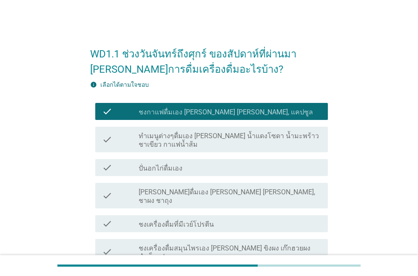
drag, startPoint x: 220, startPoint y: 111, endPoint x: 217, endPoint y: 120, distance: 9.3
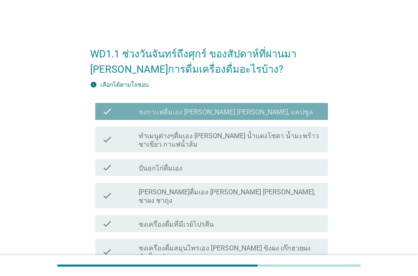
click at [217, 120] on div "check check_box ชงกาแฟดื่มเอง [PERSON_NAME] [PERSON_NAME], แคปซูล" at bounding box center [211, 111] width 233 height 17
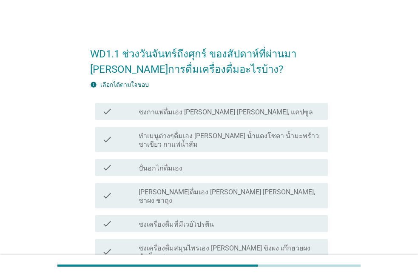
click at [201, 195] on label "[PERSON_NAME]ดื่มเอง [PERSON_NAME] [PERSON_NAME], ชาผง ชาถุง" at bounding box center [230, 196] width 183 height 17
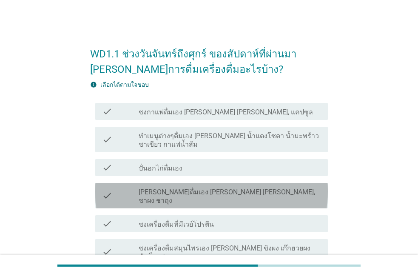
click at [201, 195] on label "[PERSON_NAME]ดื่มเอง [PERSON_NAME] [PERSON_NAME], ชาผง ชาถุง" at bounding box center [230, 196] width 183 height 17
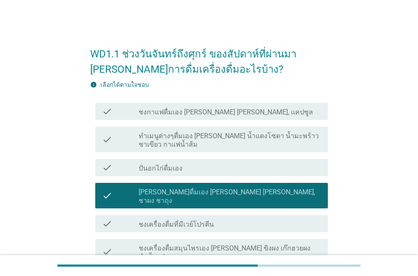
click at [195, 220] on label "ชงเครื่องดื่มที่มีเวย์โปรตีน" at bounding box center [176, 224] width 75 height 9
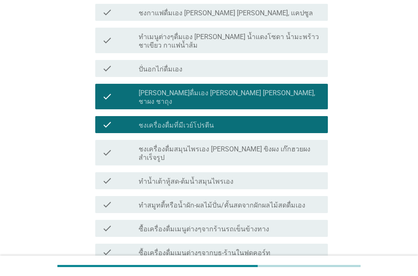
scroll to position [97, 0]
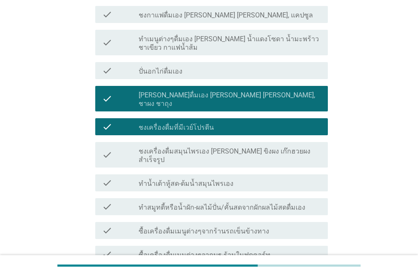
click at [195, 227] on label "ซื้อเครื่องดื่มเมนูต่างๆจากร้านรถเข็นข้างทาง" at bounding box center [204, 231] width 131 height 9
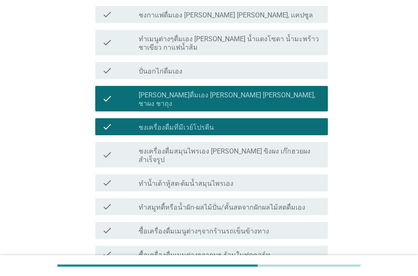
click at [195, 227] on label "ซื้อเครื่องดื่มเมนูต่างๆจากร้านรถเข็นข้างทาง" at bounding box center [204, 231] width 131 height 9
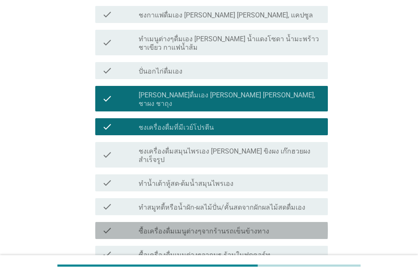
click at [195, 227] on label "ซื้อเครื่องดื่มเมนูต่างๆจากร้านรถเข็นข้างทาง" at bounding box center [204, 231] width 131 height 9
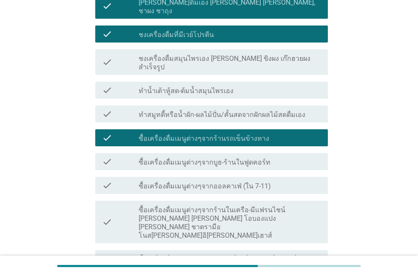
scroll to position [194, 0]
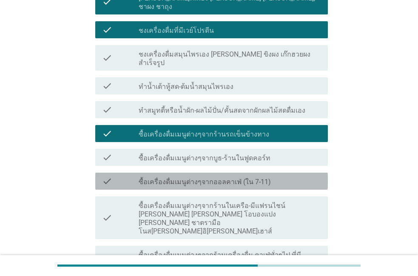
click at [201, 178] on label "ซื้อเครื่องดื่มเมนูต่างๆจากออลคาเฟ่ (ใน 7-11)" at bounding box center [205, 182] width 132 height 9
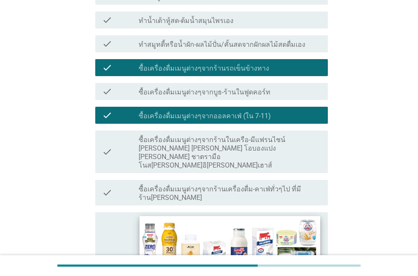
scroll to position [243, 0]
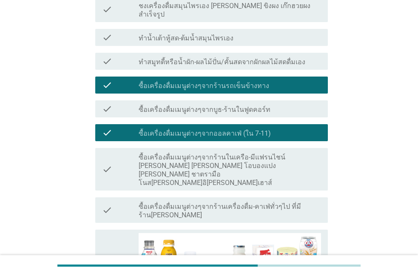
scroll to position [291, 0]
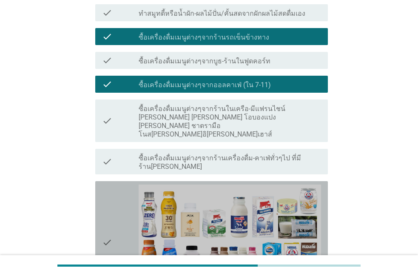
click at [111, 212] on icon "check" at bounding box center [107, 243] width 10 height 116
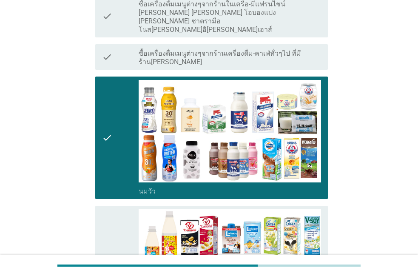
scroll to position [388, 0]
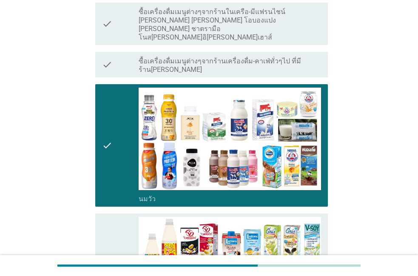
click at [111, 217] on icon "check" at bounding box center [107, 275] width 10 height 116
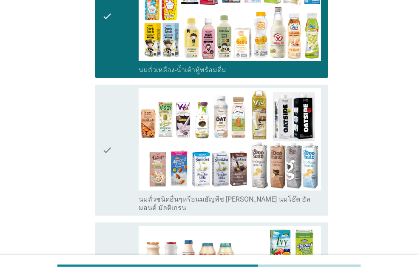
scroll to position [631, 0]
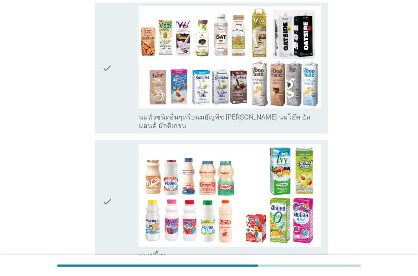
scroll to position [728, 0]
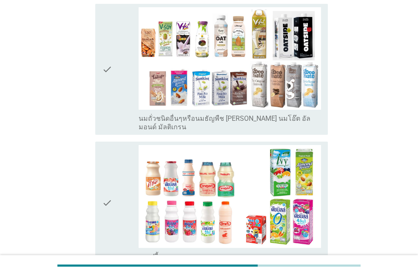
click at [117, 202] on div "check" at bounding box center [120, 203] width 37 height 116
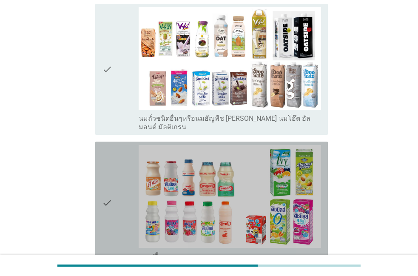
click at [117, 202] on div "check" at bounding box center [120, 203] width 37 height 116
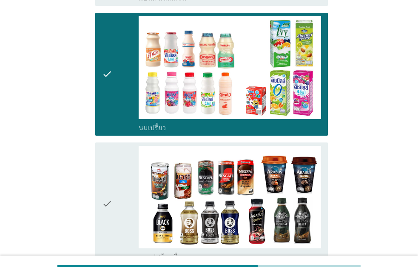
scroll to position [873, 0]
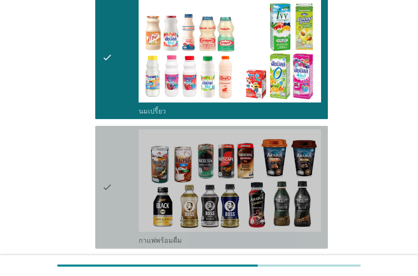
click at [128, 171] on div "check" at bounding box center [120, 187] width 37 height 116
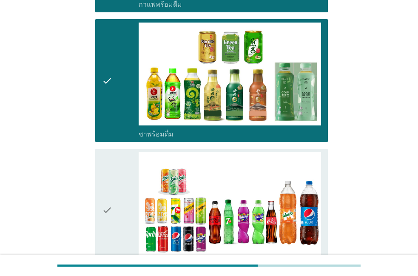
scroll to position [1067, 0]
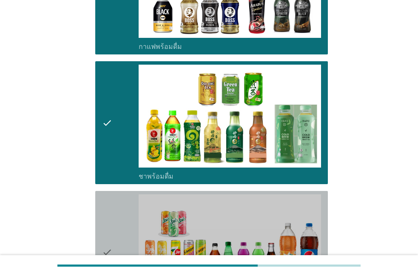
click at [120, 216] on div "check" at bounding box center [120, 252] width 37 height 116
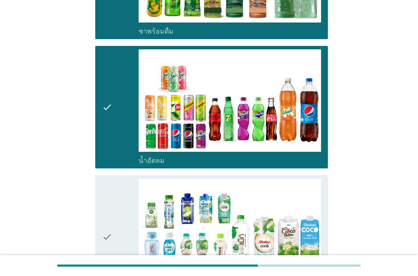
scroll to position [1164, 0]
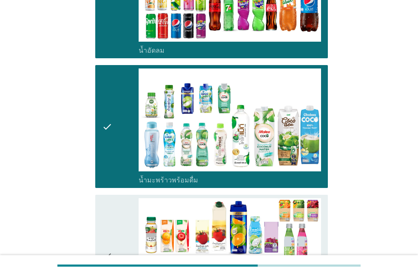
scroll to position [1310, 0]
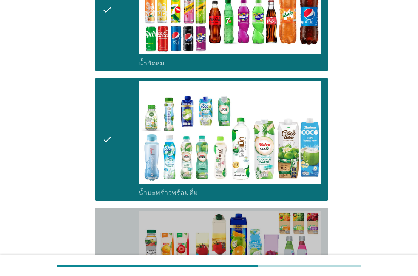
click at [120, 217] on div "check" at bounding box center [120, 269] width 37 height 116
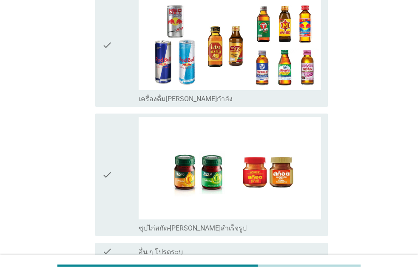
scroll to position [2081, 0]
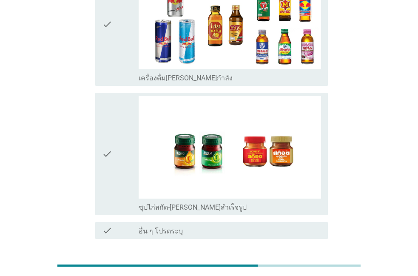
click at [315, 262] on button "ต่อไป" at bounding box center [305, 269] width 37 height 15
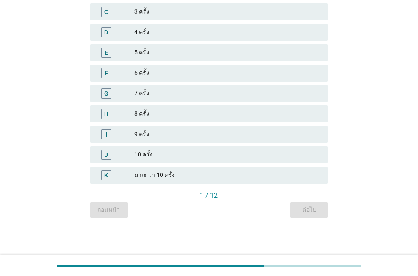
scroll to position [0, 0]
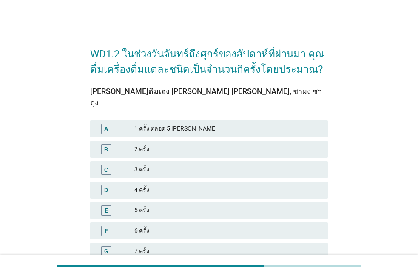
click at [198, 206] on div "5 ครั้ง" at bounding box center [227, 211] width 187 height 10
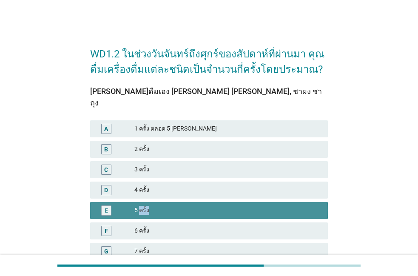
click at [198, 206] on div "5 ครั้ง" at bounding box center [227, 211] width 187 height 10
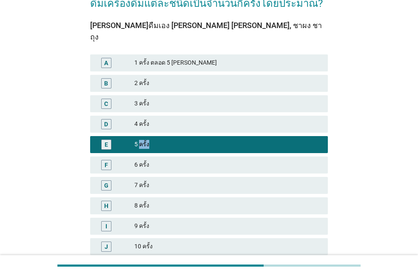
scroll to position [146, 0]
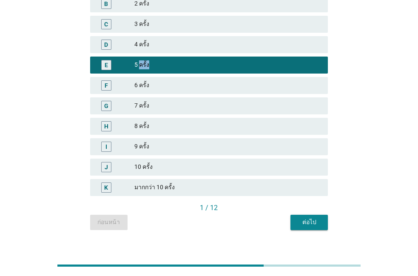
click at [302, 217] on button "ต่อไป" at bounding box center [309, 222] width 37 height 15
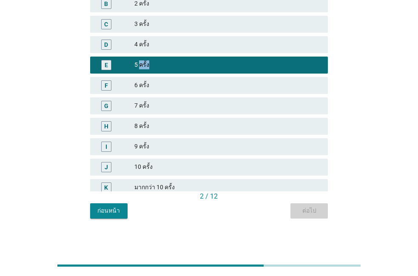
scroll to position [0, 0]
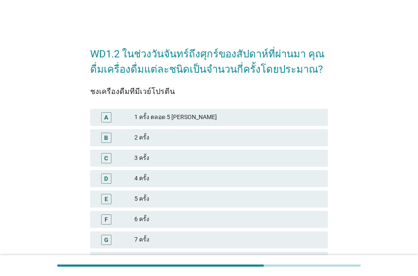
click at [201, 199] on div "5 ครั้ง" at bounding box center [227, 199] width 187 height 10
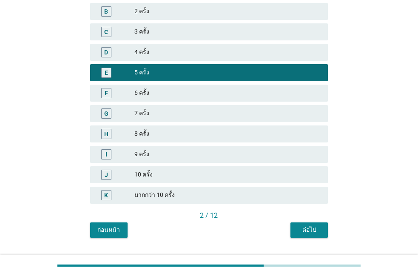
scroll to position [146, 0]
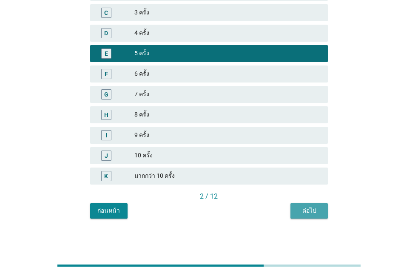
click at [311, 205] on button "ต่อไป" at bounding box center [309, 210] width 37 height 15
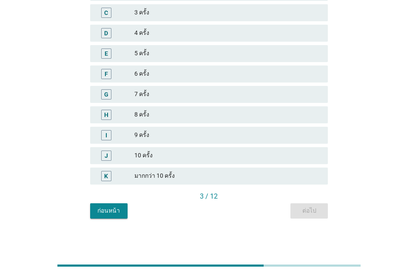
scroll to position [0, 0]
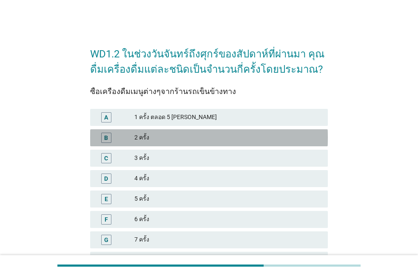
click at [231, 132] on div "B 2 ครั้ง" at bounding box center [209, 137] width 238 height 17
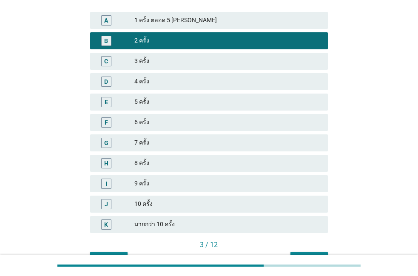
scroll to position [146, 0]
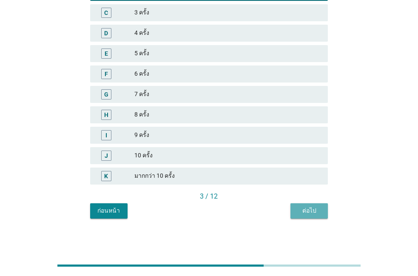
drag, startPoint x: 301, startPoint y: 206, endPoint x: 295, endPoint y: 208, distance: 5.9
click at [298, 206] on button "ต่อไป" at bounding box center [309, 210] width 37 height 15
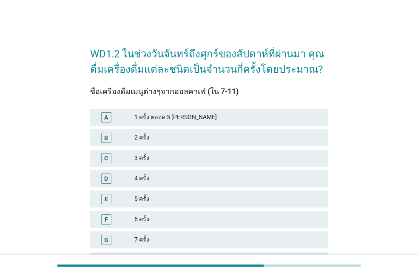
click at [251, 126] on div "A 1 ครั้ง ตลอด 5 [PERSON_NAME]" at bounding box center [209, 117] width 238 height 17
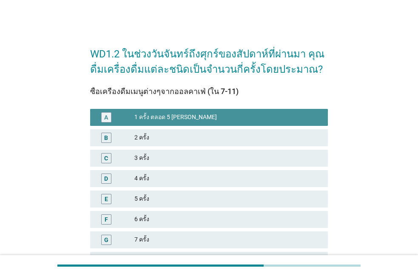
click at [251, 126] on div "A 1 ครั้ง ตลอด 5 [PERSON_NAME]" at bounding box center [209, 117] width 238 height 17
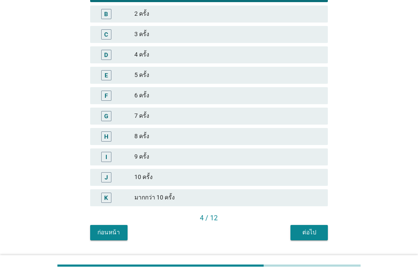
scroll to position [146, 0]
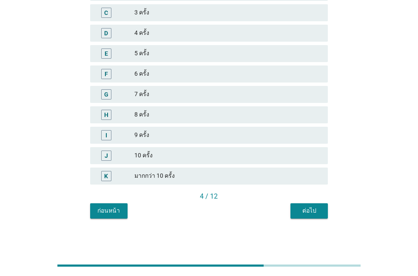
click at [320, 215] on button "ต่อไป" at bounding box center [309, 210] width 37 height 15
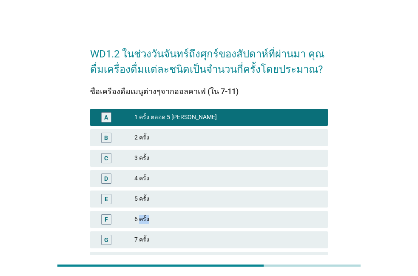
click at [320, 215] on div "6 ครั้ง" at bounding box center [227, 219] width 187 height 10
click at [320, 215] on span "ซื้อเครื่องดื่มเมนูต่างๆจากออลคาเฟ่ (ใน 7-11) A 1 ครั้ง ตลอด 5 วันจันทร์ถึงศุกร…" at bounding box center [209, 212] width 238 height 250
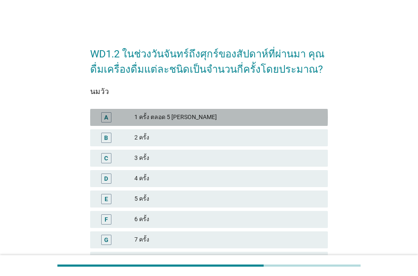
click at [233, 119] on div "1 ครั้ง ตลอด 5 [PERSON_NAME]" at bounding box center [227, 117] width 187 height 10
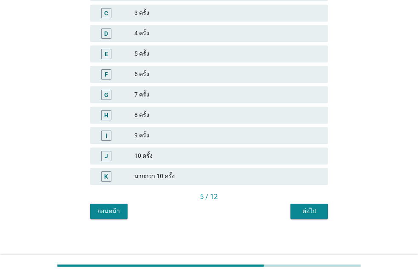
scroll to position [146, 0]
click at [291, 215] on button "ต่อไป" at bounding box center [309, 210] width 37 height 15
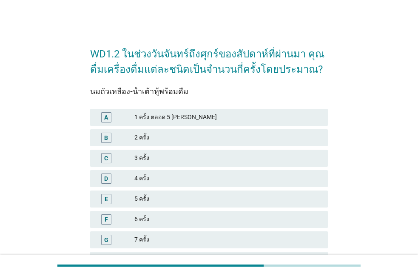
click at [239, 137] on div "2 ครั้ง" at bounding box center [227, 138] width 187 height 10
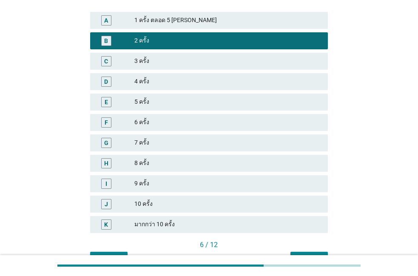
scroll to position [146, 0]
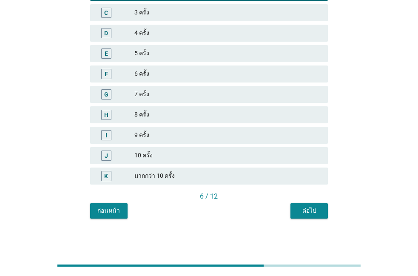
click at [303, 211] on div "ต่อไป" at bounding box center [309, 210] width 24 height 9
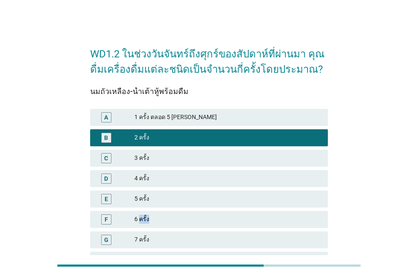
click at [303, 211] on span "นมถั่วเหลือง-น้ำเต้าหู้พร้อมดื่ม A 1 ครั้ง ตลอด 5 วันจันทร์ถึงศุกร์ B 2 ครั้ง C…" at bounding box center [209, 212] width 238 height 250
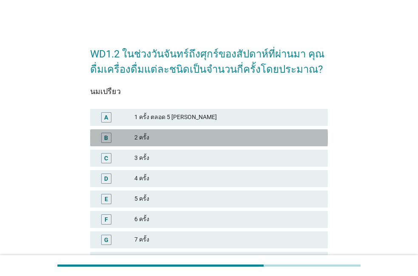
click at [248, 141] on div "2 ครั้ง" at bounding box center [227, 138] width 187 height 10
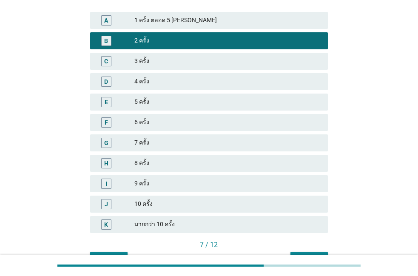
scroll to position [146, 0]
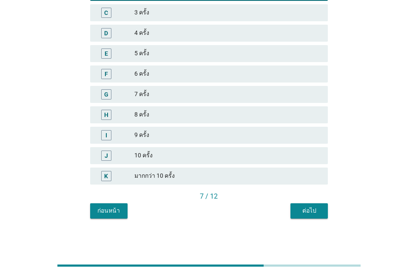
click at [294, 207] on button "ต่อไป" at bounding box center [309, 210] width 37 height 15
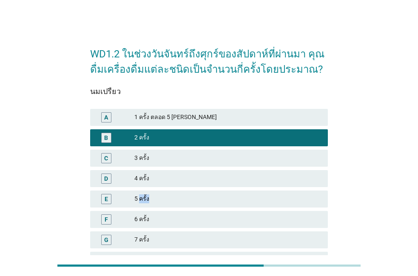
click at [294, 207] on div "E 5 ครั้ง" at bounding box center [209, 199] width 238 height 17
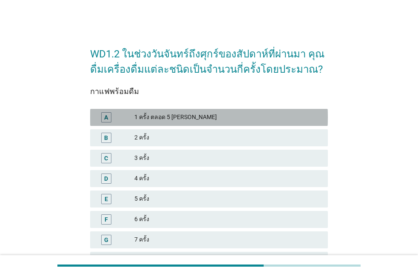
click at [239, 122] on div "1 ครั้ง ตลอด 5 [PERSON_NAME]" at bounding box center [227, 117] width 187 height 10
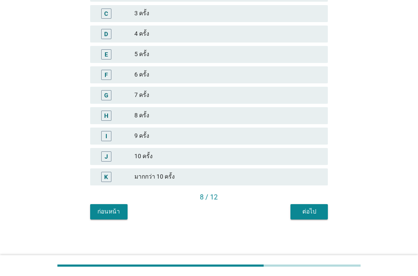
scroll to position [146, 0]
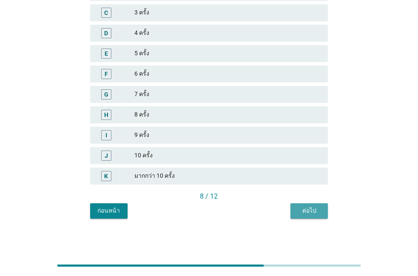
click at [311, 211] on div "ต่อไป" at bounding box center [309, 210] width 24 height 9
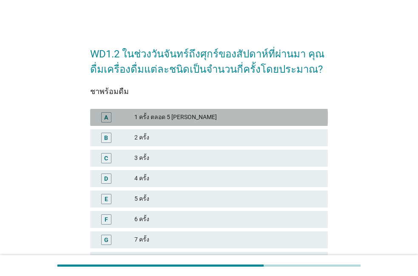
click at [232, 123] on div "A 1 ครั้ง ตลอด 5 [PERSON_NAME]" at bounding box center [209, 117] width 238 height 17
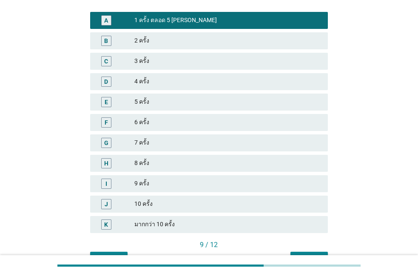
scroll to position [146, 0]
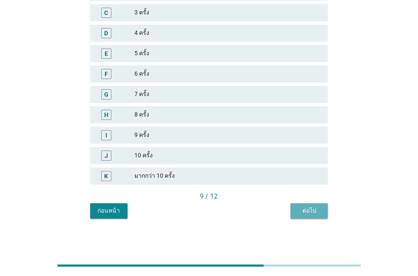
click at [316, 207] on div "ต่อไป" at bounding box center [309, 210] width 24 height 9
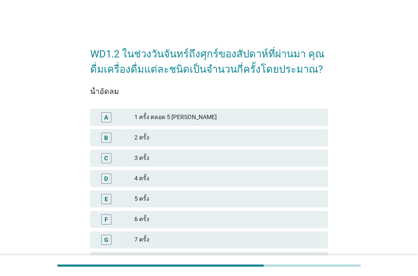
click at [254, 119] on div "1 ครั้ง ตลอด 5 [PERSON_NAME]" at bounding box center [227, 117] width 187 height 10
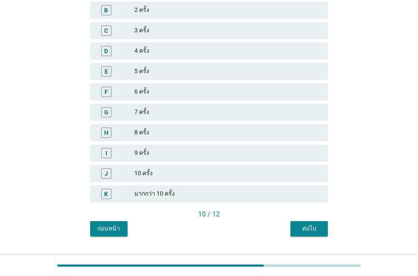
scroll to position [146, 0]
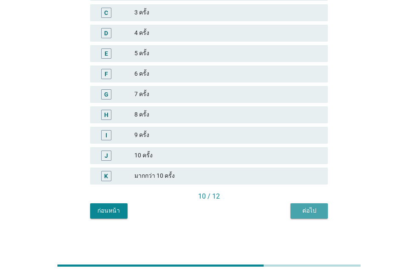
click at [294, 217] on button "ต่อไป" at bounding box center [309, 210] width 37 height 15
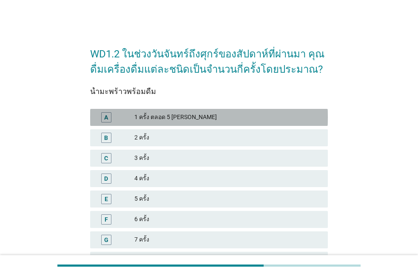
click at [231, 117] on div "1 ครั้ง ตลอด 5 [PERSON_NAME]" at bounding box center [227, 117] width 187 height 10
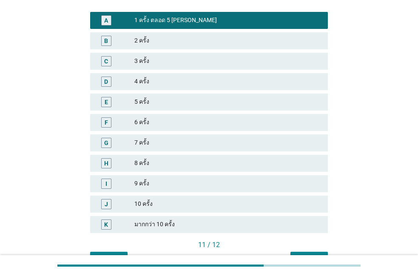
scroll to position [146, 0]
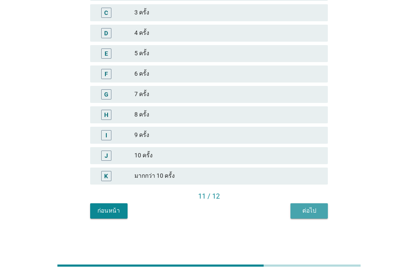
click at [308, 206] on button "ต่อไป" at bounding box center [309, 210] width 37 height 15
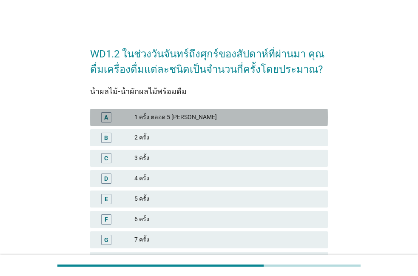
click at [255, 123] on div "A 1 ครั้ง ตลอด 5 [PERSON_NAME]" at bounding box center [209, 117] width 238 height 17
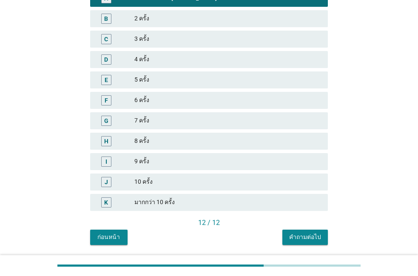
scroll to position [146, 0]
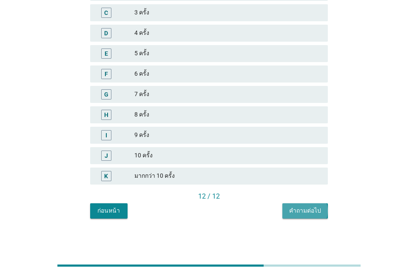
click at [299, 211] on div "คำถามต่อไป" at bounding box center [305, 210] width 32 height 9
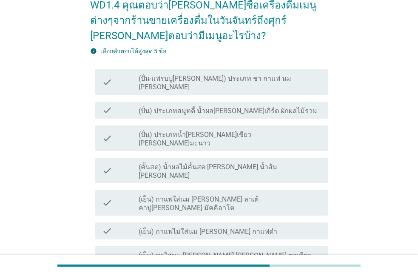
scroll to position [97, 0]
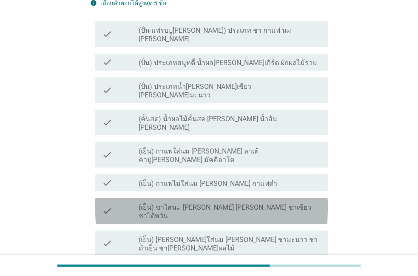
click at [247, 203] on label "(เย็น) ชาใส่นม [PERSON_NAME] [PERSON_NAME] ชาเขียว ชาไต้หวัน" at bounding box center [230, 211] width 183 height 17
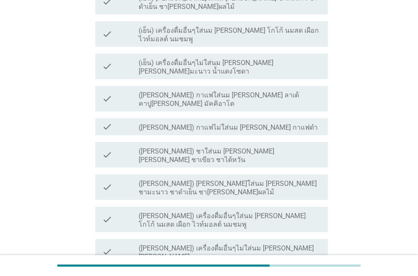
scroll to position [340, 0]
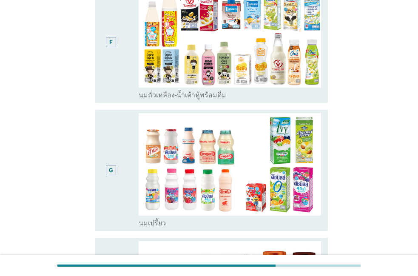
scroll to position [0, 0]
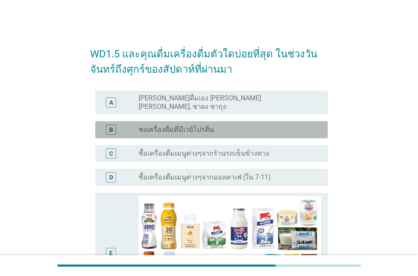
click at [207, 126] on label "ชงเครื่องดื่มที่มีเวย์โปรตีน" at bounding box center [176, 130] width 75 height 9
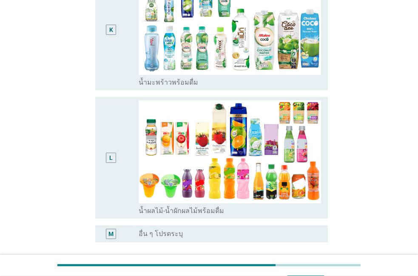
scroll to position [1063, 0]
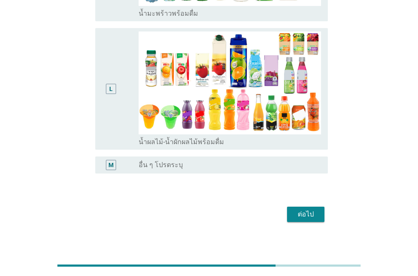
click at [297, 209] on div "ต่อไป" at bounding box center [306, 214] width 24 height 10
click at [297, 208] on div "ต่อไป" at bounding box center [209, 214] width 238 height 20
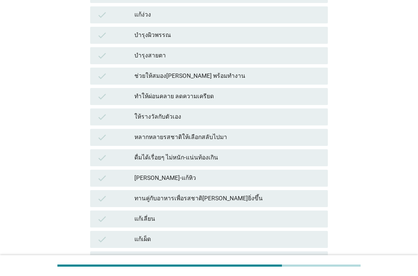
scroll to position [388, 0]
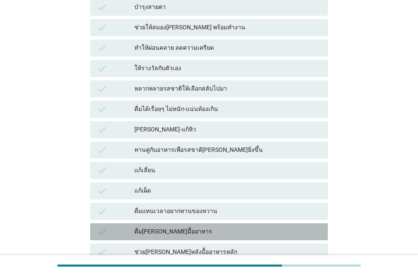
click at [220, 230] on div "ดื่ม[PERSON_NAME]มื้ออาหาร" at bounding box center [227, 232] width 187 height 10
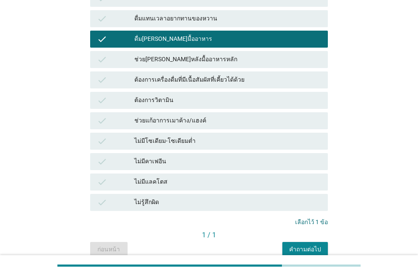
scroll to position [582, 0]
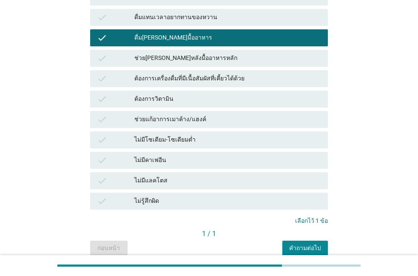
click at [301, 251] on div "คำถามต่อไป" at bounding box center [305, 248] width 32 height 9
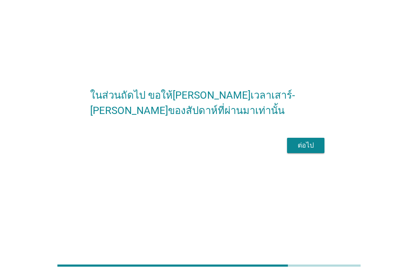
scroll to position [0, 0]
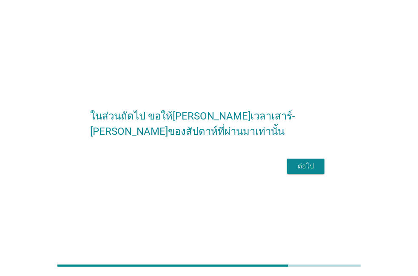
click at [303, 171] on div "ต่อไป" at bounding box center [306, 166] width 24 height 10
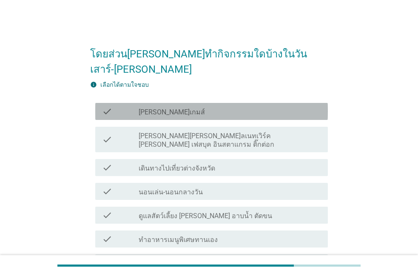
click at [215, 106] on div "check_box_outline_blank [PERSON_NAME]เกมส์" at bounding box center [230, 111] width 183 height 10
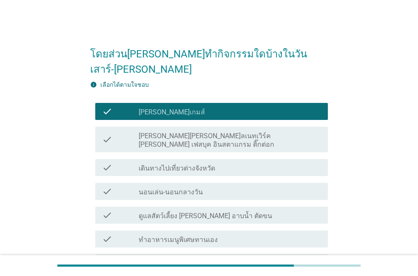
click at [196, 127] on div "check check_box_outline_blank [PERSON_NAME][PERSON_NAME]ลเนทเวิร์ค [PERSON_NAME…" at bounding box center [211, 140] width 233 height 26
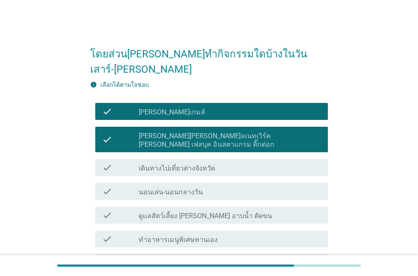
click at [234, 183] on div "check check_box_outline_blank นอนเล่น-นอนกลางวัน" at bounding box center [211, 191] width 233 height 17
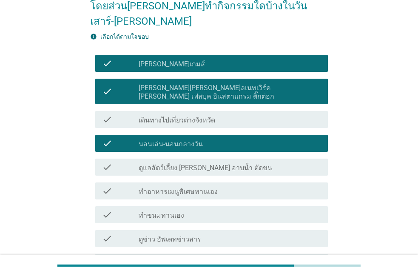
scroll to position [49, 0]
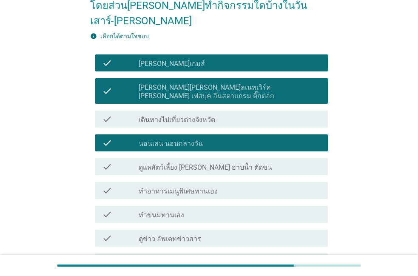
click at [220, 209] on div "check_box_outline_blank ทำขนมทานเอง" at bounding box center [230, 214] width 183 height 10
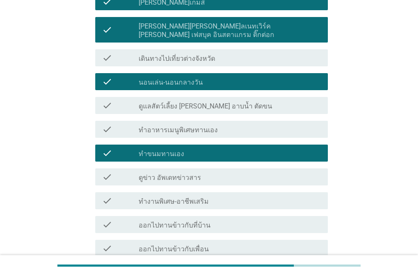
scroll to position [97, 0]
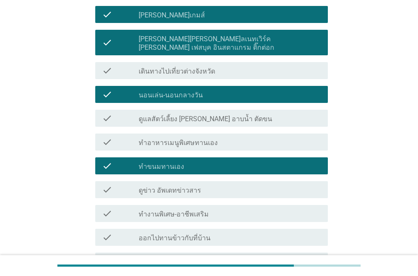
click at [222, 137] on div "check_box_outline_blank ทำอาหารเมนูพิเศษทานเอง" at bounding box center [230, 142] width 183 height 10
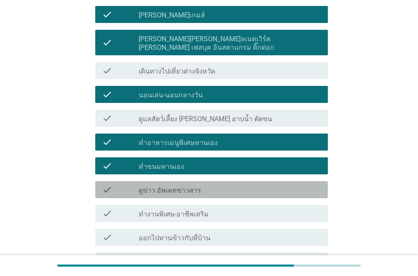
click at [213, 181] on div "check check_box_outline_blank ดูข่าว อัพเดทข่าวสาร" at bounding box center [211, 189] width 233 height 17
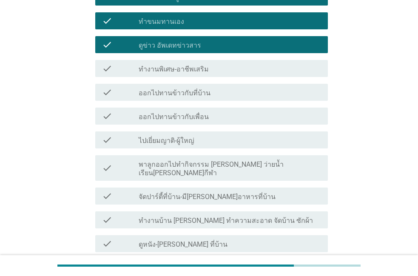
scroll to position [243, 0]
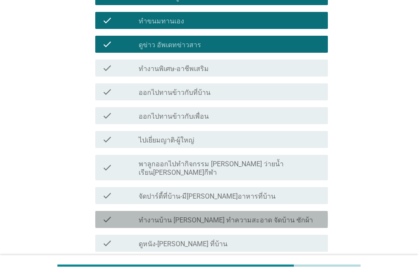
click at [207, 211] on div "check check_box_outline_blank ทำงานบ้าน [PERSON_NAME] ทำความสะอาด จัดบ้าน ซักผ้า" at bounding box center [211, 219] width 233 height 17
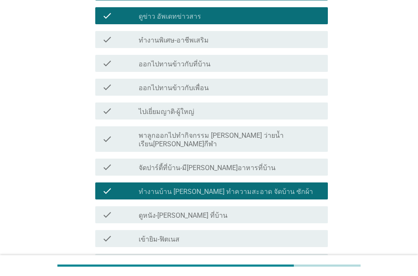
scroll to position [291, 0]
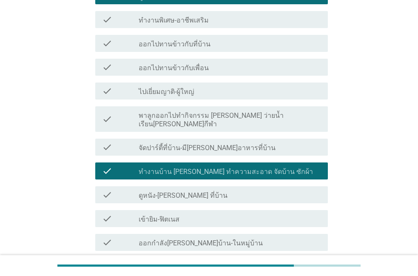
click at [210, 183] on div "check check_box_outline_blank ดูหนัง-[PERSON_NAME] ที่บ้าน" at bounding box center [209, 195] width 238 height 24
click at [201, 190] on div "check_box_outline_blank ดูหนัง-[PERSON_NAME] ที่บ้าน" at bounding box center [230, 195] width 183 height 10
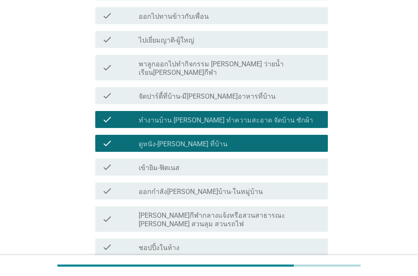
scroll to position [388, 0]
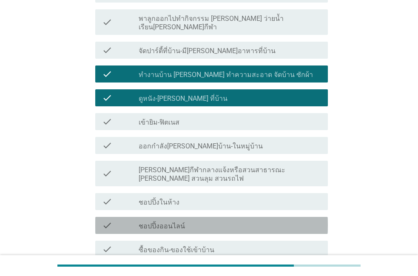
click at [200, 217] on div "check check_box_outline_blank ชอปปิ้งออนไลน์" at bounding box center [211, 225] width 233 height 17
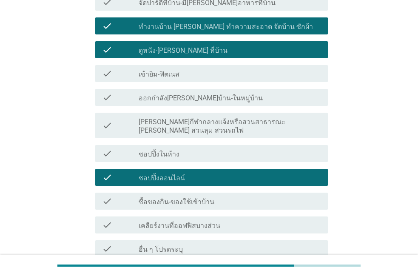
scroll to position [437, 0]
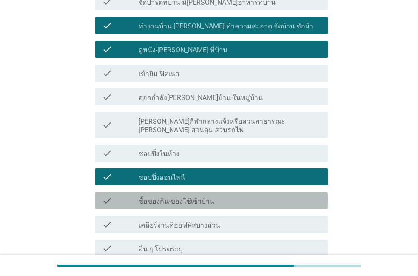
click at [203, 197] on label "ซื้อของกิน-ของใช้เข้าบ้าน" at bounding box center [177, 201] width 76 height 9
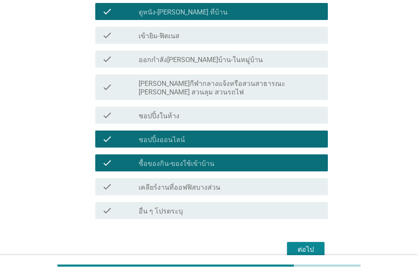
scroll to position [476, 0]
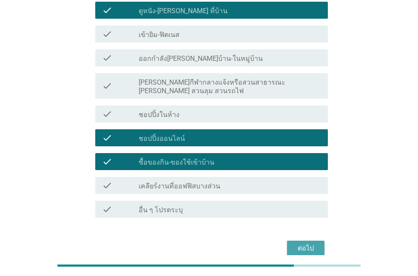
click at [291, 241] on button "ต่อไป" at bounding box center [305, 248] width 37 height 15
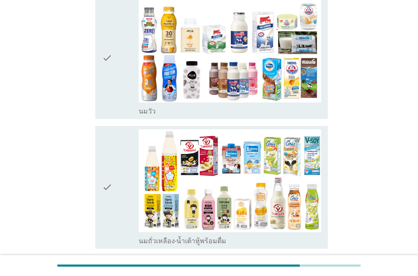
scroll to position [0, 0]
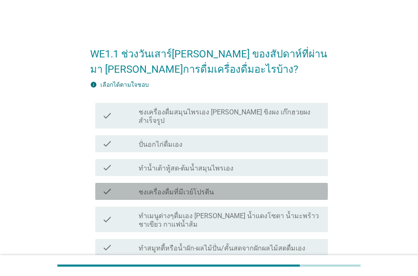
click at [176, 189] on div "check check_box_outline_blank ชงเครื่องดื่มที่มีเวย์โปรตีน" at bounding box center [211, 191] width 233 height 17
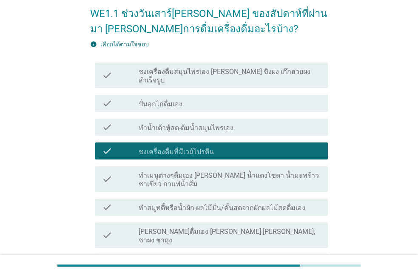
scroll to position [49, 0]
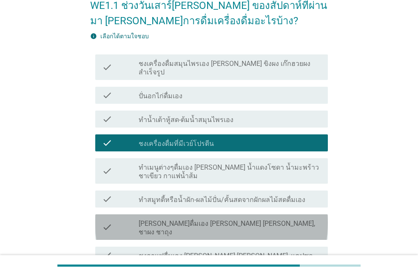
click at [201, 220] on label "[PERSON_NAME]ดื่มเอง [PERSON_NAME] [PERSON_NAME], ชาผง ชาถุง" at bounding box center [230, 228] width 183 height 17
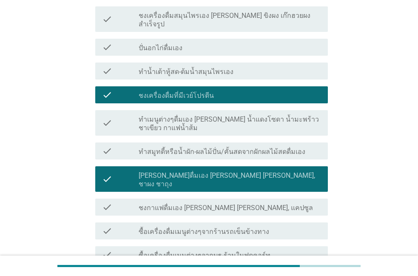
scroll to position [97, 0]
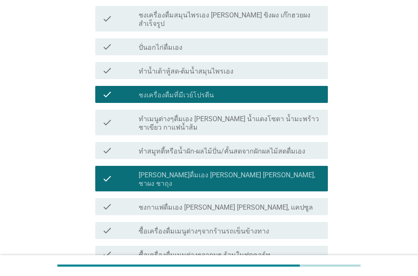
click at [199, 227] on label "ซื้อเครื่องดื่มเมนูต่างๆจากร้านรถเข็นข้างทาง" at bounding box center [204, 231] width 131 height 9
click at [198, 227] on label "ซื้อเครื่องดื่มเมนูต่างๆจากร้านรถเข็นข้างทาง" at bounding box center [204, 231] width 131 height 9
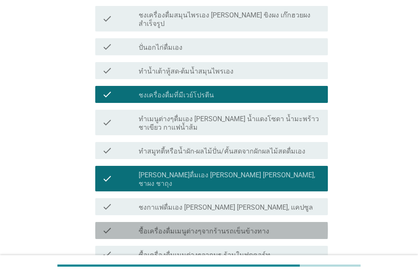
click at [197, 227] on label "ซื้อเครื่องดื่มเมนูต่างๆจากร้านรถเข็นข้างทาง" at bounding box center [204, 231] width 131 height 9
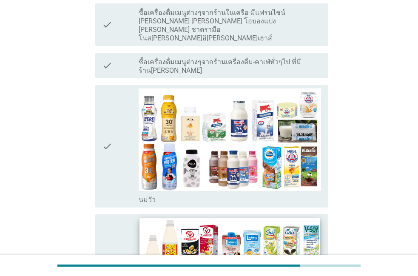
scroll to position [388, 0]
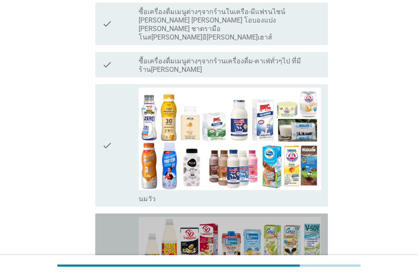
click at [105, 217] on icon "check" at bounding box center [107, 275] width 10 height 116
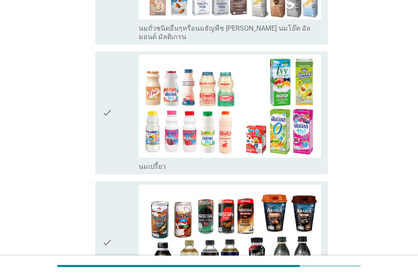
scroll to position [825, 0]
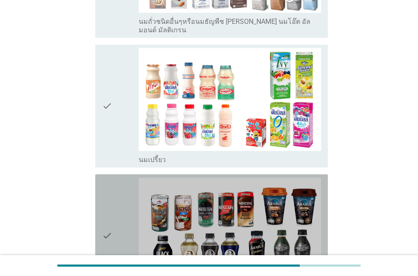
click at [105, 192] on icon "check" at bounding box center [107, 236] width 10 height 116
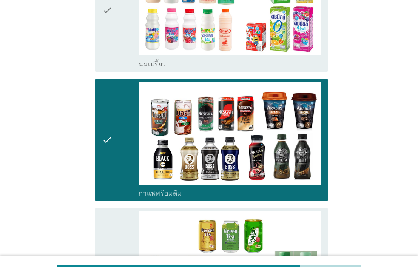
scroll to position [922, 0]
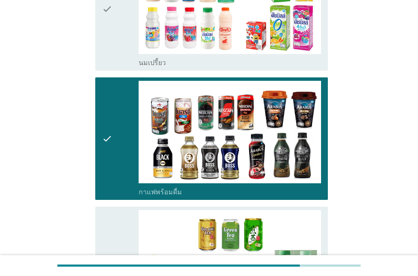
click at [105, 210] on icon "check" at bounding box center [107, 268] width 10 height 116
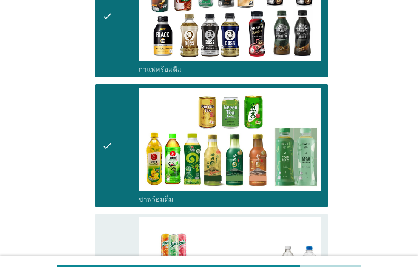
scroll to position [1067, 0]
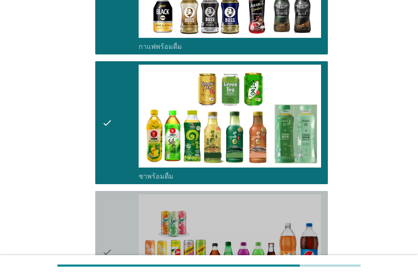
click at [105, 194] on icon "check" at bounding box center [107, 252] width 10 height 116
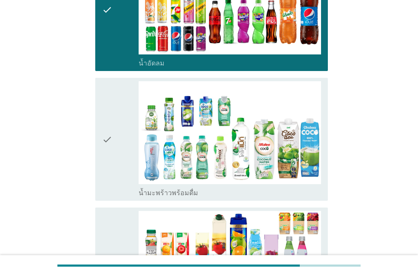
scroll to position [1407, 0]
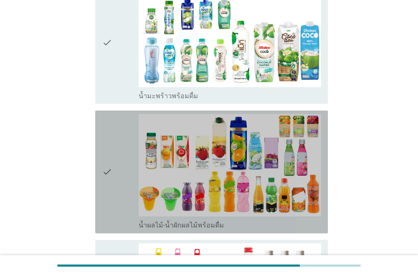
click at [107, 177] on div "check check_box_outline_blank น้ำผลไม้-น้ำผักผลไม้พร้อมดื่ม" at bounding box center [211, 172] width 233 height 123
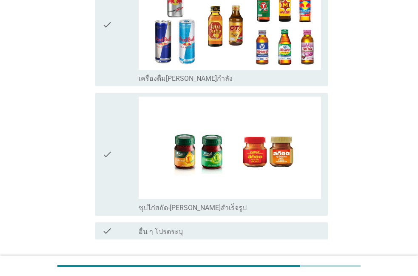
scroll to position [2081, 0]
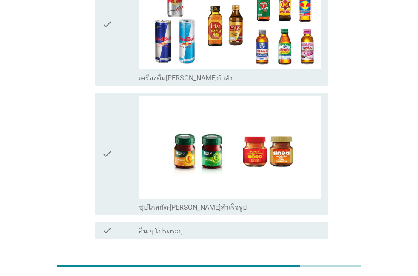
click at [295, 265] on div "ต่อไป" at bounding box center [306, 270] width 24 height 10
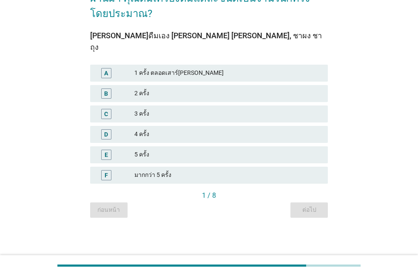
scroll to position [0, 0]
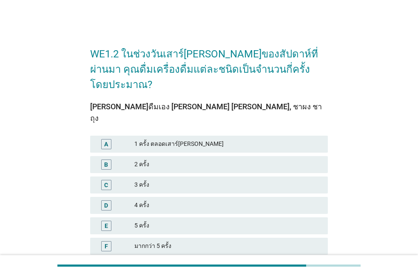
click at [190, 154] on div "B 2 ครั้ง" at bounding box center [209, 164] width 241 height 20
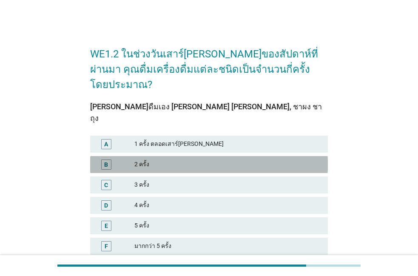
click at [189, 160] on div "2 ครั้ง" at bounding box center [227, 165] width 187 height 10
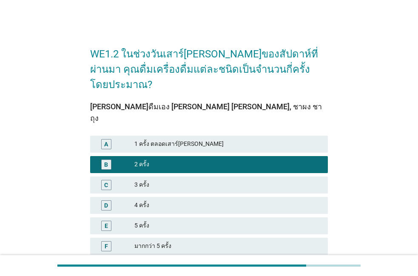
click at [297, 274] on button "ต่อไป" at bounding box center [309, 281] width 37 height 15
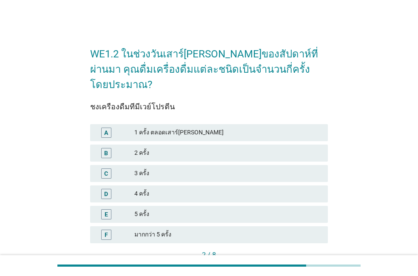
click at [261, 148] on div "2 ครั้ง" at bounding box center [227, 153] width 187 height 10
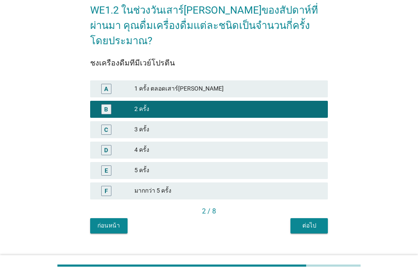
scroll to position [44, 0]
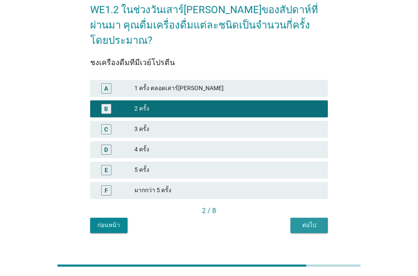
click at [291, 218] on button "ต่อไป" at bounding box center [309, 225] width 37 height 15
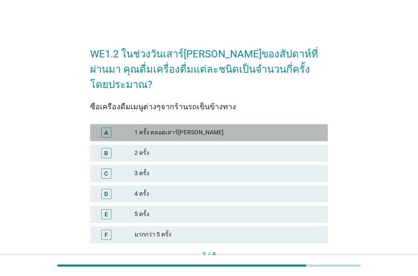
click at [250, 128] on div "1 ครั้ง ตลอดเสาร์[PERSON_NAME]" at bounding box center [227, 133] width 187 height 10
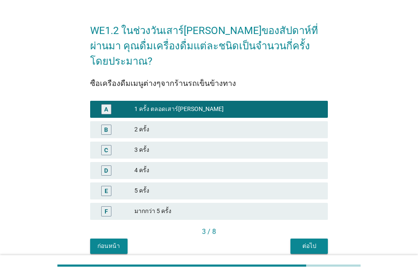
scroll to position [44, 0]
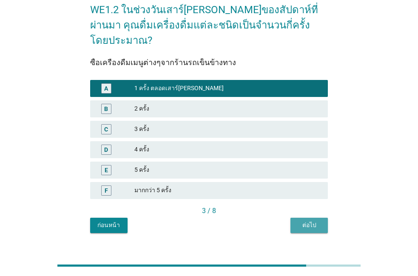
click at [305, 221] on div "ต่อไป" at bounding box center [309, 225] width 24 height 9
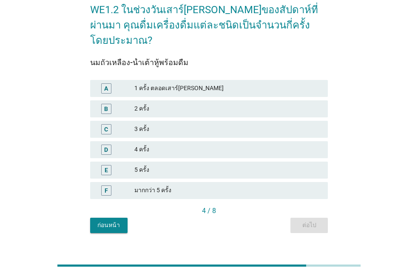
scroll to position [0, 0]
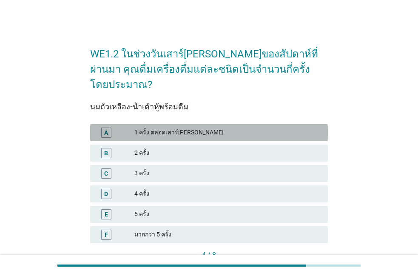
click at [259, 126] on div "A 1 ครั้ง ตลอดเสาร์[PERSON_NAME]" at bounding box center [209, 132] width 238 height 17
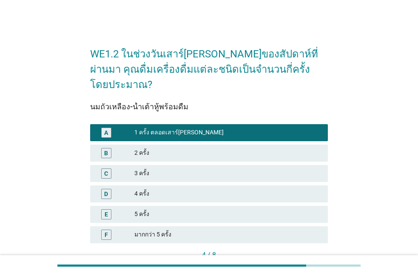
click at [314, 262] on button "ต่อไป" at bounding box center [309, 269] width 37 height 15
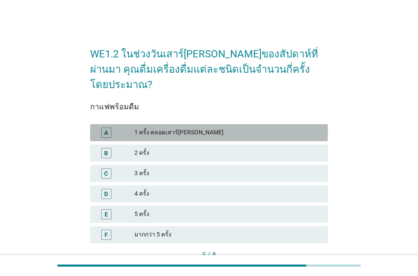
click at [230, 128] on div "1 ครั้ง ตลอดเสาร์[PERSON_NAME]" at bounding box center [227, 133] width 187 height 10
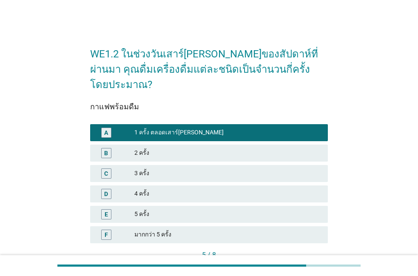
click at [301, 265] on div "ต่อไป" at bounding box center [309, 269] width 24 height 9
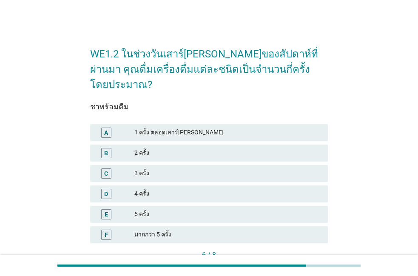
click at [239, 124] on div "A 1 ครั้ง ตลอดเสาร์[PERSON_NAME]" at bounding box center [209, 132] width 238 height 17
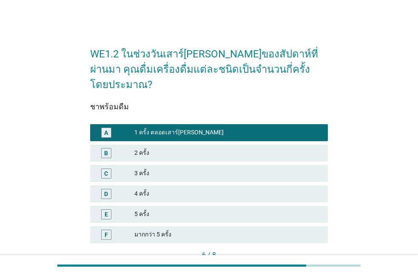
click at [292, 262] on button "ต่อไป" at bounding box center [309, 269] width 37 height 15
click at [292, 262] on div "ก่อนหน้า ต่อไป" at bounding box center [209, 269] width 238 height 15
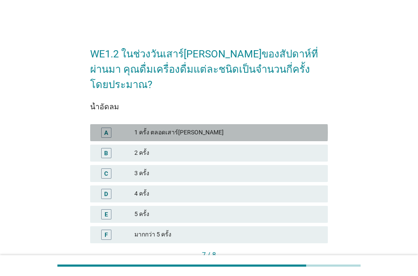
click at [254, 124] on div "A 1 ครั้ง ตลอดเสาร์[PERSON_NAME]" at bounding box center [209, 132] width 238 height 17
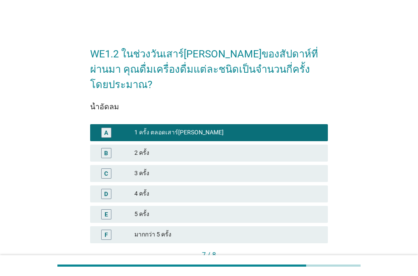
click at [310, 265] on div "ต่อไป" at bounding box center [309, 269] width 24 height 9
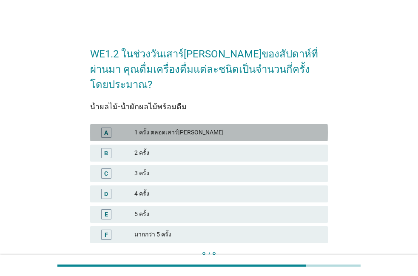
click at [248, 128] on div "1 ครั้ง ตลอดเสาร์[PERSON_NAME]" at bounding box center [227, 133] width 187 height 10
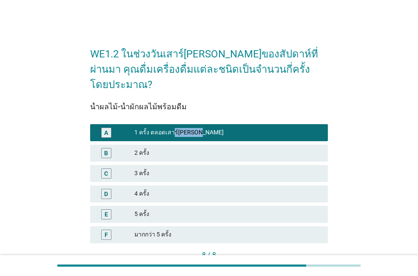
click at [297, 262] on button "คำถามต่อไป" at bounding box center [306, 269] width 46 height 15
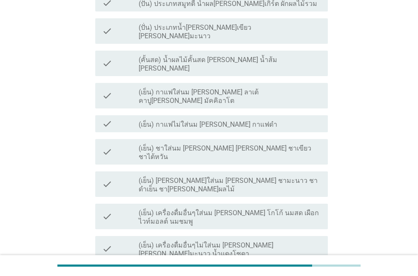
scroll to position [146, 0]
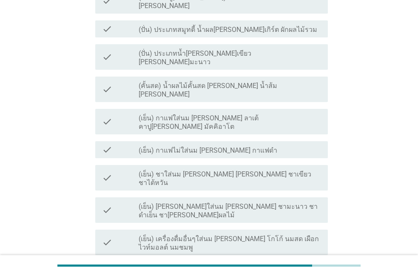
click at [234, 235] on label "(เย็น) เครื่องดื่มอื่นๆใส่นม [PERSON_NAME] โกโก้ นมสด เผือก ไวท์มอลต์ นมชมพู" at bounding box center [230, 243] width 183 height 17
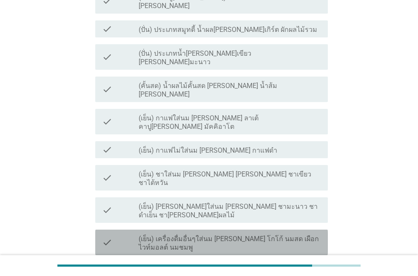
click at [234, 235] on label "(เย็น) เครื่องดื่มอื่นๆใส่นม [PERSON_NAME] โกโก้ นมสด เผือก ไวท์มอลต์ นมชมพู" at bounding box center [230, 243] width 183 height 17
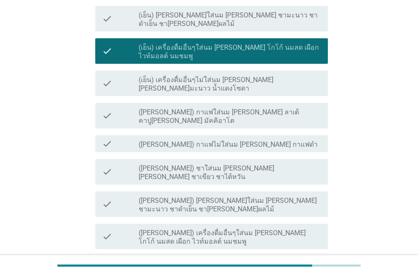
scroll to position [340, 0]
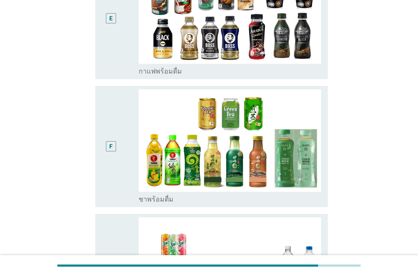
scroll to position [0, 0]
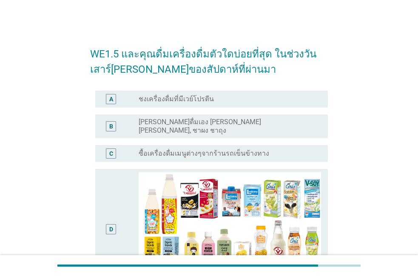
click at [218, 104] on div "radio_button_unchecked ชงเครื่องดื่มที่มีเวย์โปรตีน" at bounding box center [230, 99] width 183 height 10
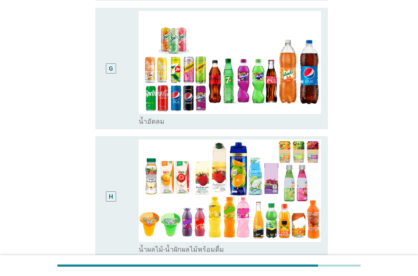
scroll to position [654, 0]
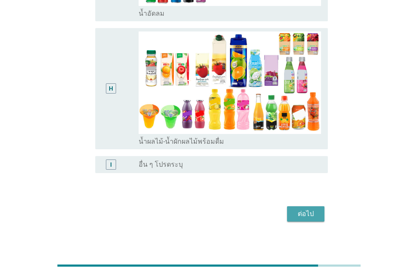
click at [291, 211] on button "ต่อไป" at bounding box center [305, 213] width 37 height 15
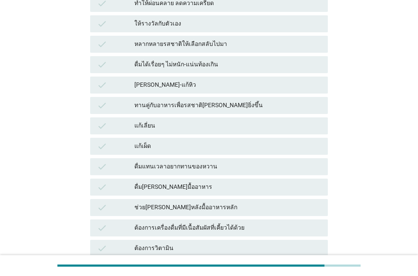
scroll to position [437, 0]
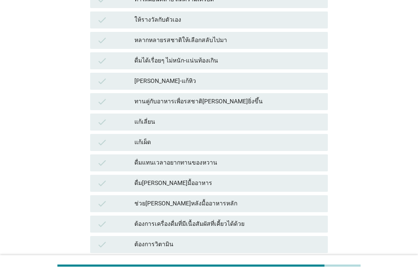
click at [274, 183] on div "ดื่ม[PERSON_NAME]มื้ออาหาร" at bounding box center [227, 183] width 187 height 10
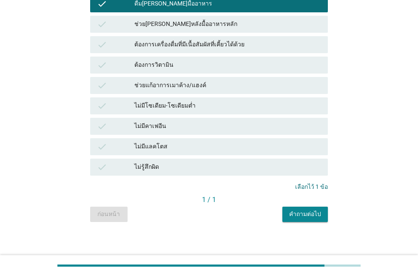
scroll to position [620, 0]
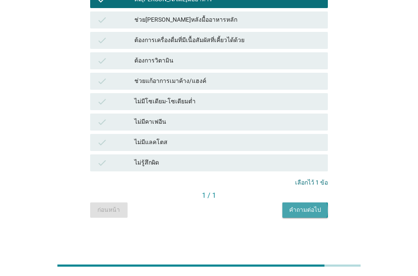
click at [307, 213] on div "คำถามต่อไป" at bounding box center [305, 210] width 32 height 9
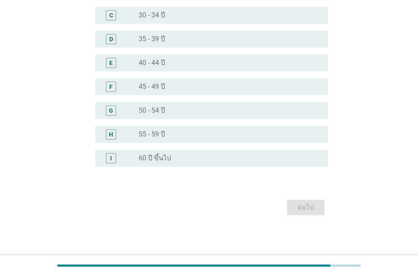
scroll to position [0, 0]
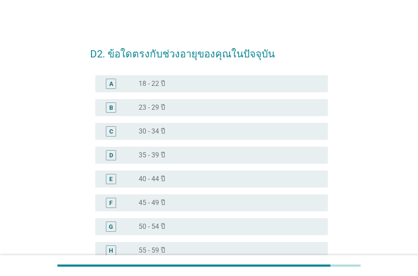
click at [199, 186] on div "E radio_button_unchecked 40 - 44 ปี" at bounding box center [211, 179] width 233 height 17
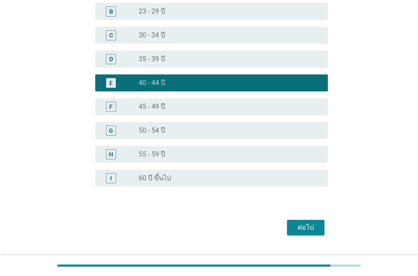
scroll to position [97, 0]
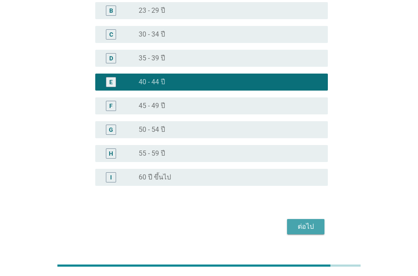
click at [309, 223] on div "ต่อไป" at bounding box center [306, 227] width 24 height 10
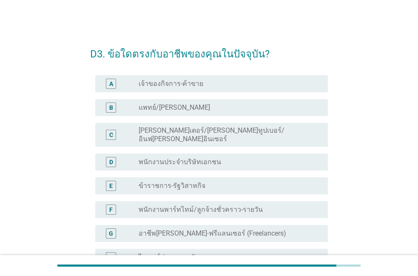
scroll to position [49, 0]
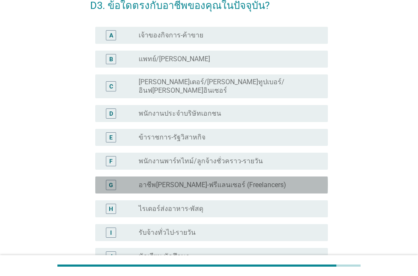
click at [234, 183] on div "radio_button_unchecked อาชีพ[PERSON_NAME]-ฟรีแลนเซอร์ (Freelancers)" at bounding box center [230, 185] width 183 height 10
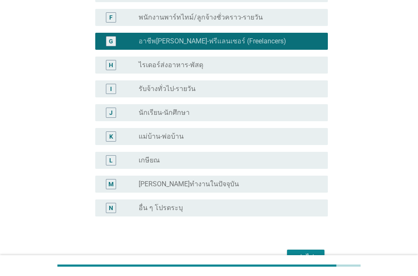
scroll to position [194, 0]
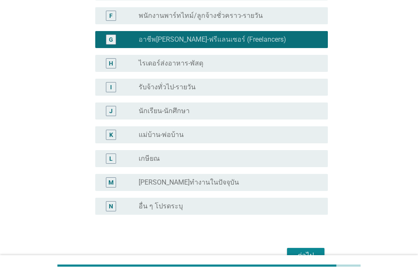
click at [308, 251] on div "ต่อไป" at bounding box center [306, 256] width 24 height 10
